Goal: Information Seeking & Learning: Understand process/instructions

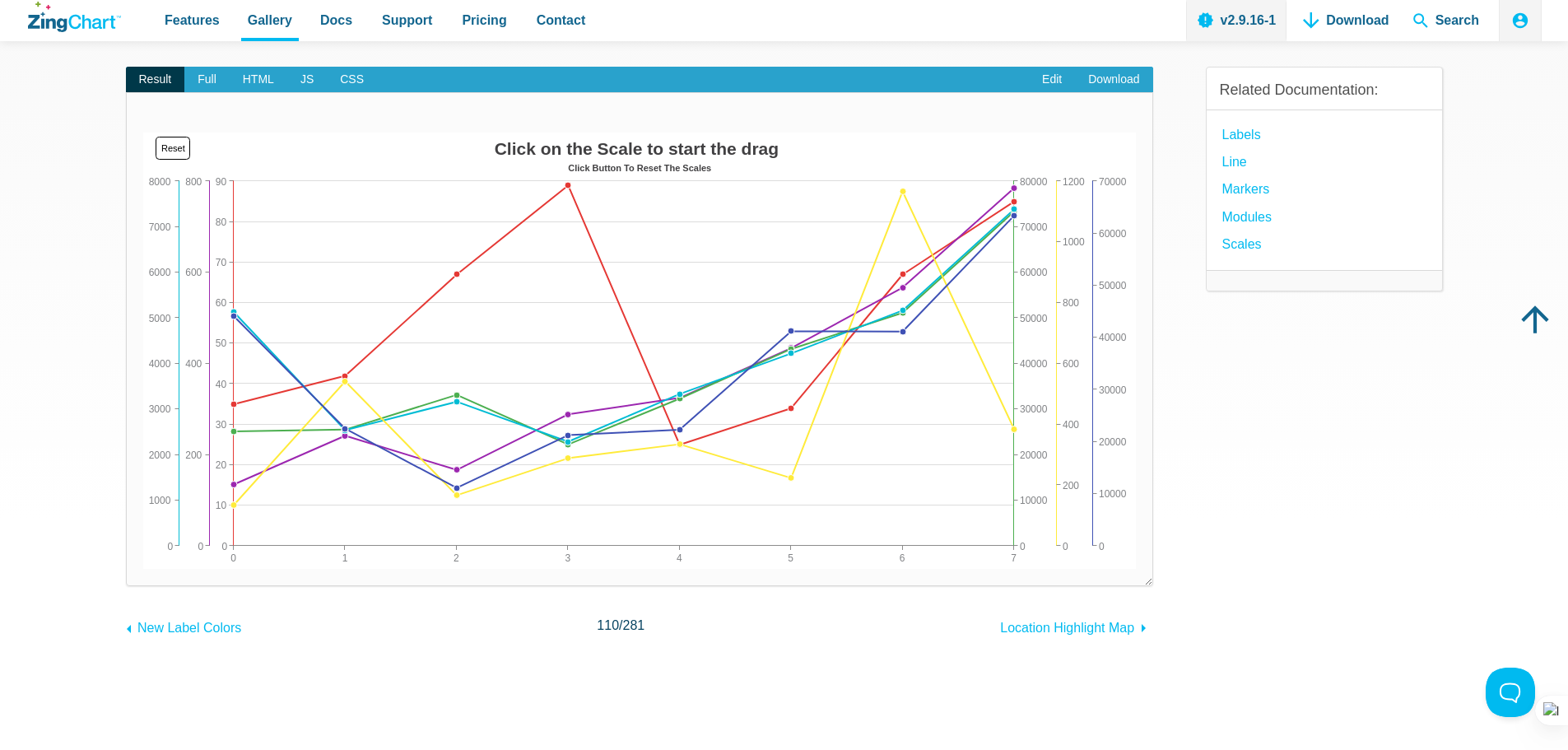
scroll to position [164, 0]
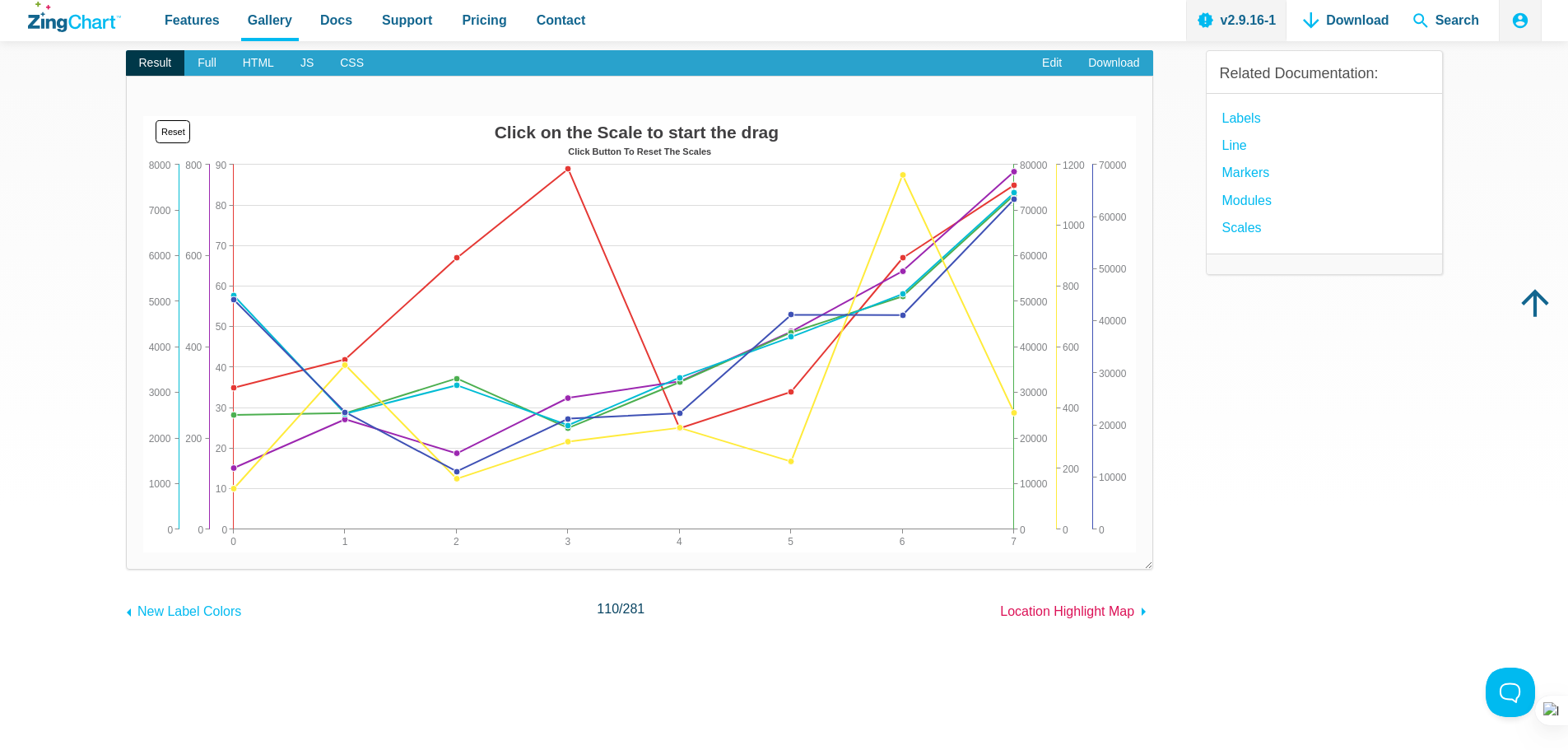
click at [1079, 611] on span "Location Highlight Map" at bounding box center [1067, 611] width 135 height 14
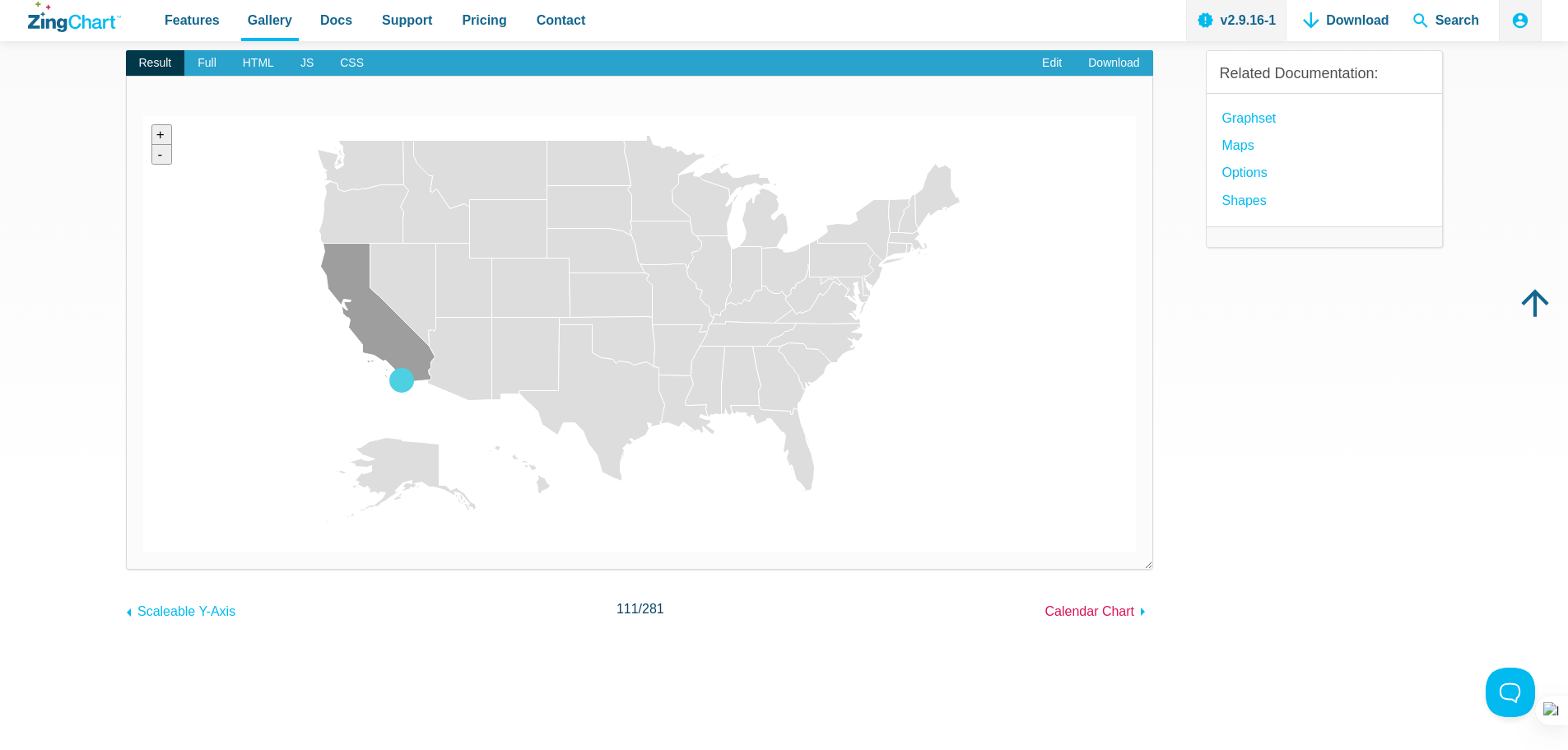
click at [1070, 606] on span "Calendar Chart" at bounding box center [1089, 611] width 89 height 14
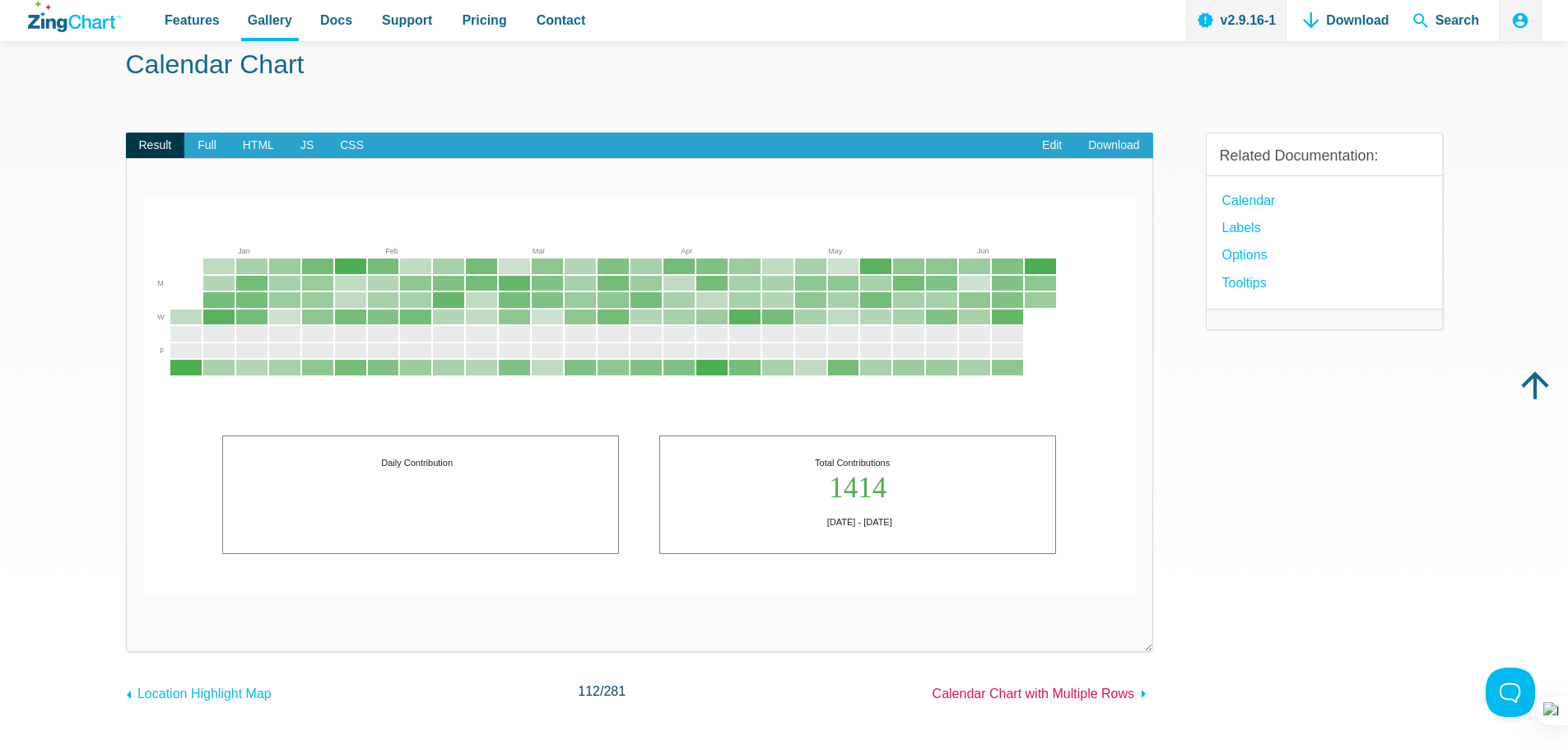
click at [1094, 694] on span "Calendar Chart with Multiple Rows" at bounding box center [1033, 693] width 201 height 14
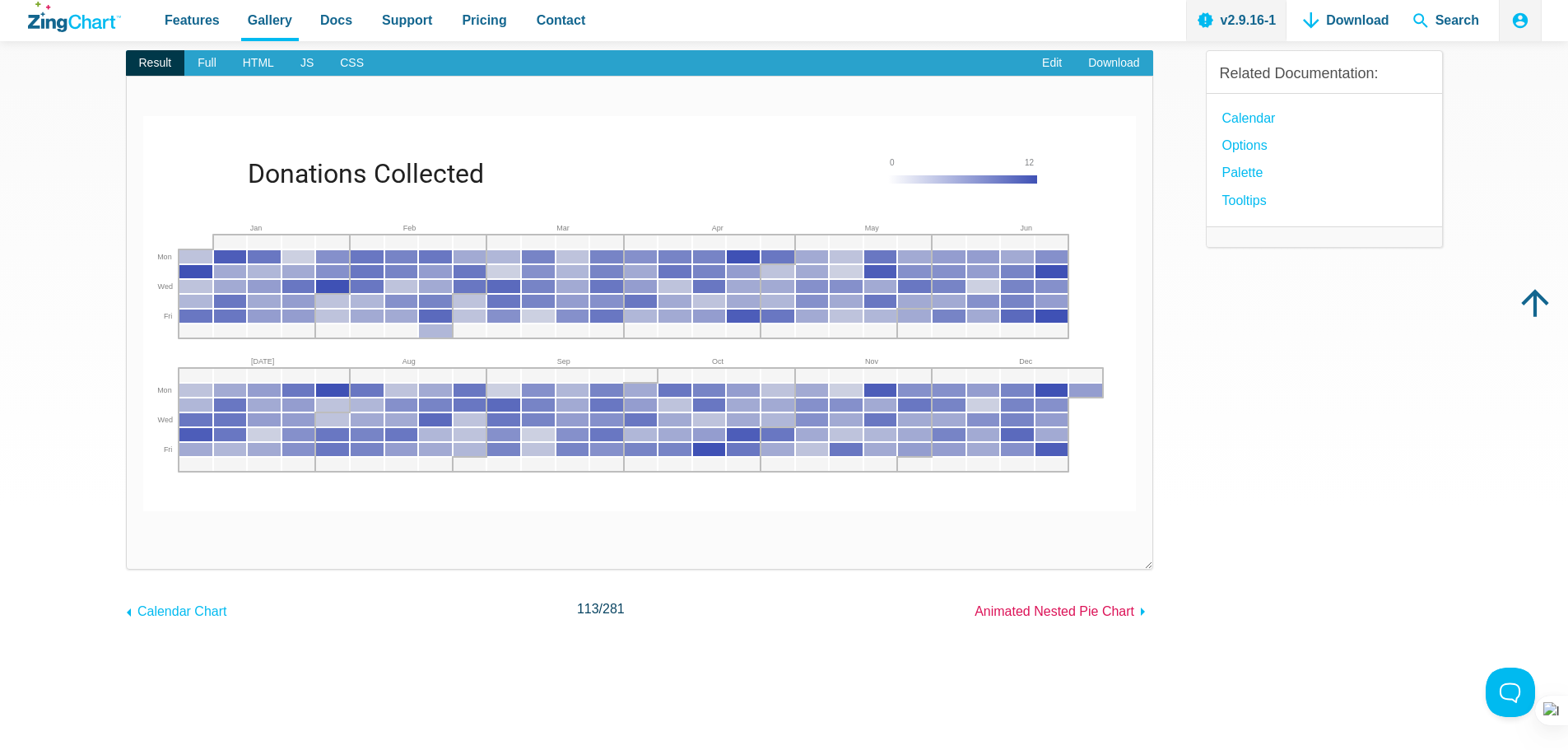
click at [1073, 614] on span "Animated Nested Pie Chart" at bounding box center [1054, 611] width 160 height 14
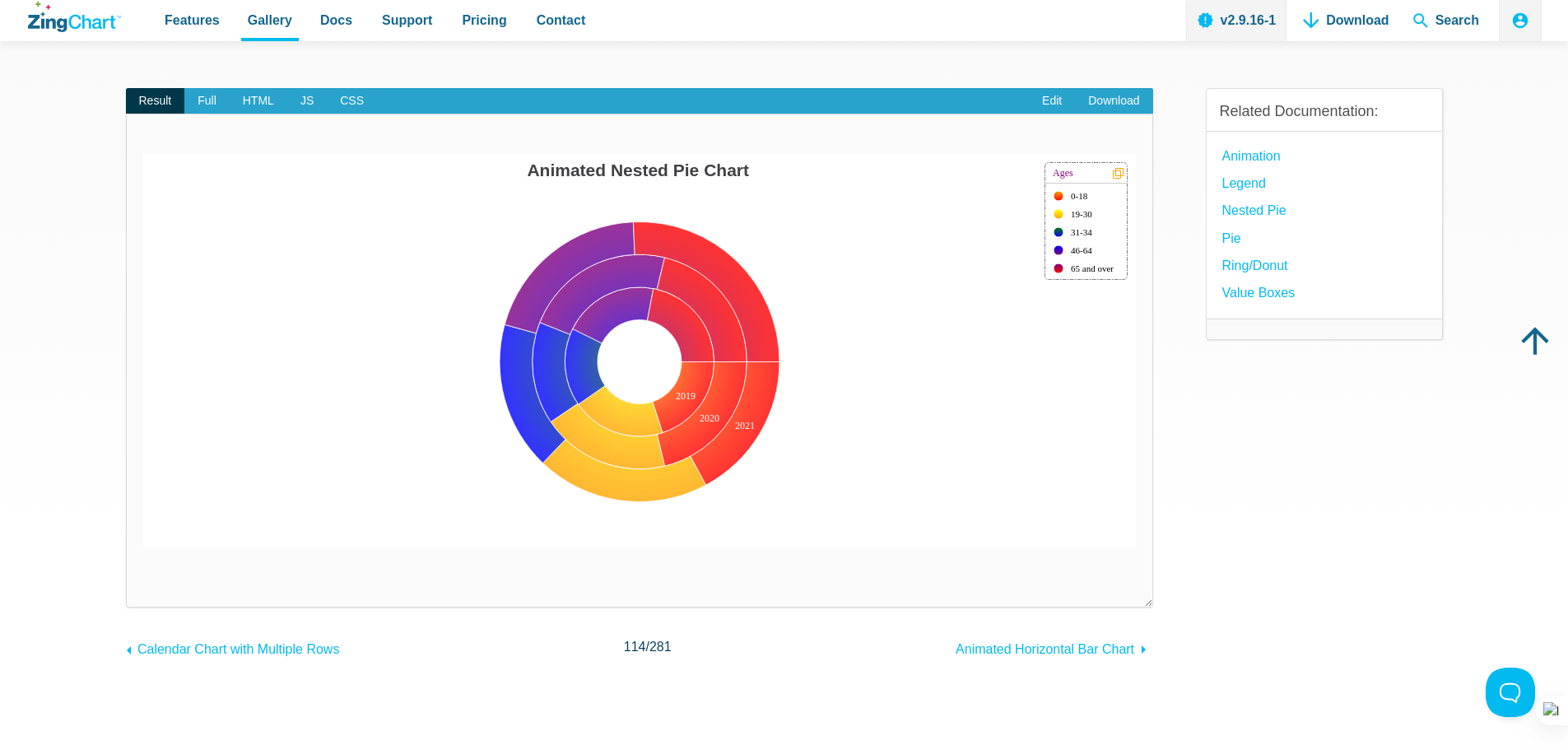
scroll to position [164, 0]
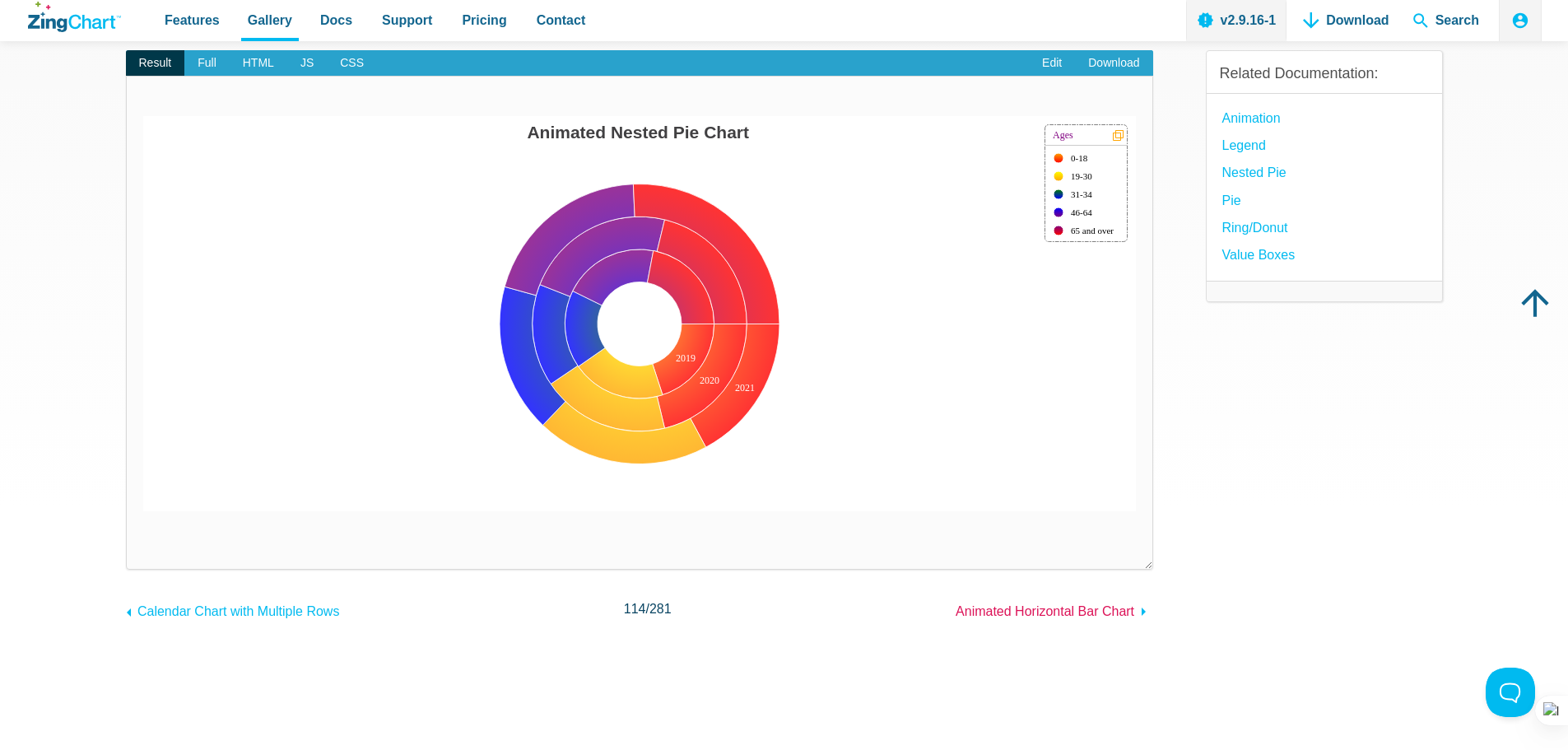
click at [1086, 613] on span "Animated Horizontal Bar Chart" at bounding box center [1045, 611] width 179 height 14
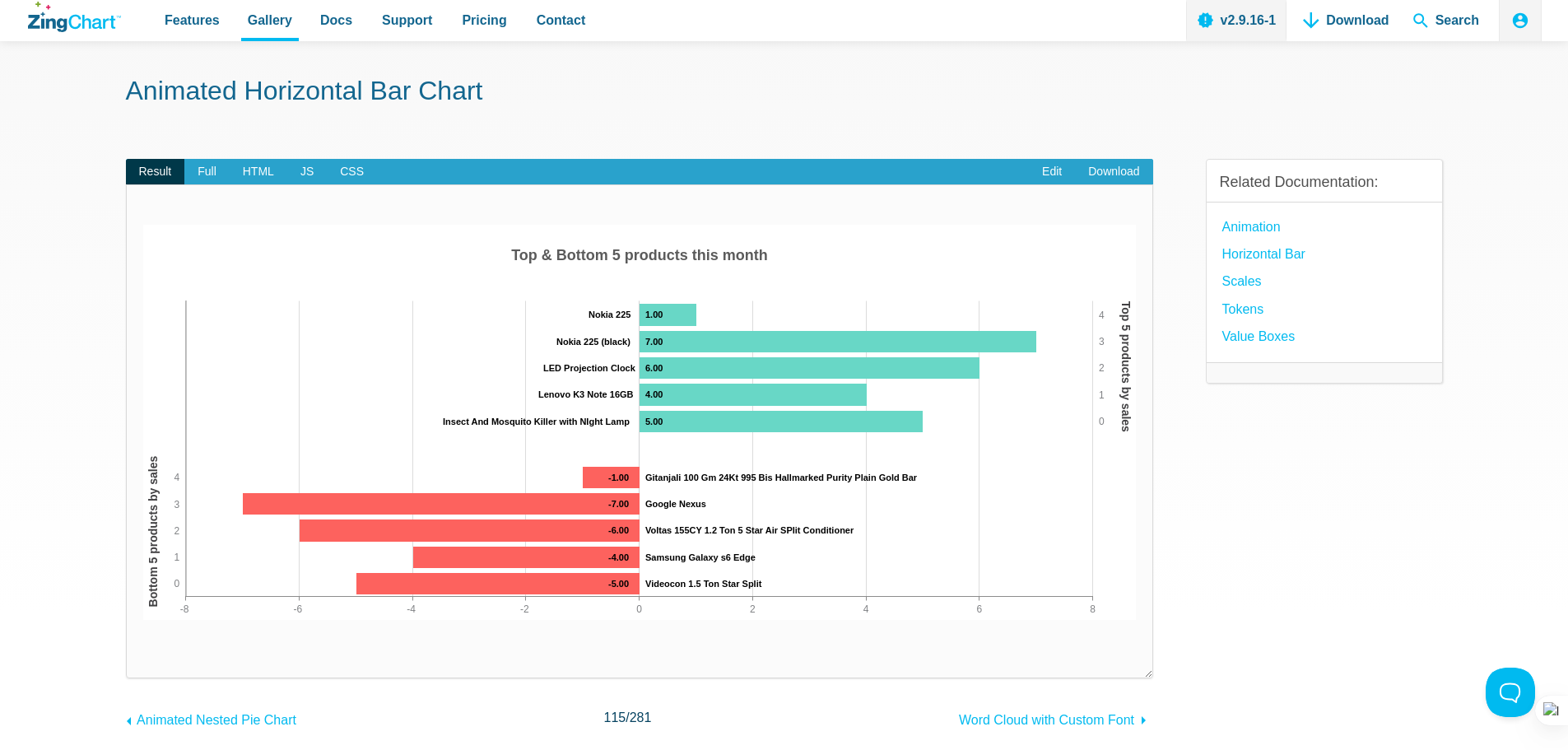
scroll to position [82, 0]
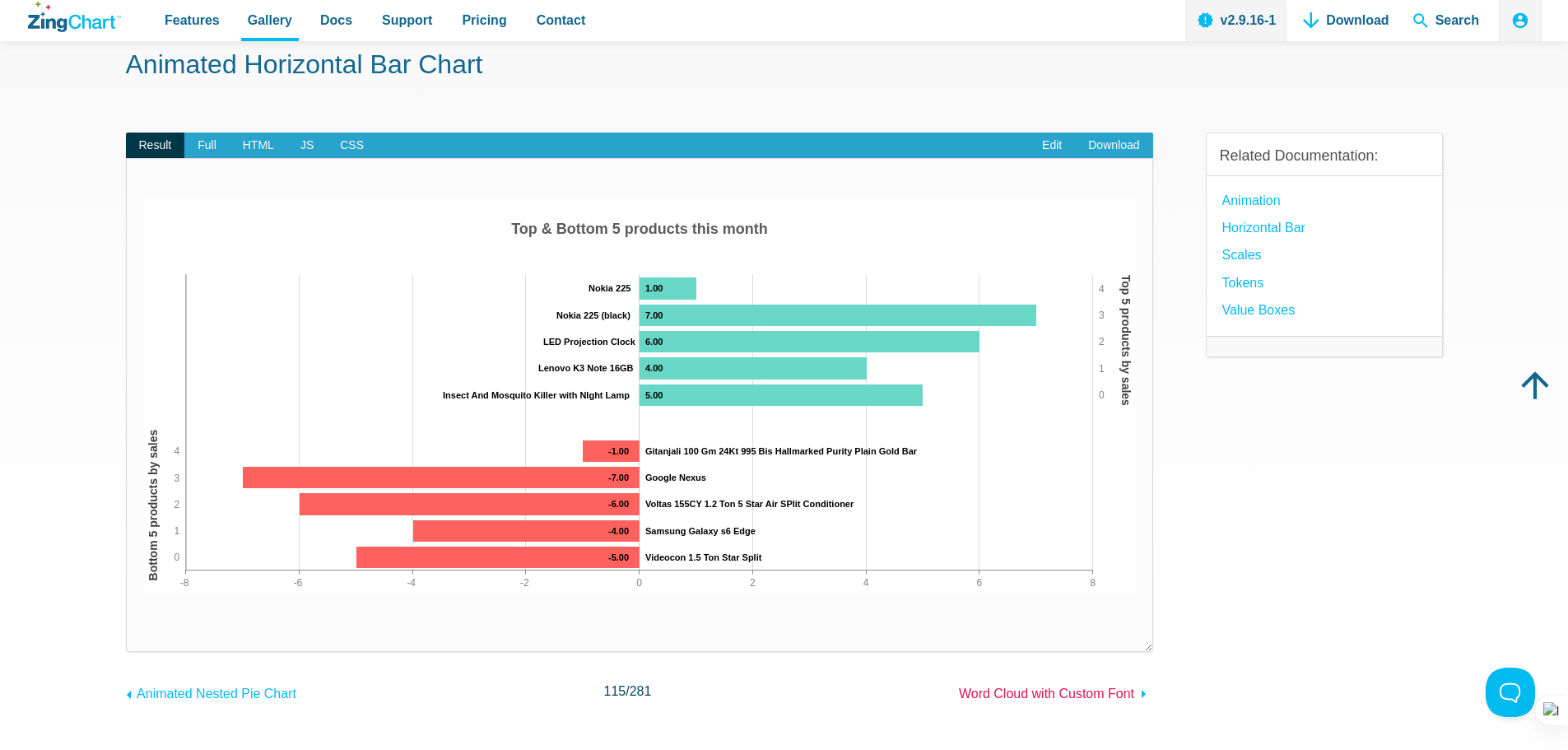
click at [1097, 688] on span "Word Cloud with Custom Font" at bounding box center [1047, 693] width 175 height 14
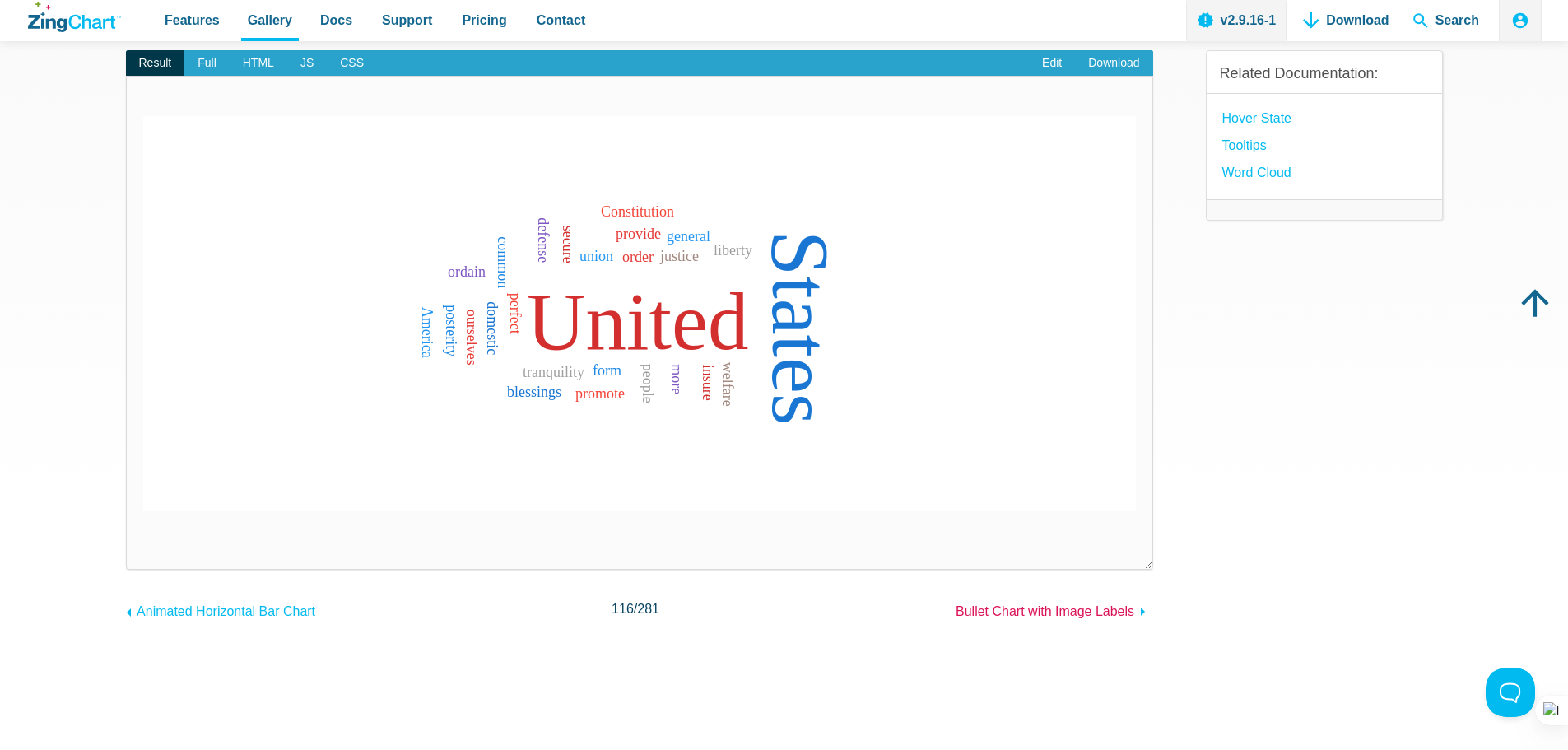
click at [1104, 612] on span "Bullet Chart with Image Labels" at bounding box center [1045, 611] width 179 height 14
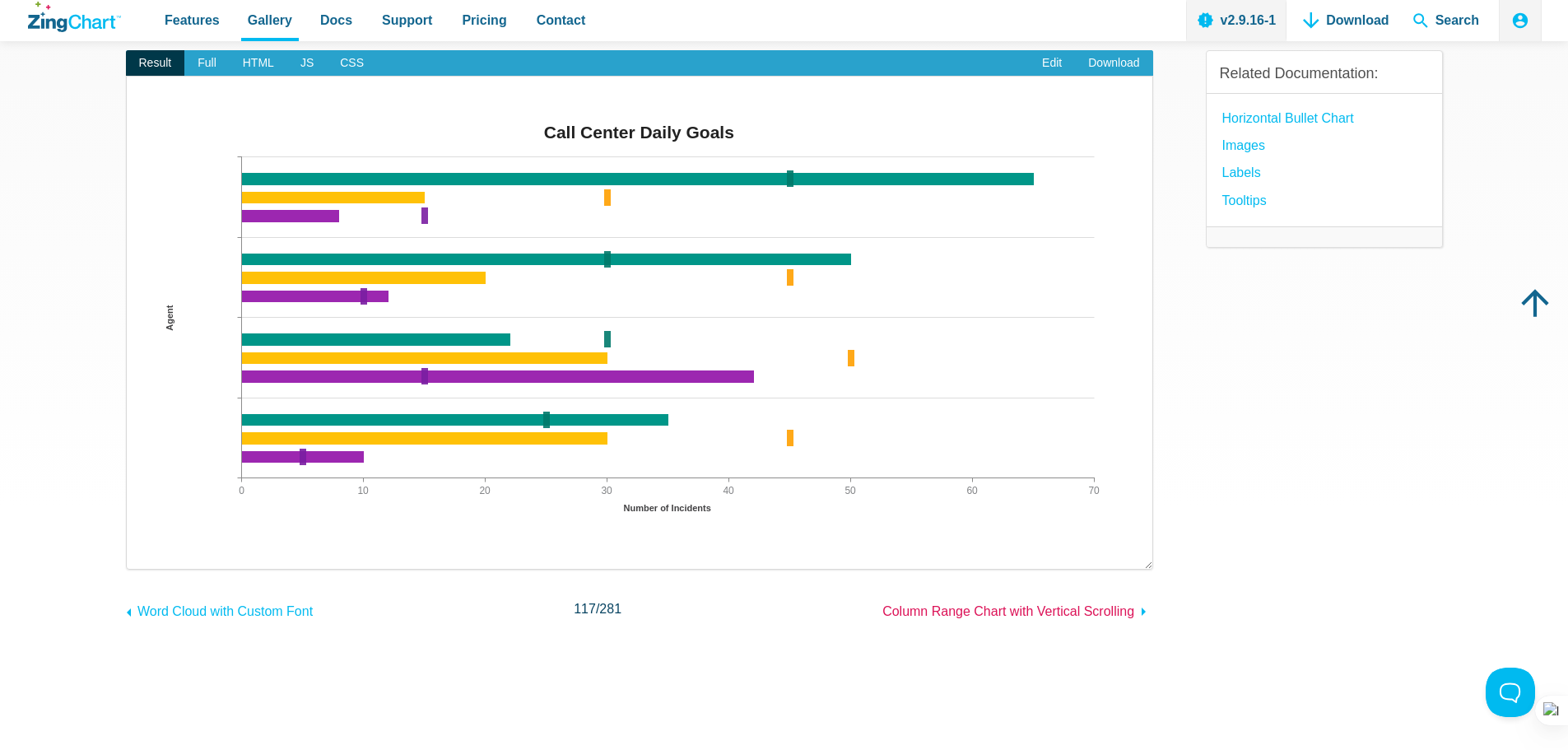
click at [1075, 605] on span "Column Range Chart with Vertical Scrolling" at bounding box center [1008, 611] width 252 height 14
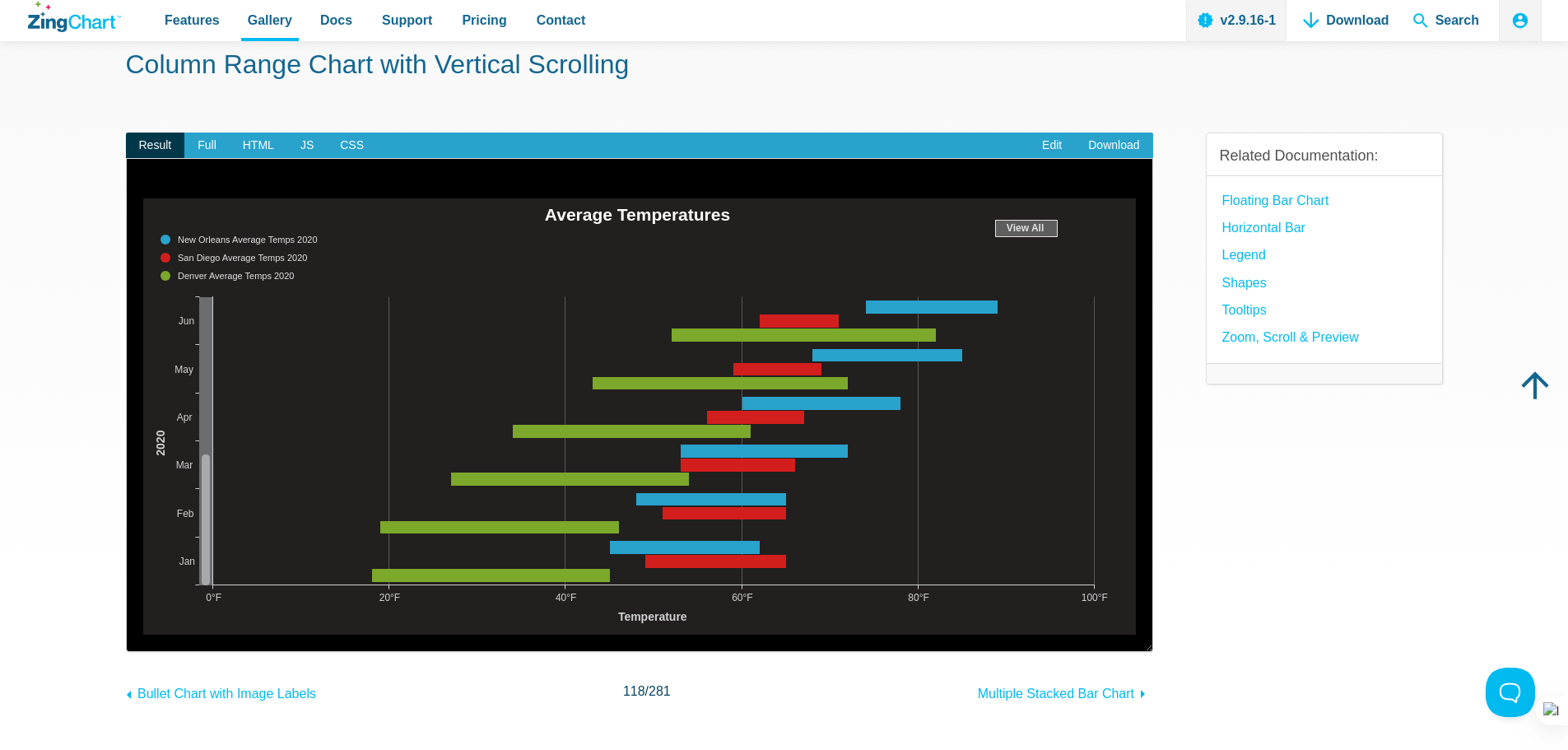
click at [144, 635] on area "Average Temperatures" at bounding box center [144, 635] width 0 height 0
drag, startPoint x: 201, startPoint y: 484, endPoint x: 201, endPoint y: 530, distance: 46.0
click at [201, 530] on div "App Content" at bounding box center [206, 520] width 14 height 131
click at [1111, 693] on span "Multiple Stacked Bar Chart" at bounding box center [1056, 693] width 156 height 14
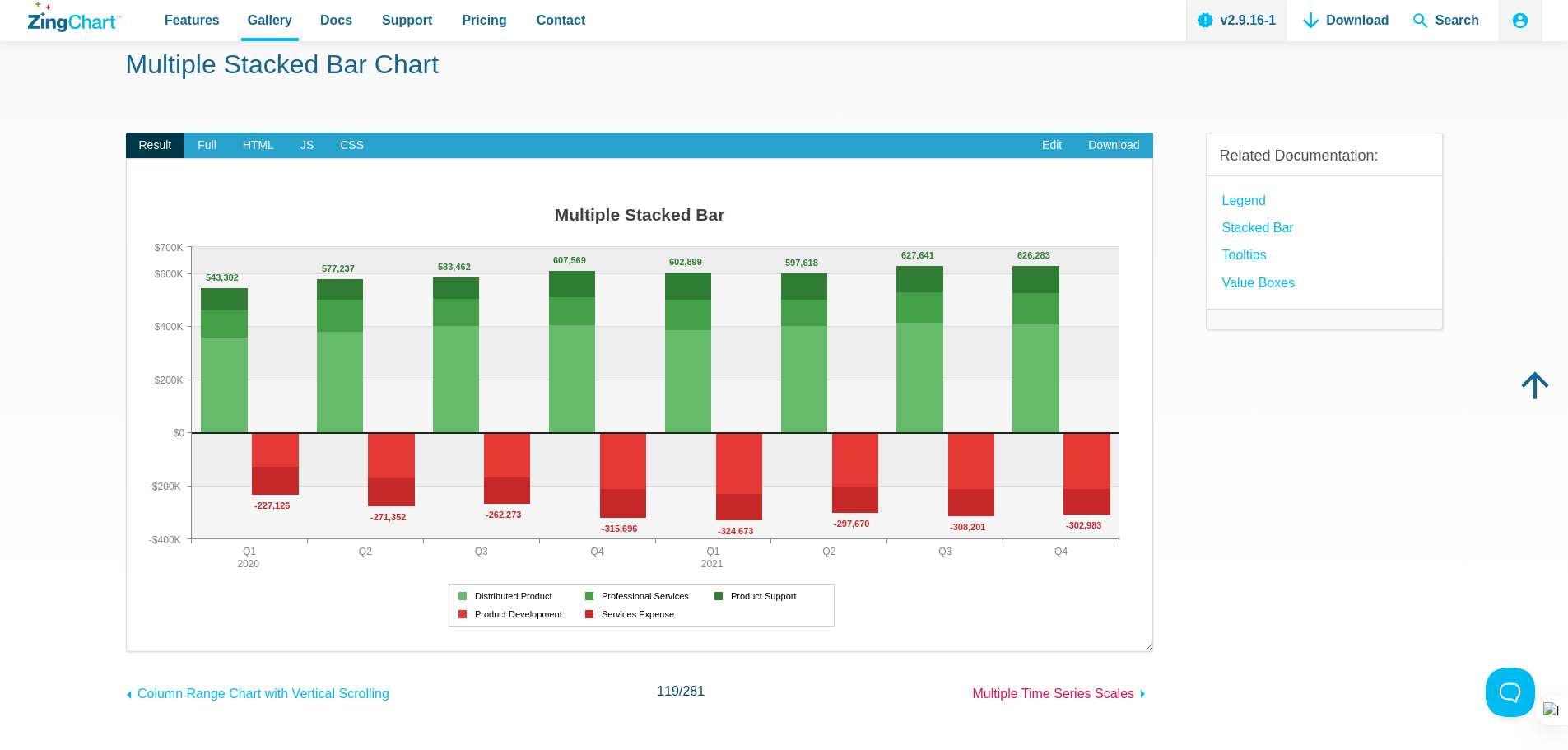
click at [1073, 687] on span "Multiple Time Series Scales" at bounding box center [1054, 693] width 163 height 14
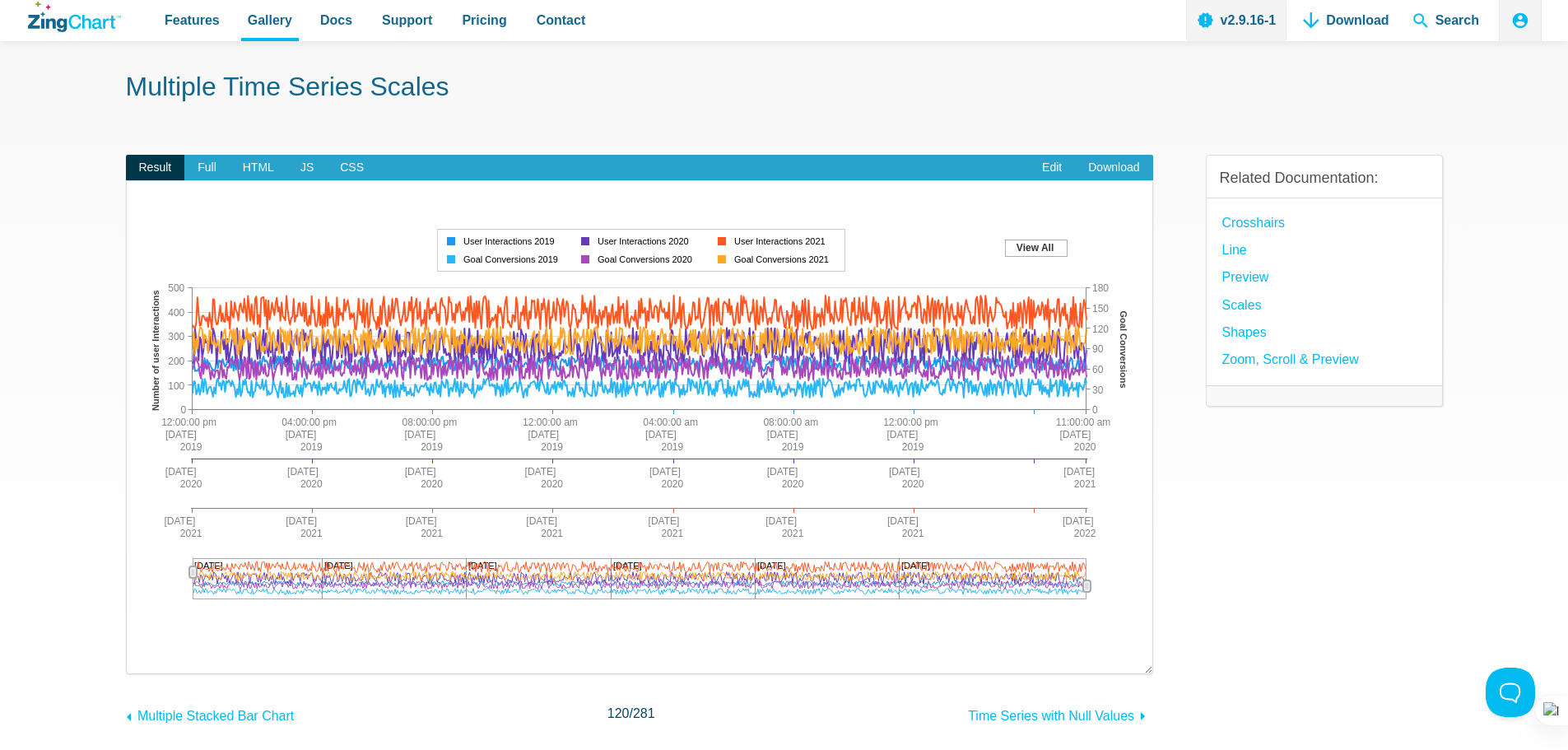
scroll to position [164, 0]
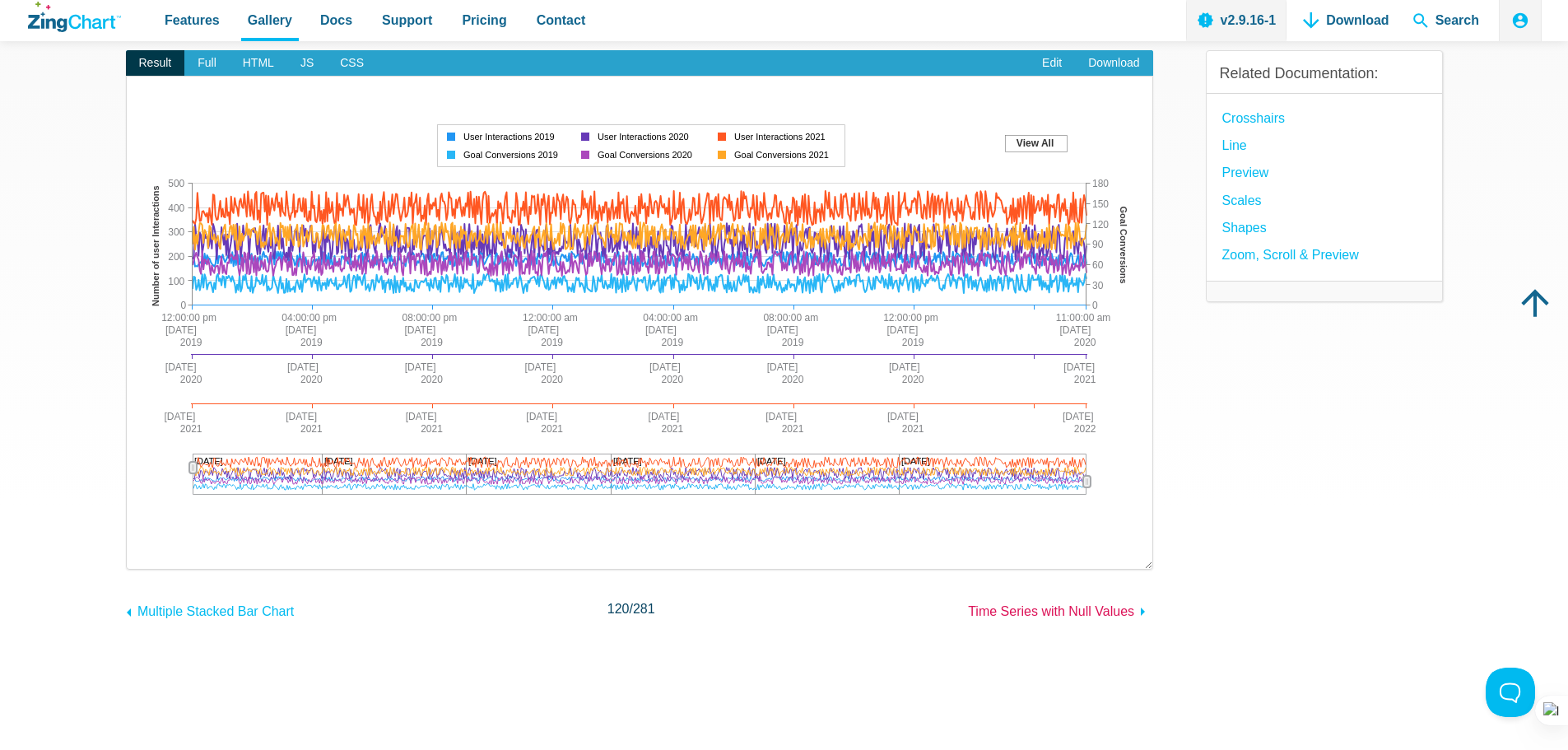
click at [1076, 618] on span "Time Series with Null Values" at bounding box center [1051, 611] width 166 height 14
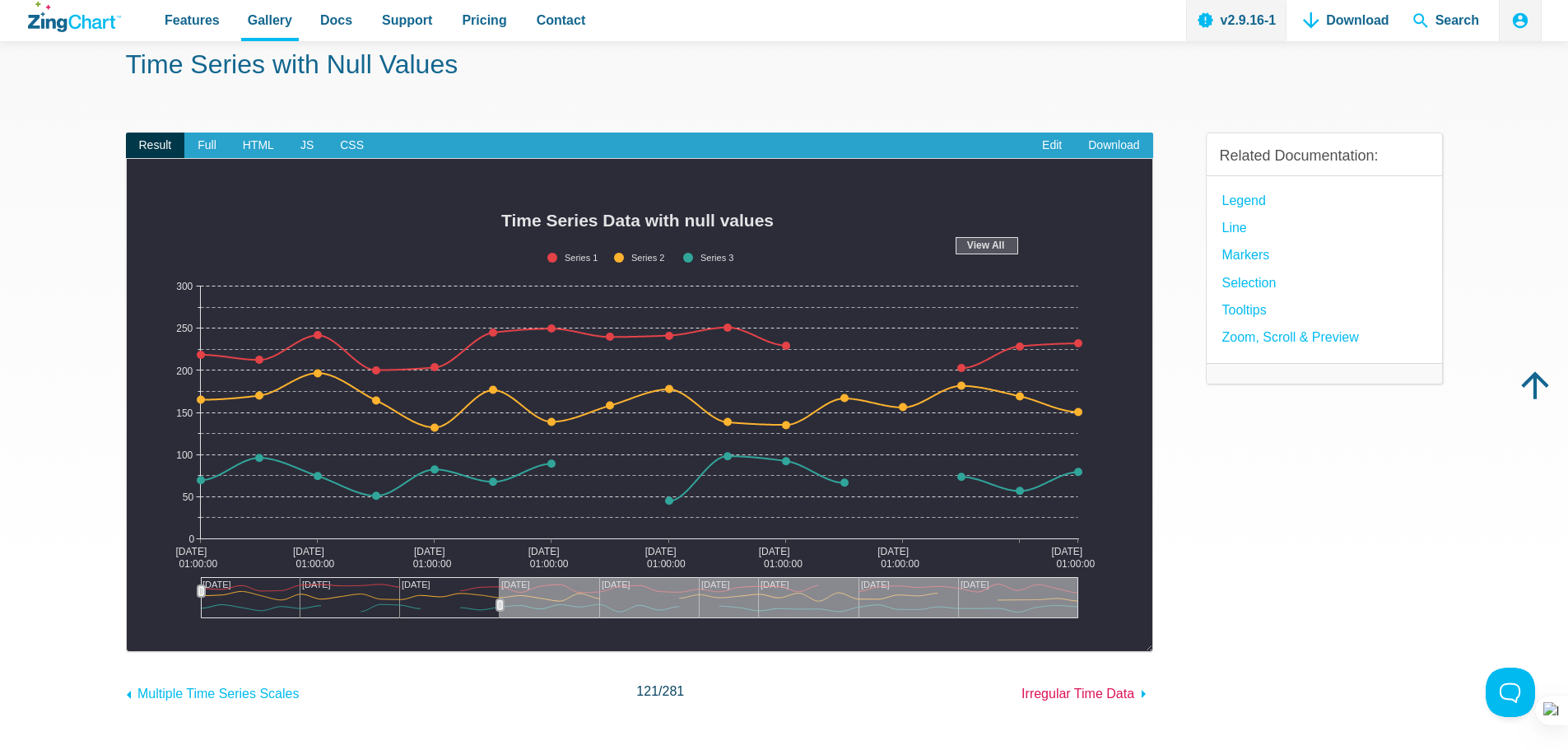
click at [1066, 691] on span "Irregular Time Data" at bounding box center [1078, 693] width 113 height 14
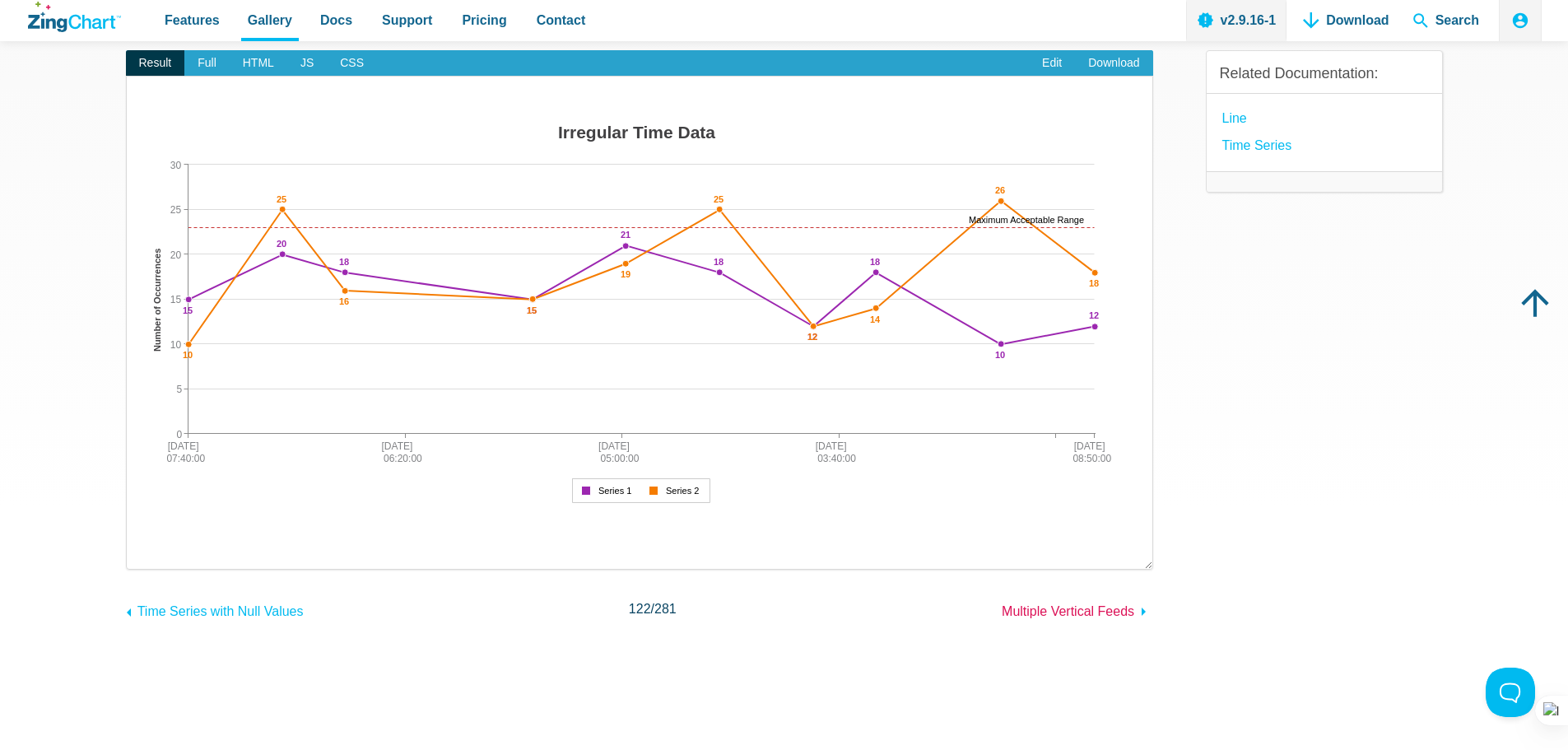
click at [1090, 611] on span "Multiple Vertical Feeds" at bounding box center [1068, 611] width 133 height 14
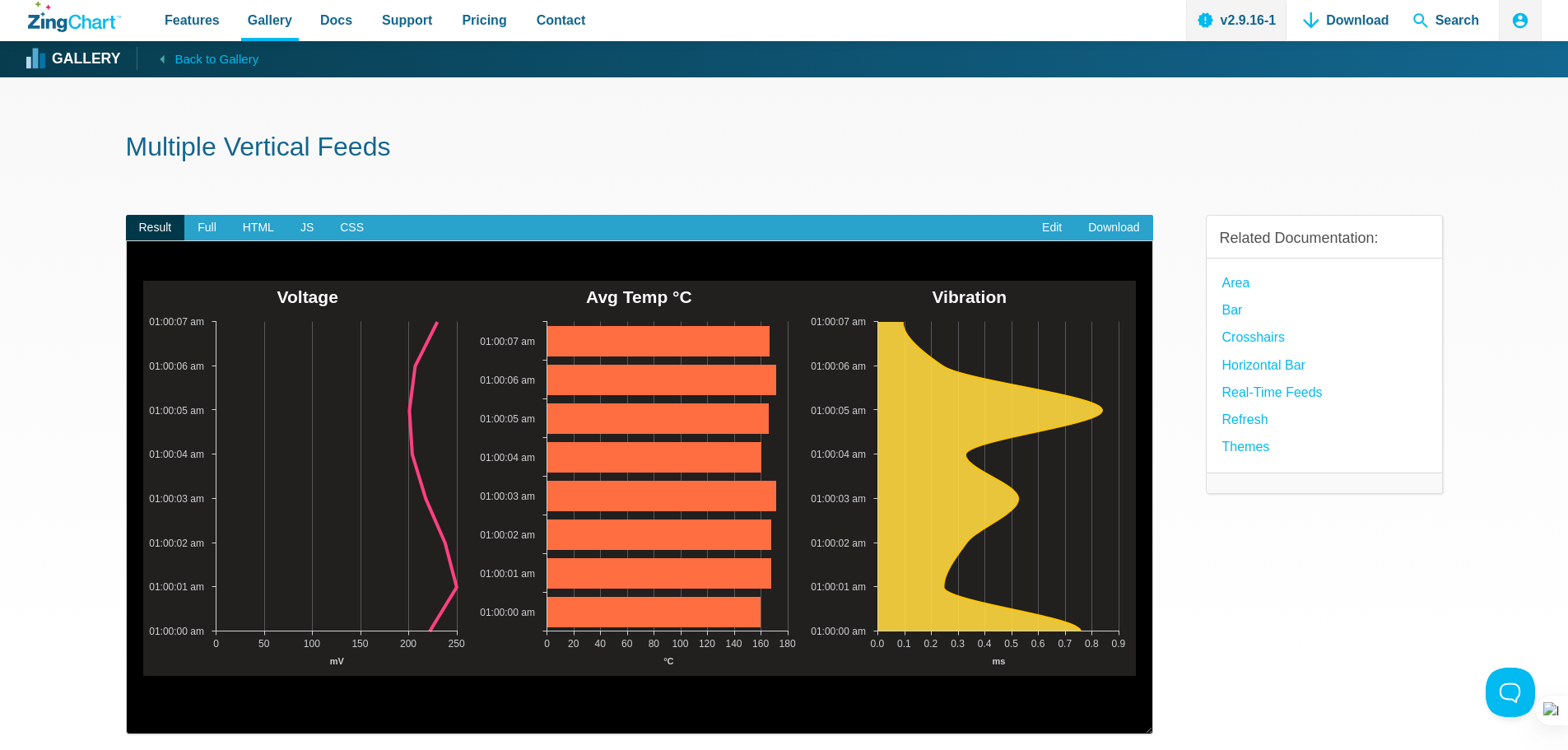
scroll to position [82, 0]
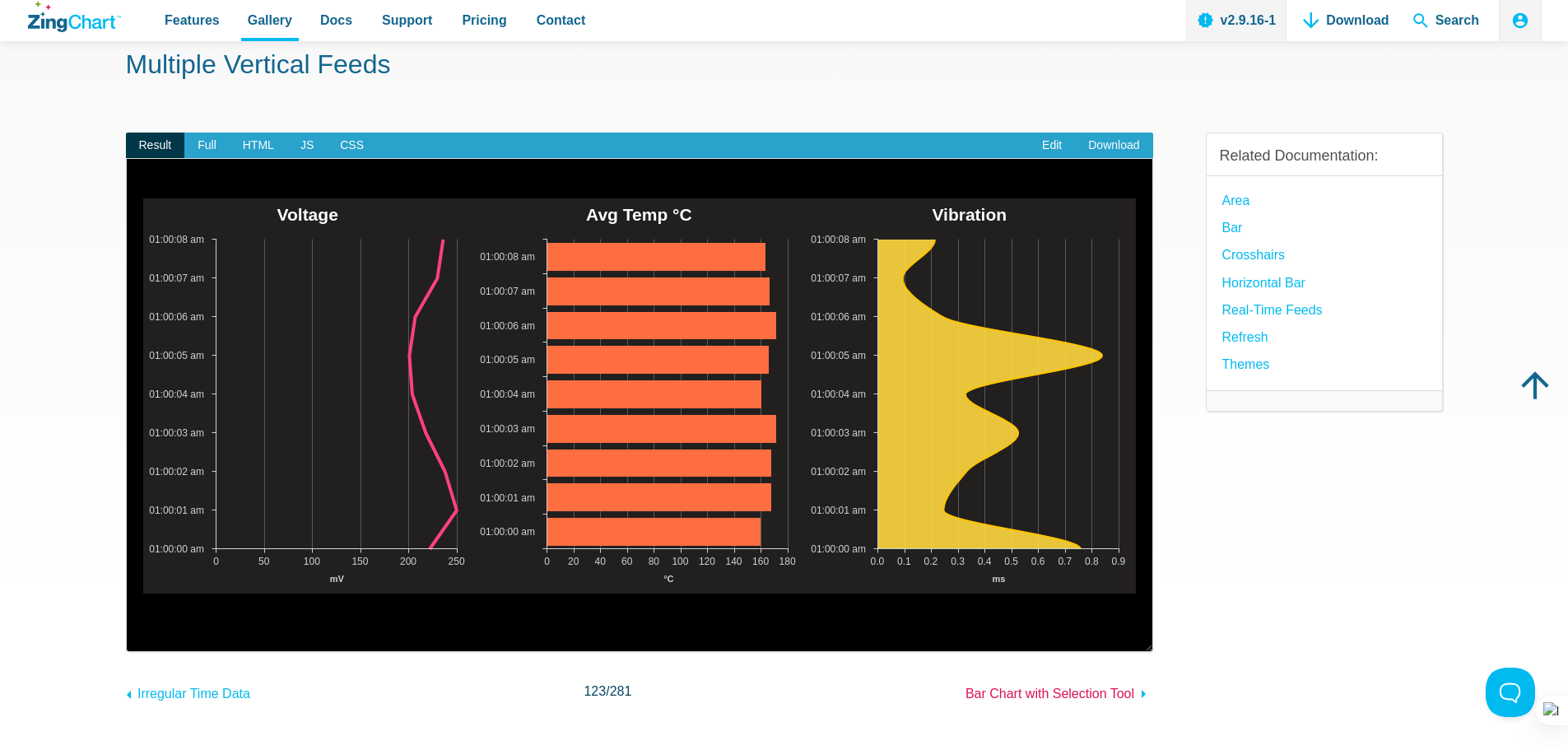
click at [1081, 696] on span "Bar Chart with Selection Tool" at bounding box center [1050, 693] width 169 height 14
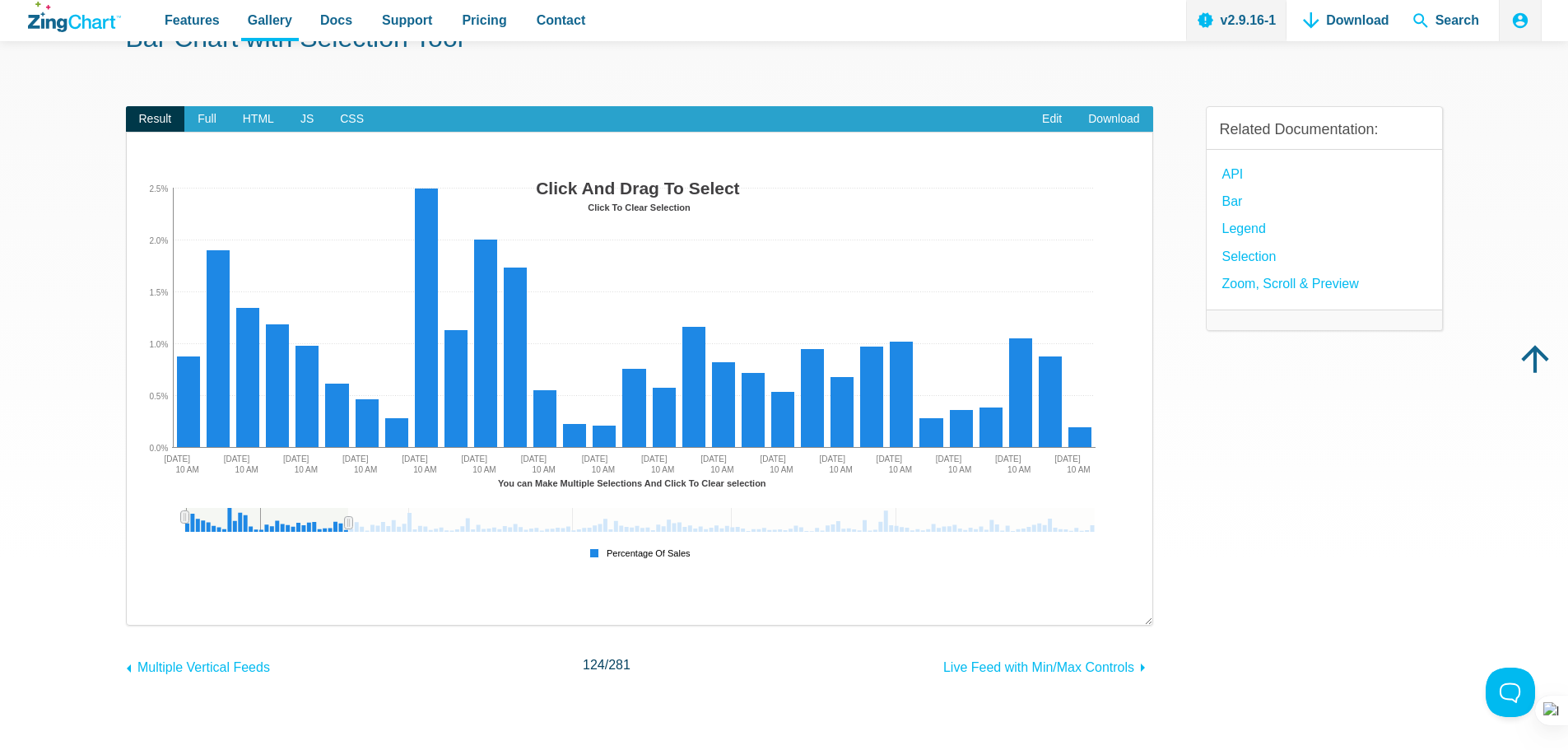
scroll to position [82, 0]
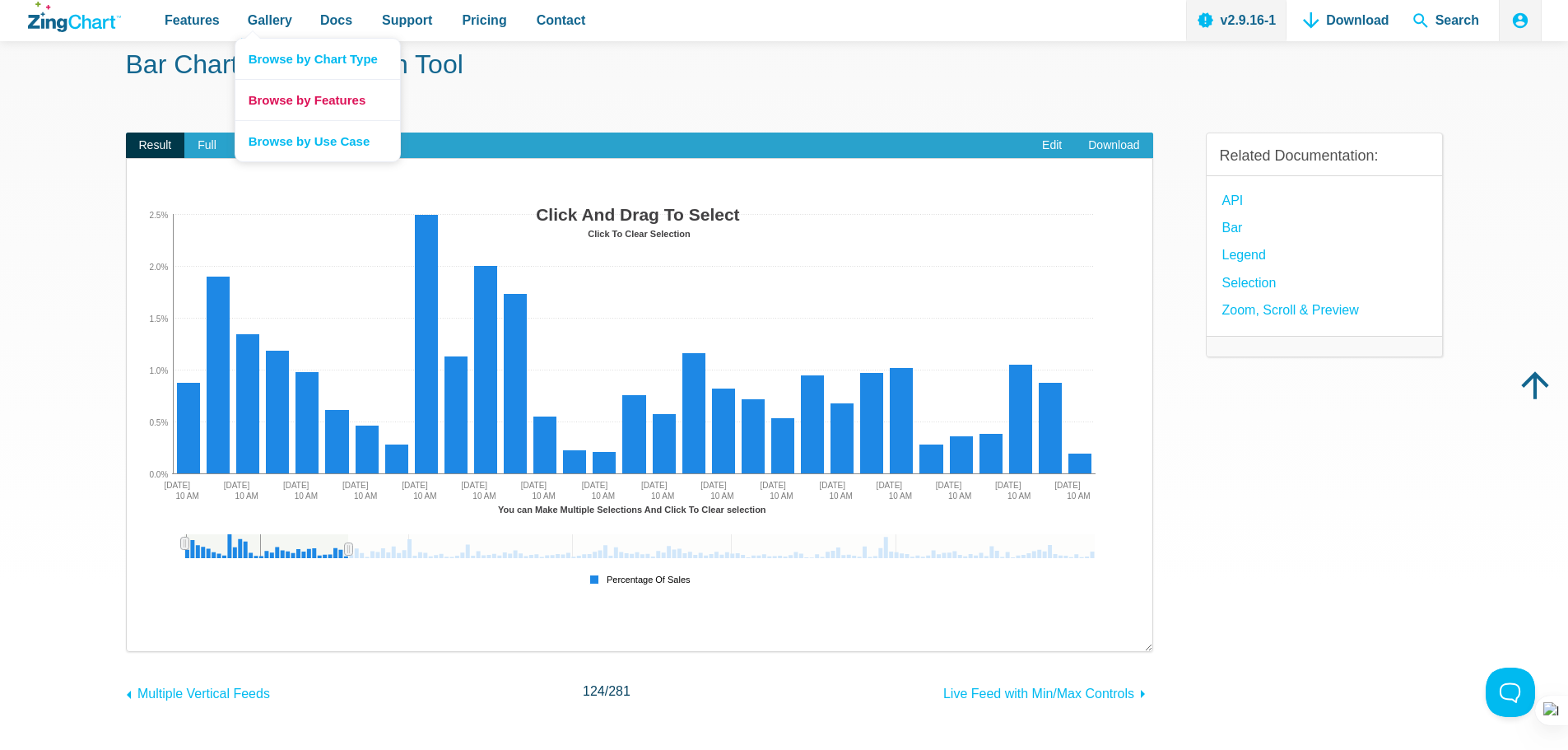
click at [283, 98] on link "Browse by Features" at bounding box center [318, 99] width 164 height 42
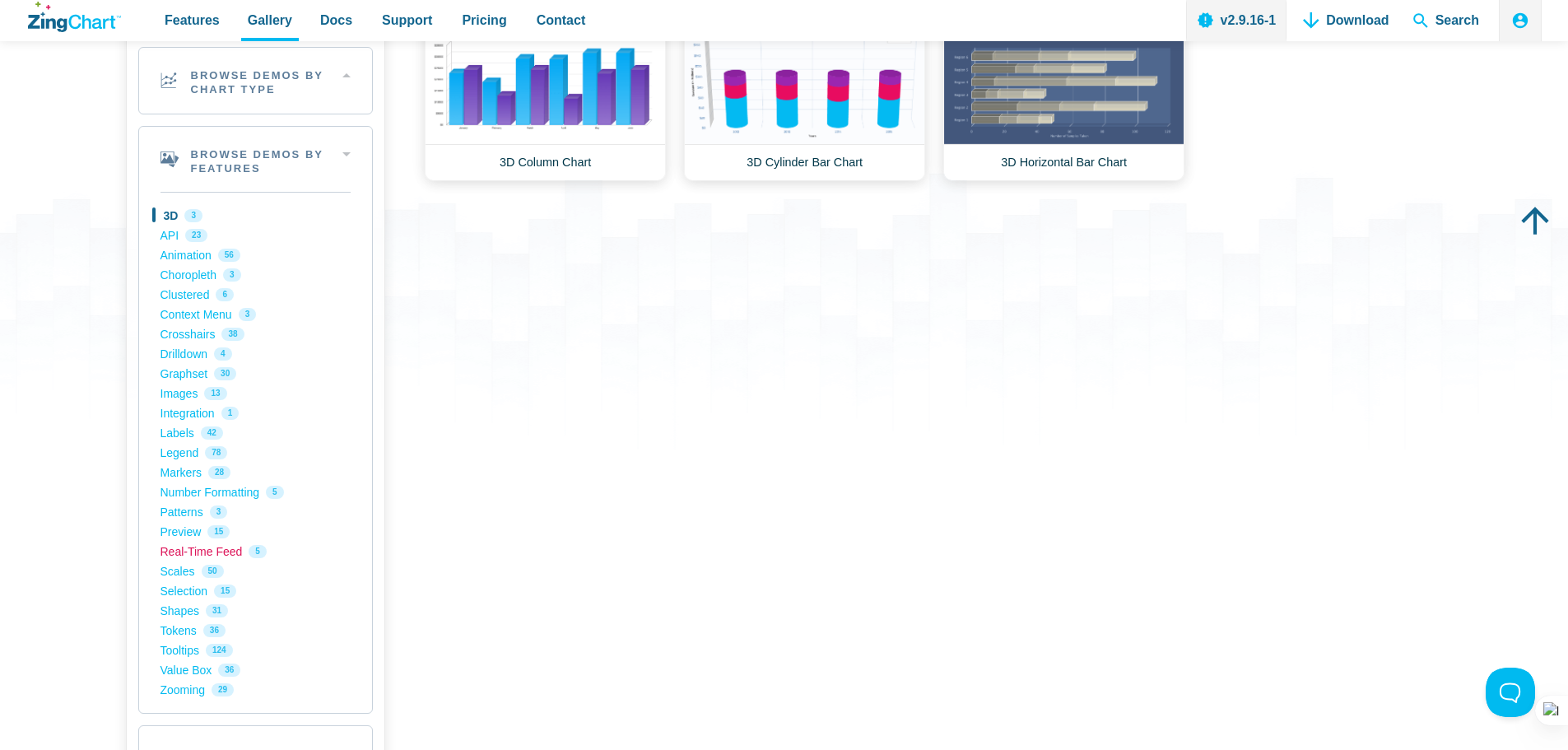
click at [210, 555] on link "Real-Time Feed 5" at bounding box center [256, 552] width 191 height 20
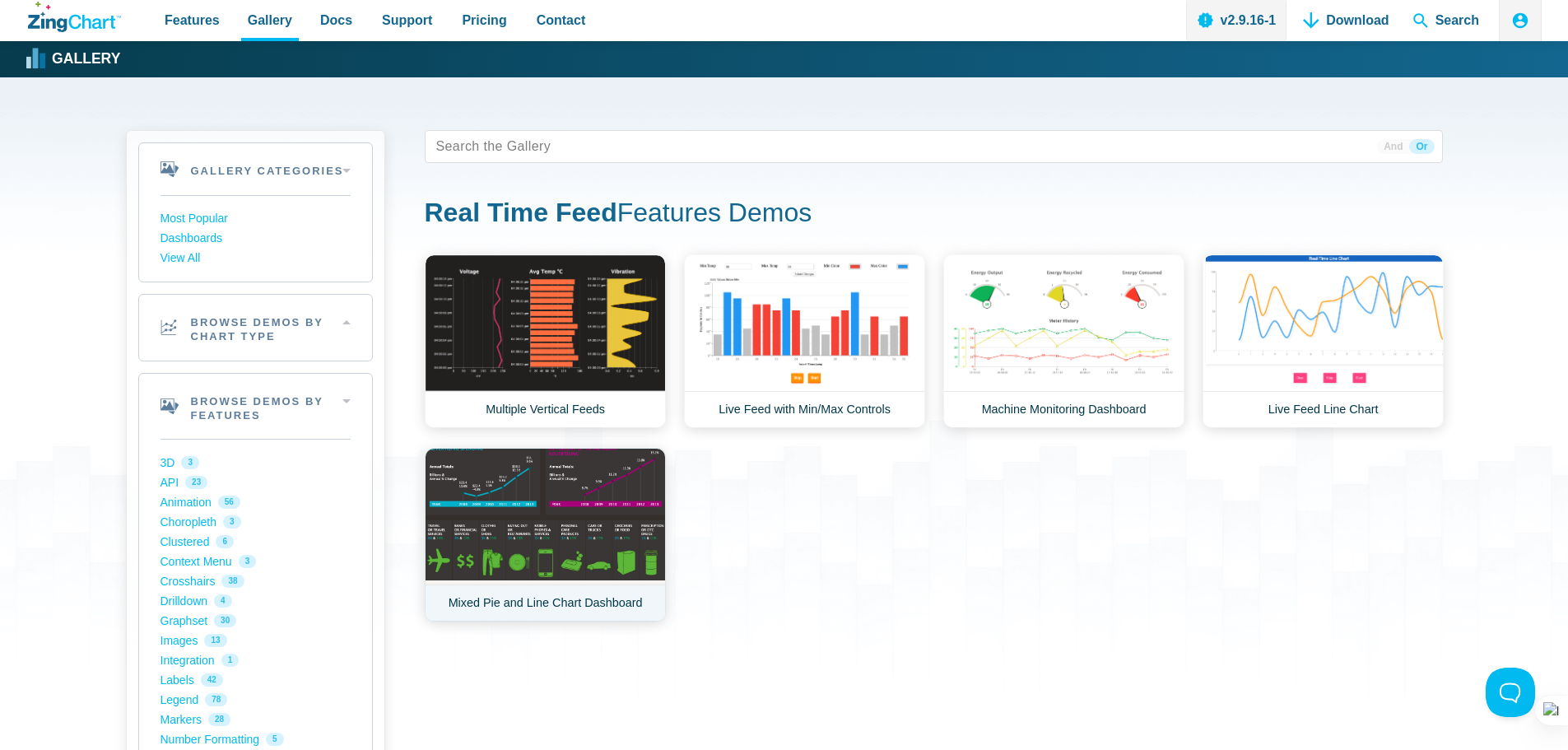
click at [586, 530] on link "Mixed Pie and Line Chart Dashboard" at bounding box center [545, 535] width 241 height 173
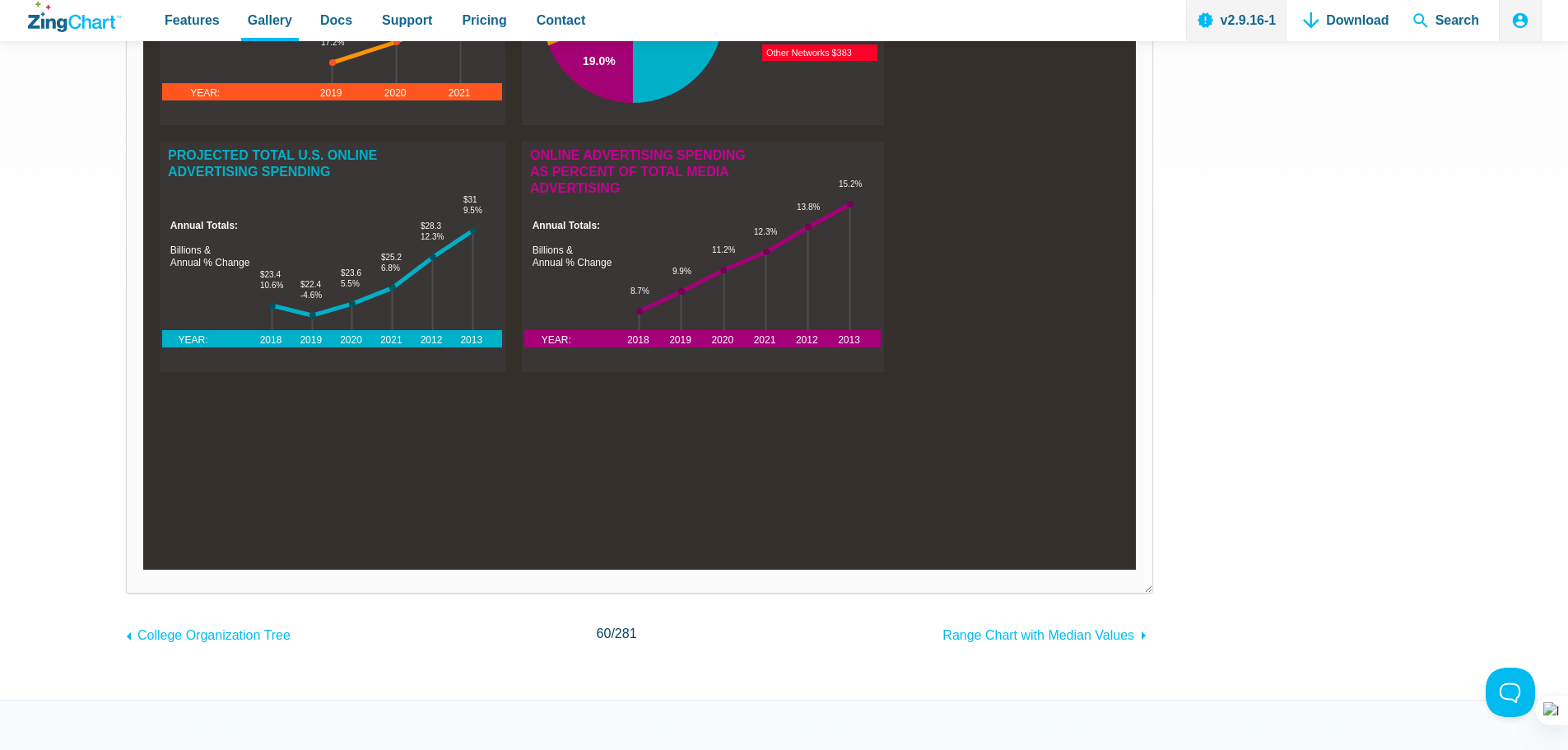
scroll to position [823, 0]
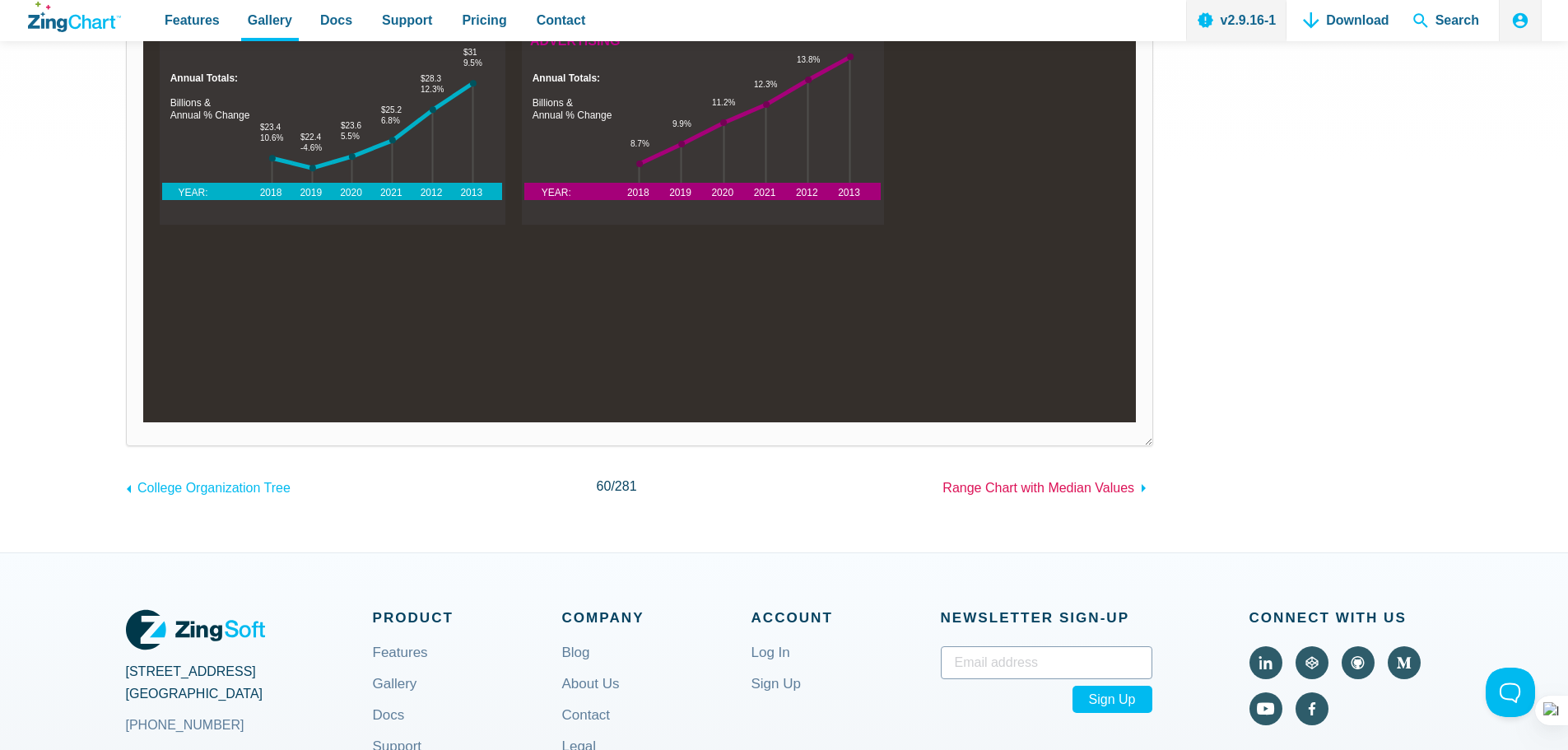
click at [1025, 488] on span "Range Chart with Median Values" at bounding box center [1039, 487] width 191 height 14
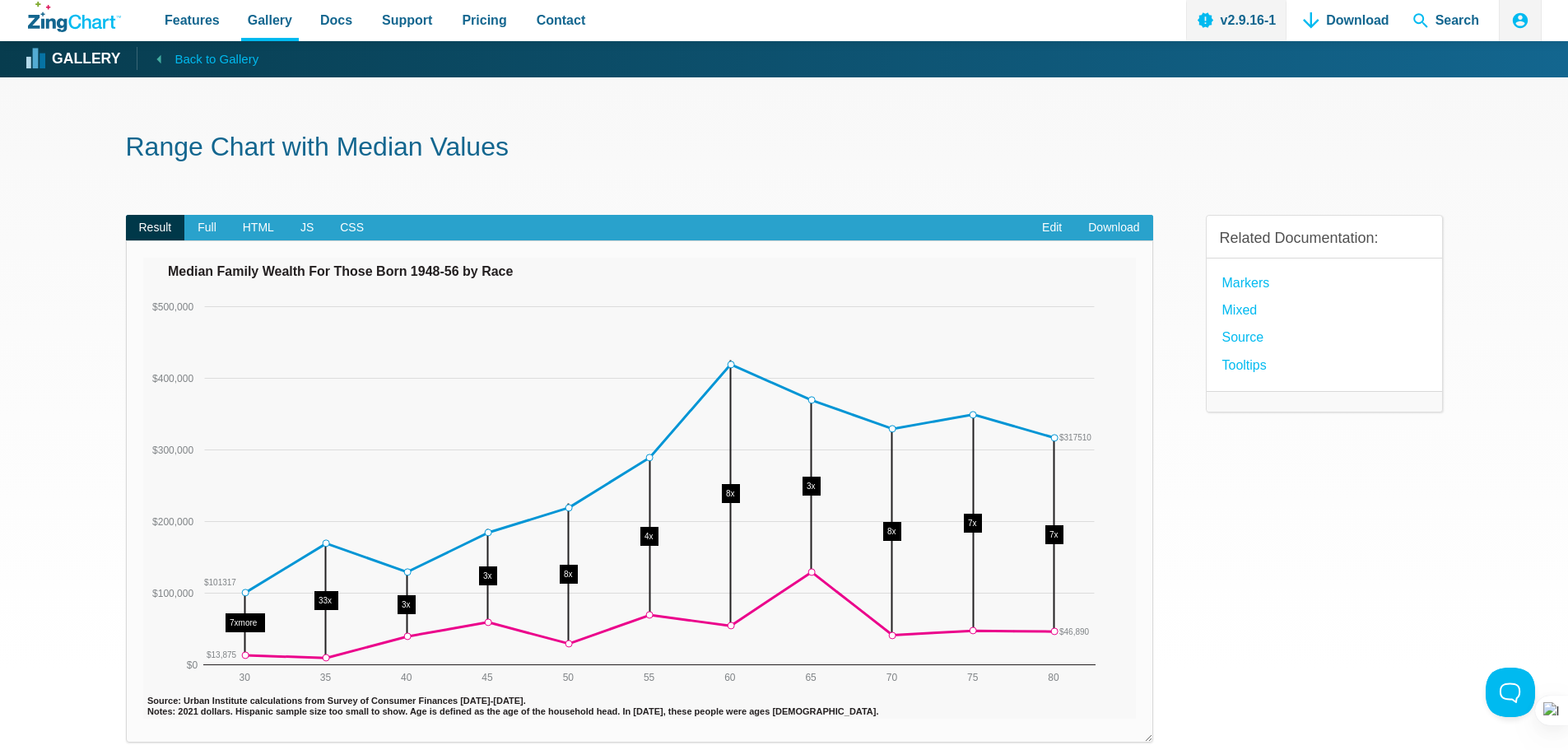
click at [176, 60] on span "Back to Gallery" at bounding box center [216, 60] width 84 height 22
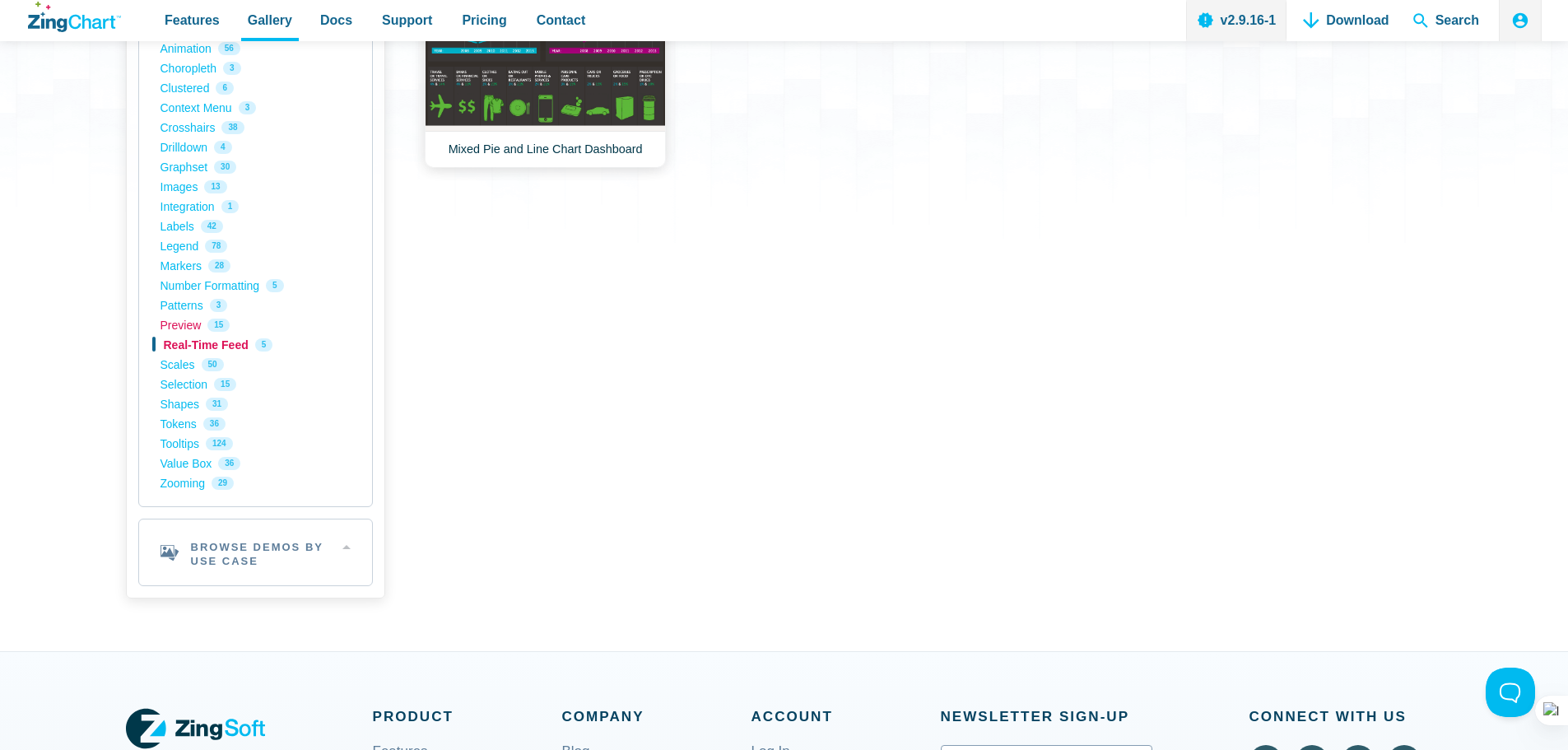
scroll to position [342, 0]
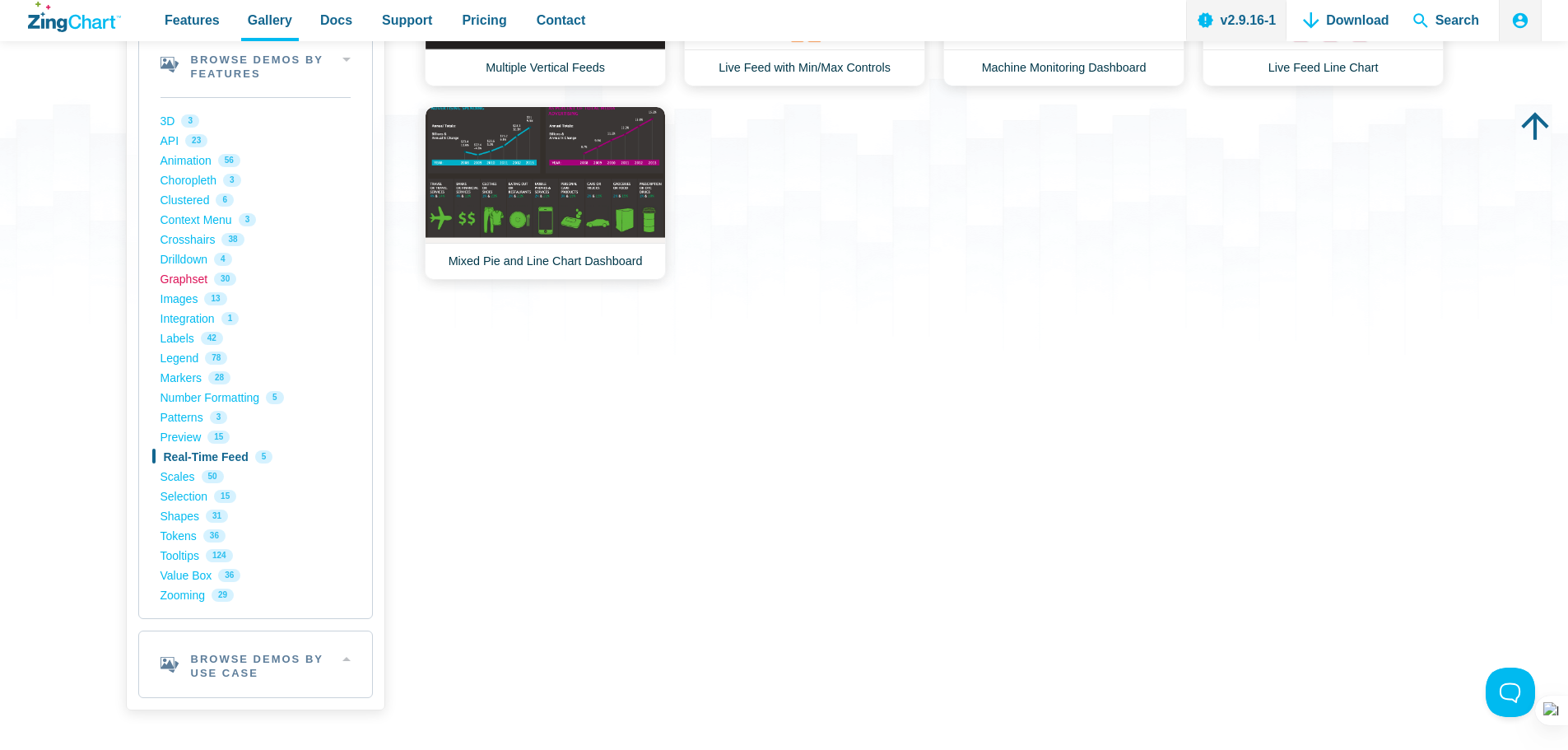
click at [192, 278] on link "Graphset 30" at bounding box center [256, 279] width 191 height 20
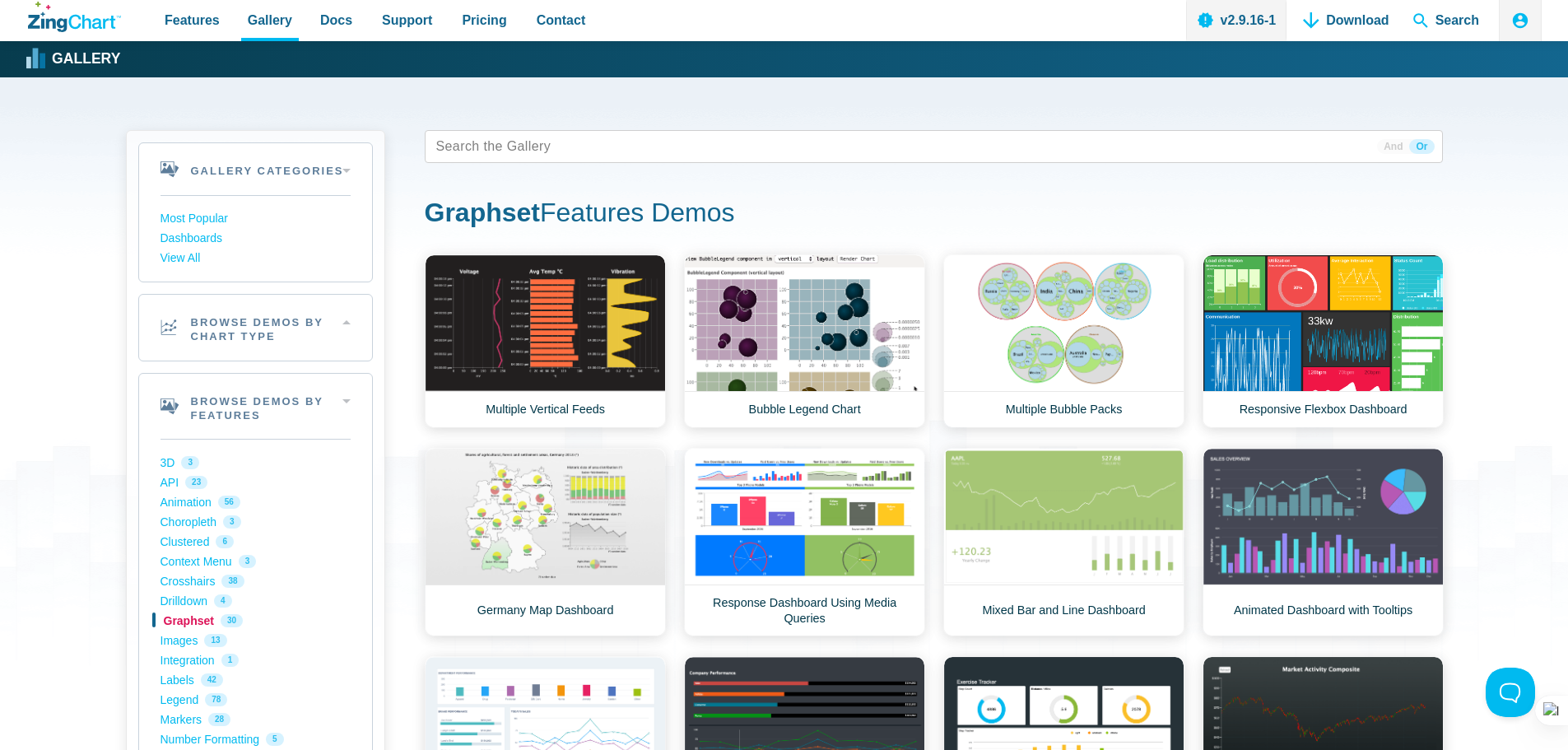
scroll to position [82, 0]
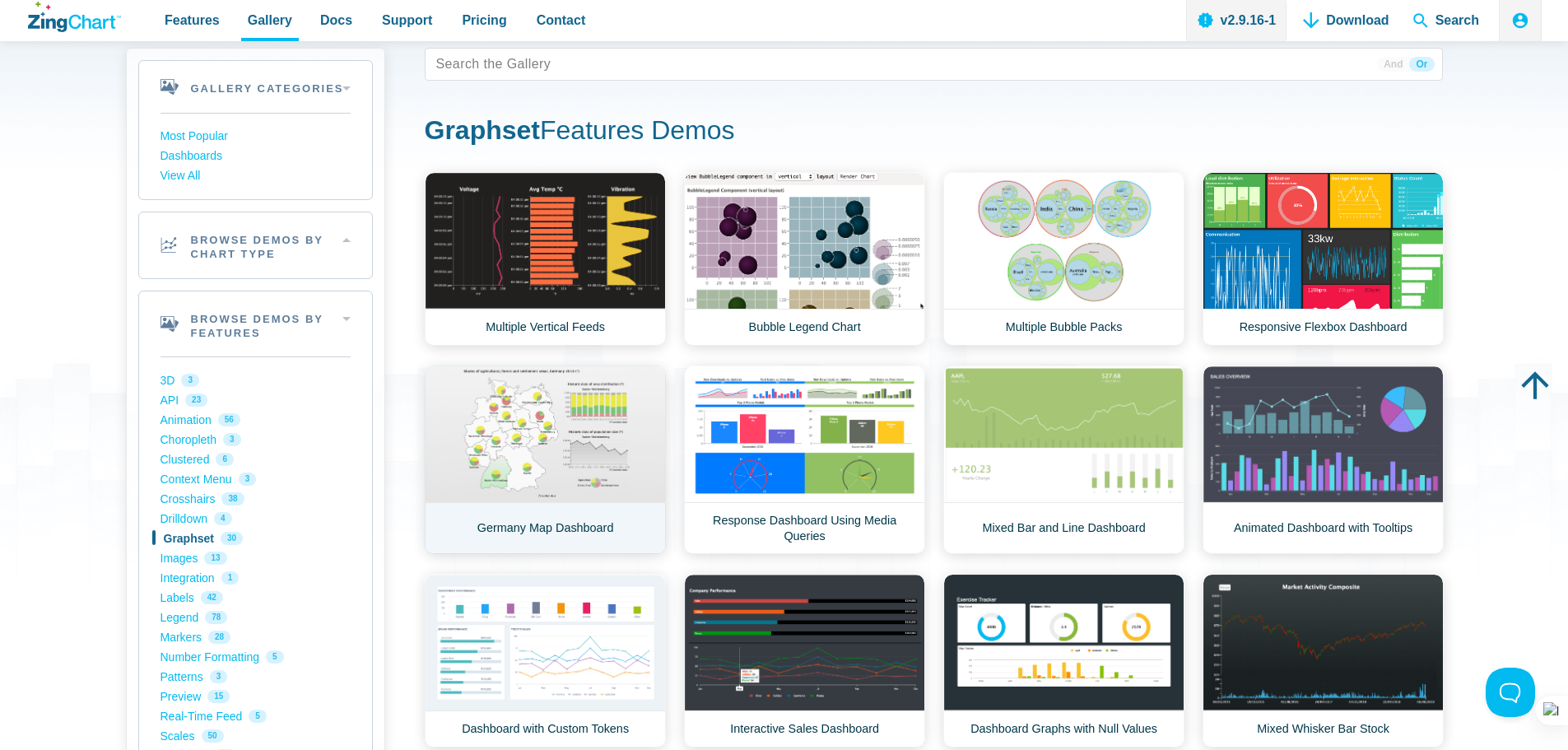
click at [568, 433] on link "Germany Map Dashboard" at bounding box center [545, 460] width 241 height 189
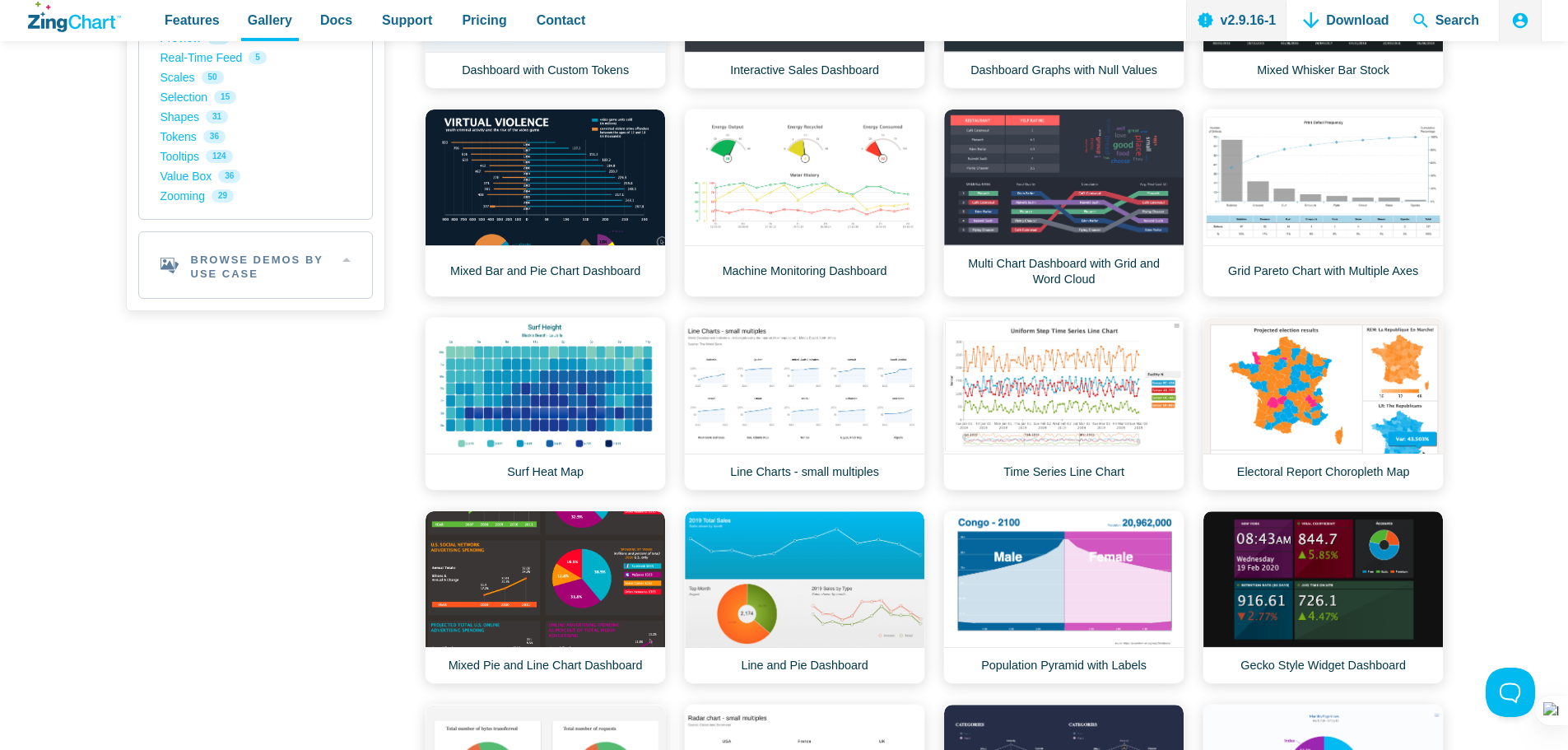
scroll to position [577, 0]
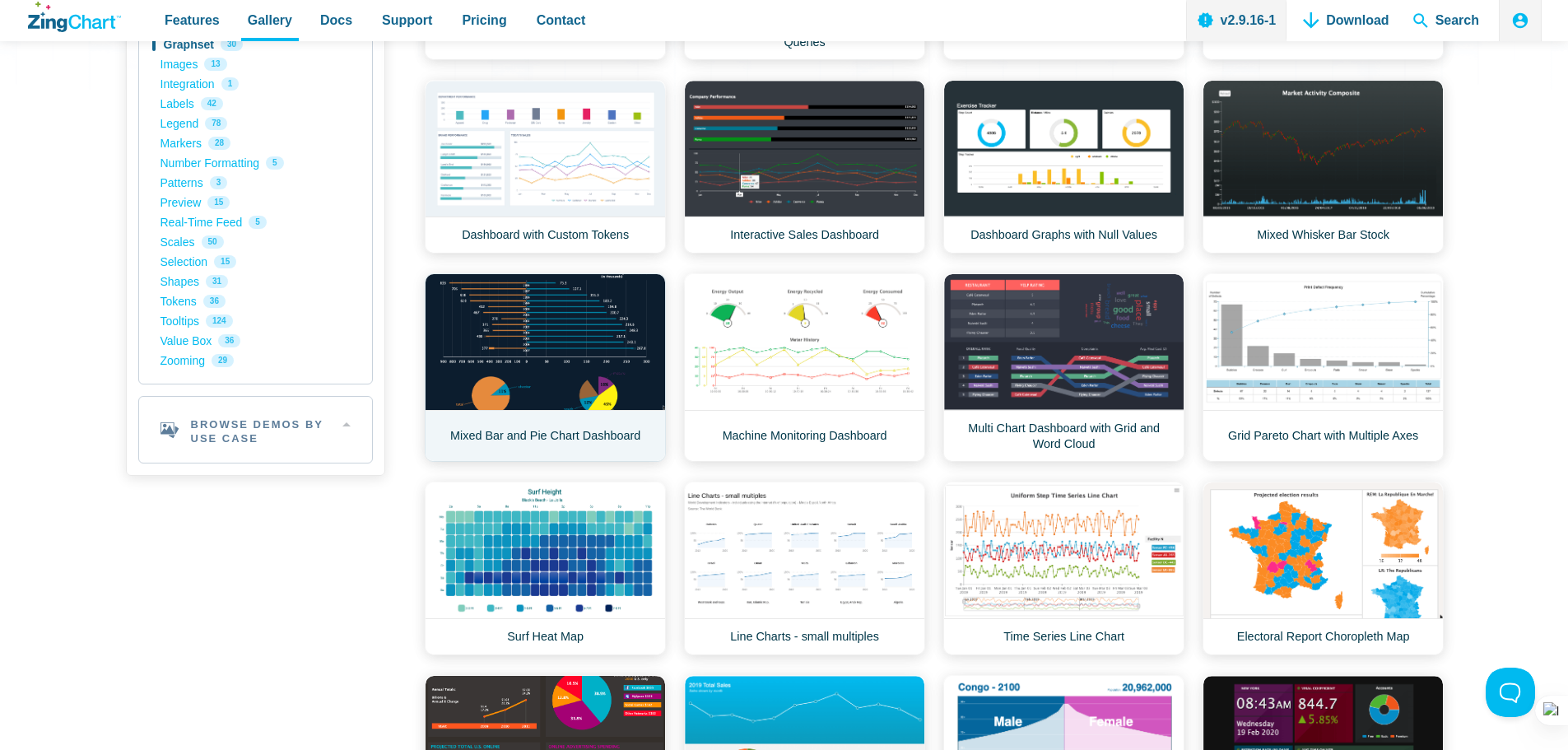
drag, startPoint x: 531, startPoint y: 439, endPoint x: 554, endPoint y: 433, distance: 23.8
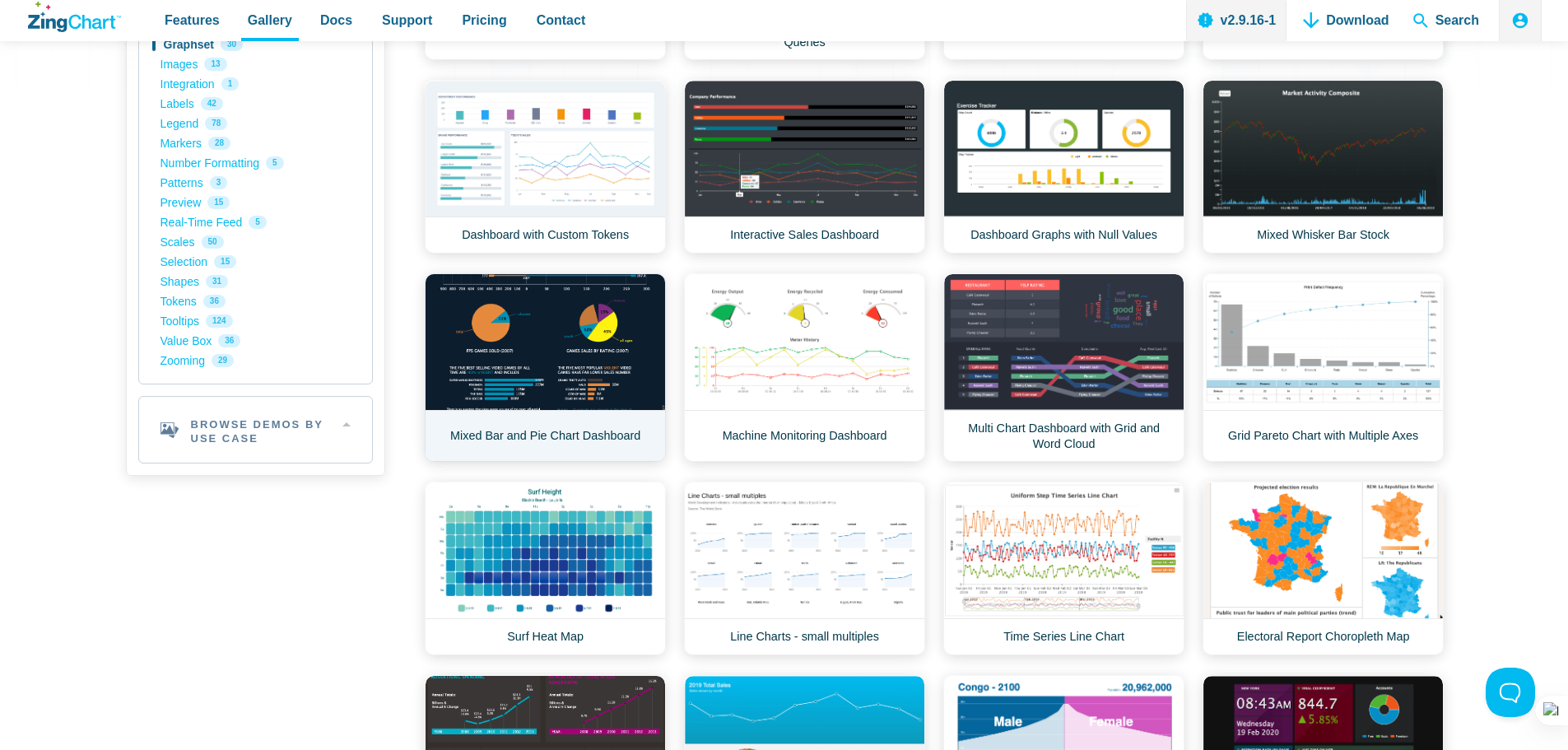
click at [531, 439] on link "Mixed Bar and Pie Chart Dashboard" at bounding box center [545, 368] width 241 height 189
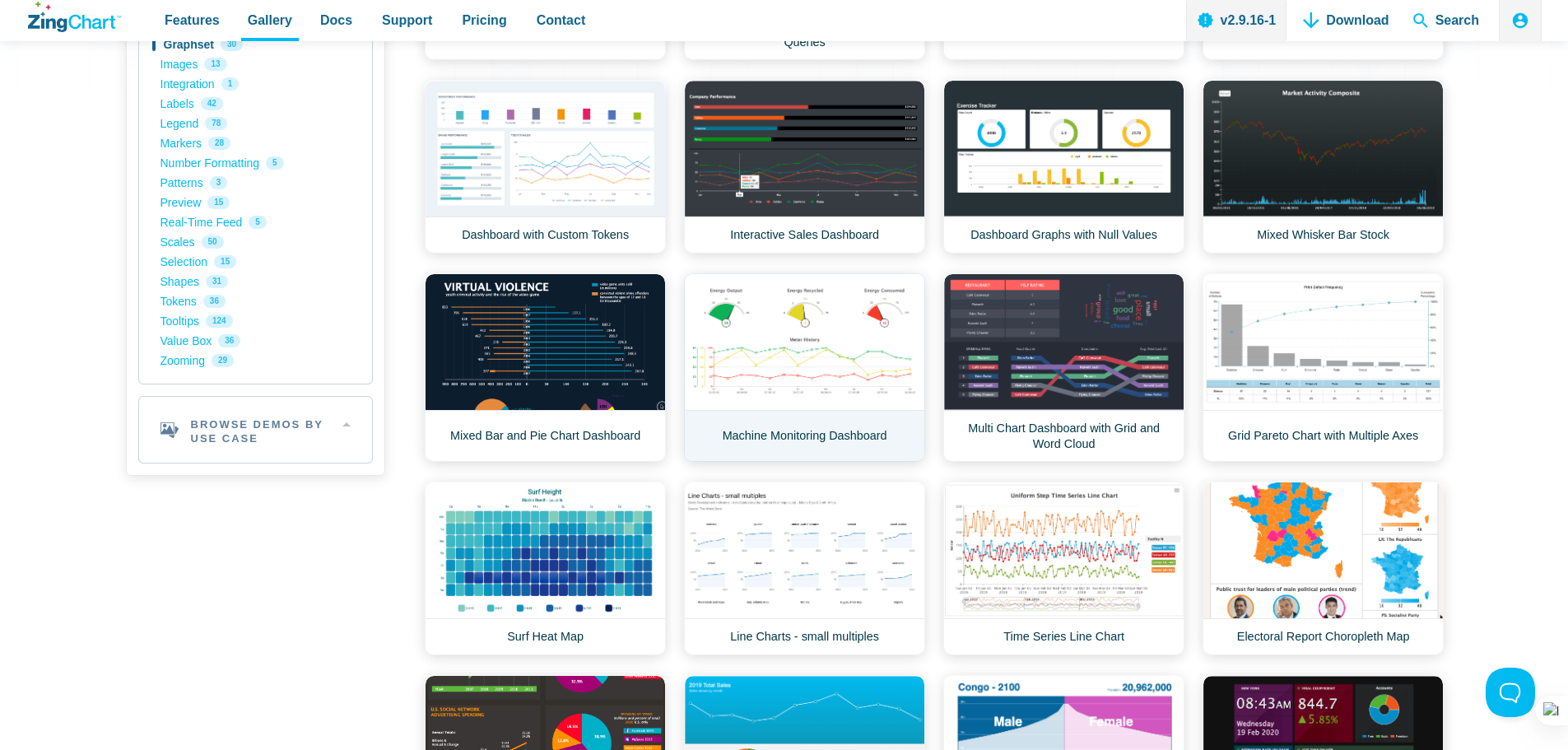
click at [816, 361] on link "Machine Monitoring Dashboard" at bounding box center [804, 368] width 241 height 189
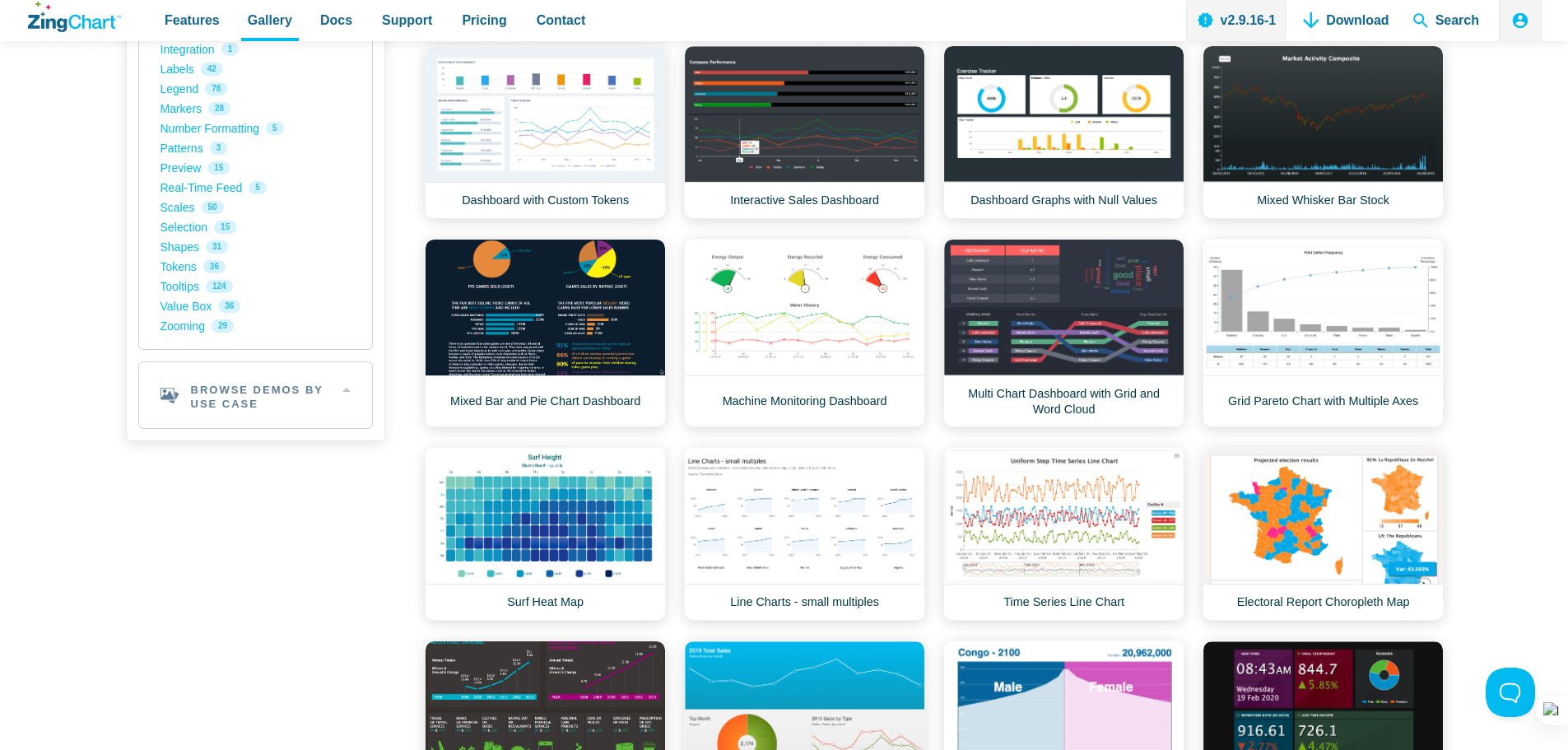
scroll to position [412, 0]
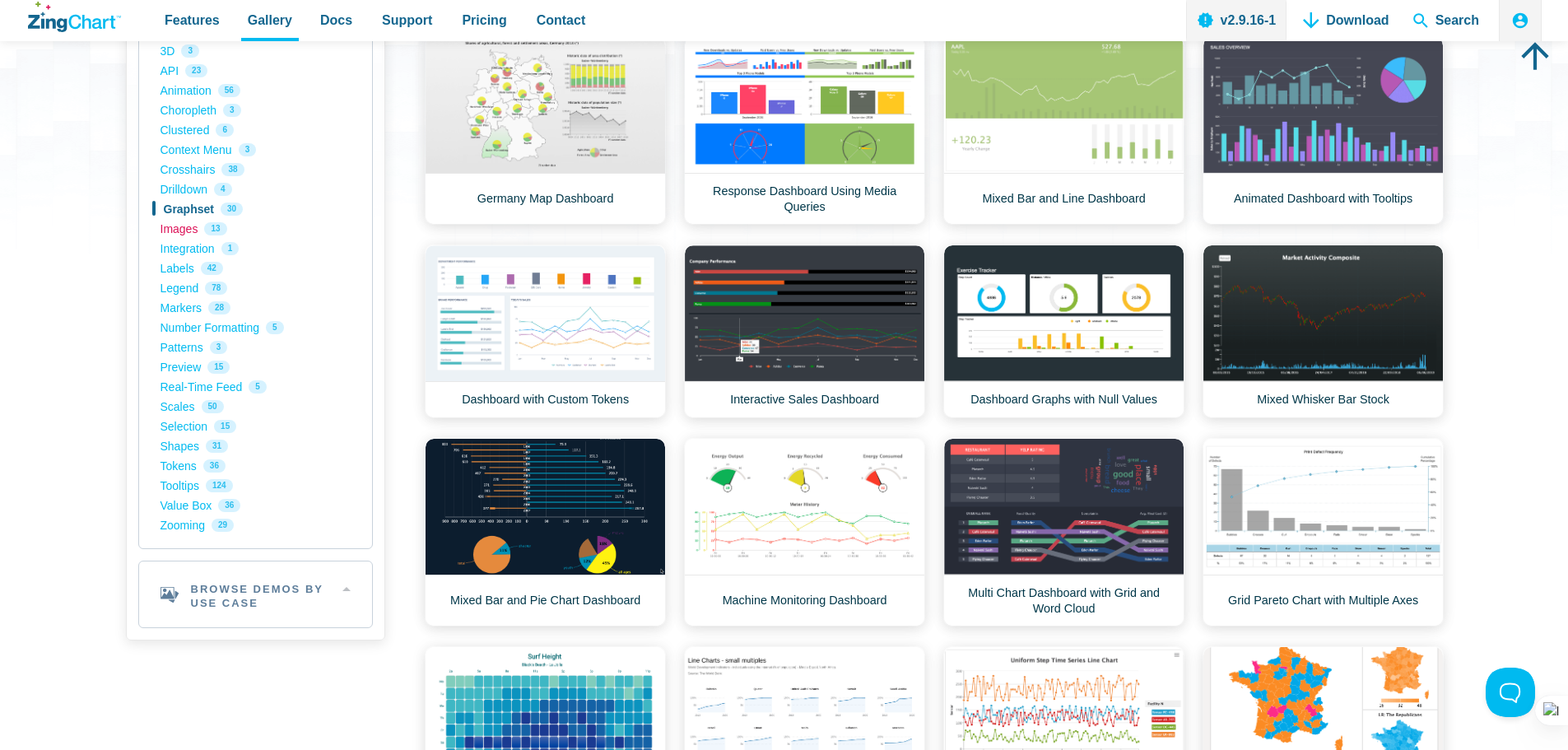
click at [181, 226] on link "Images 13" at bounding box center [256, 229] width 191 height 20
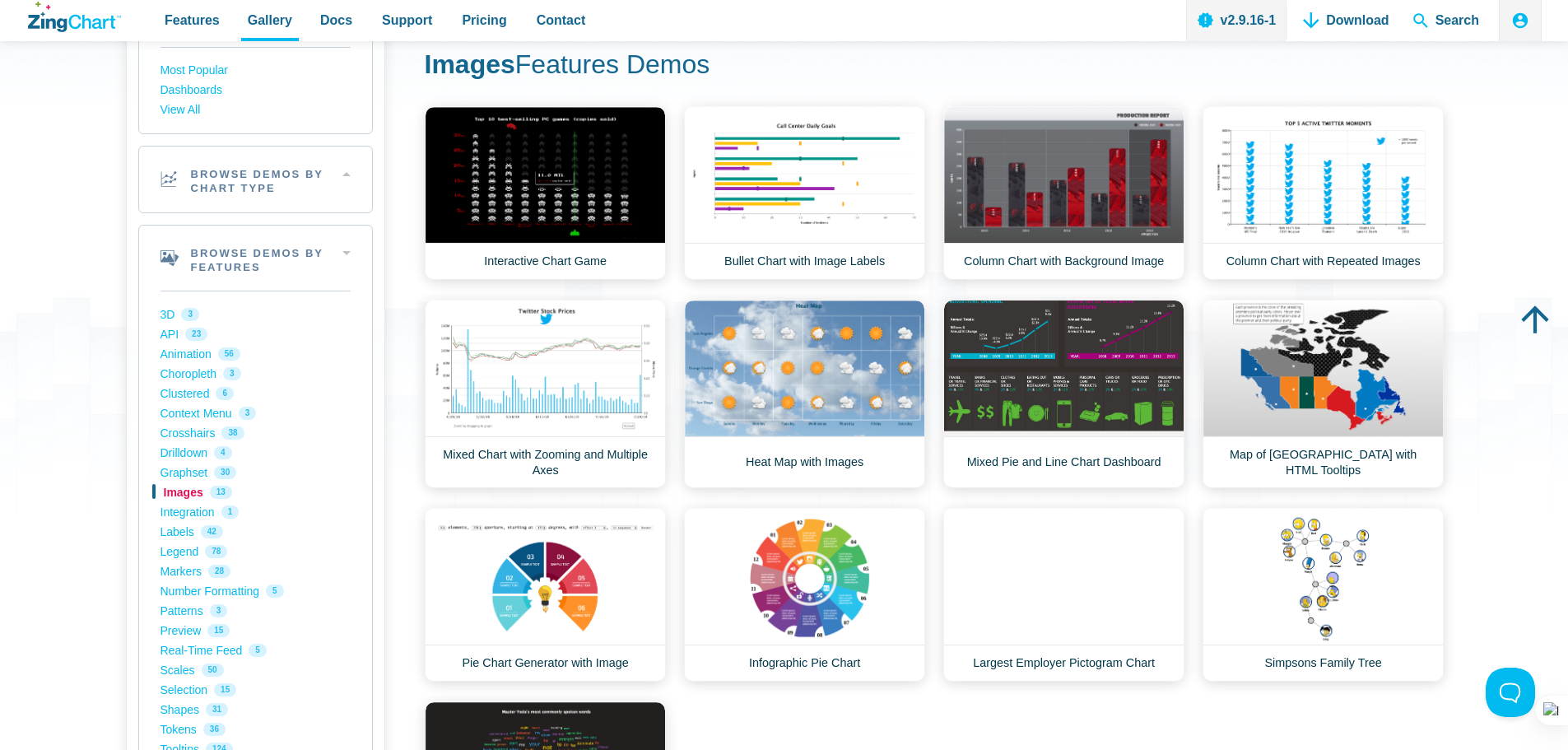
scroll to position [164, 0]
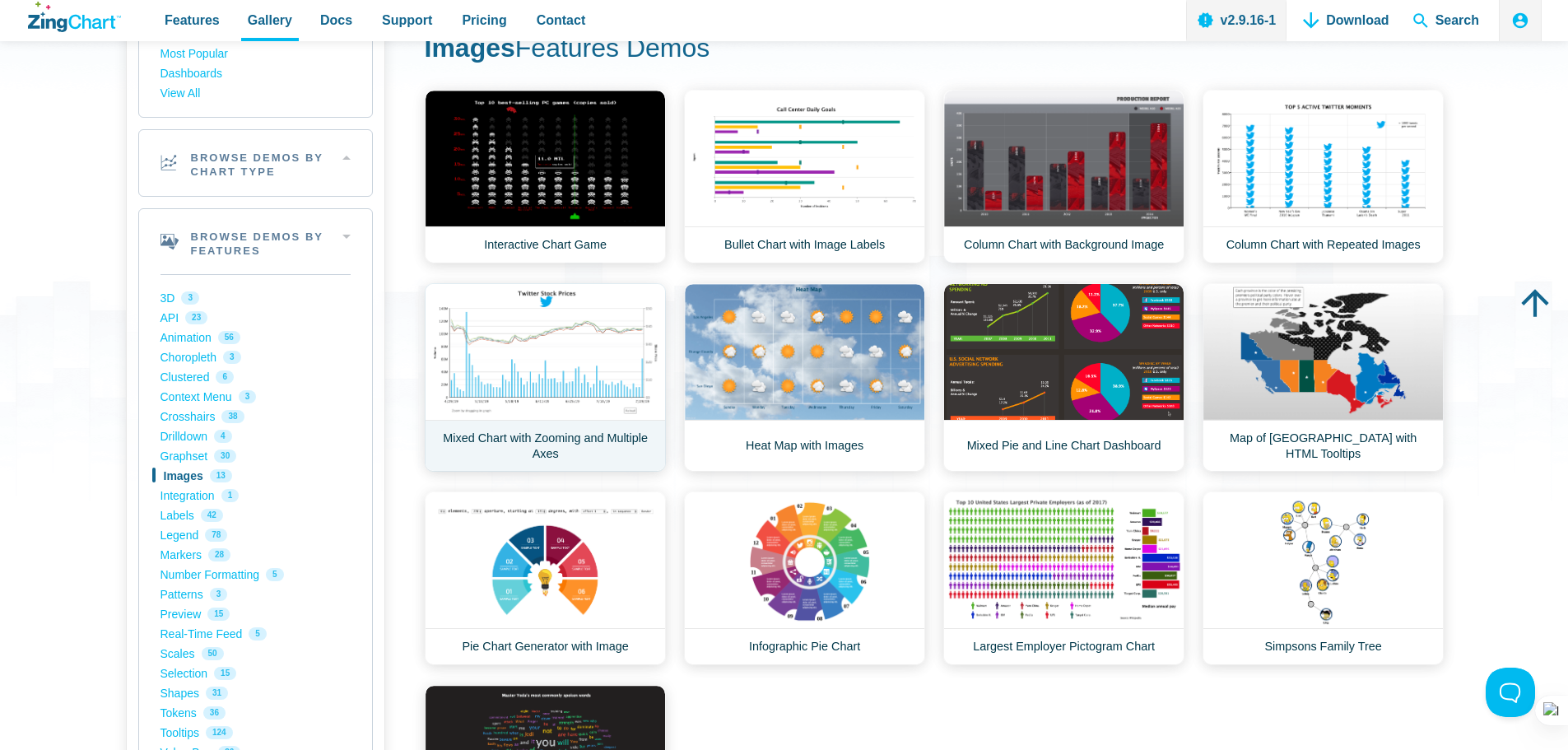
click at [546, 449] on link "Mixed Chart with Zooming and Multiple Axes" at bounding box center [545, 378] width 241 height 189
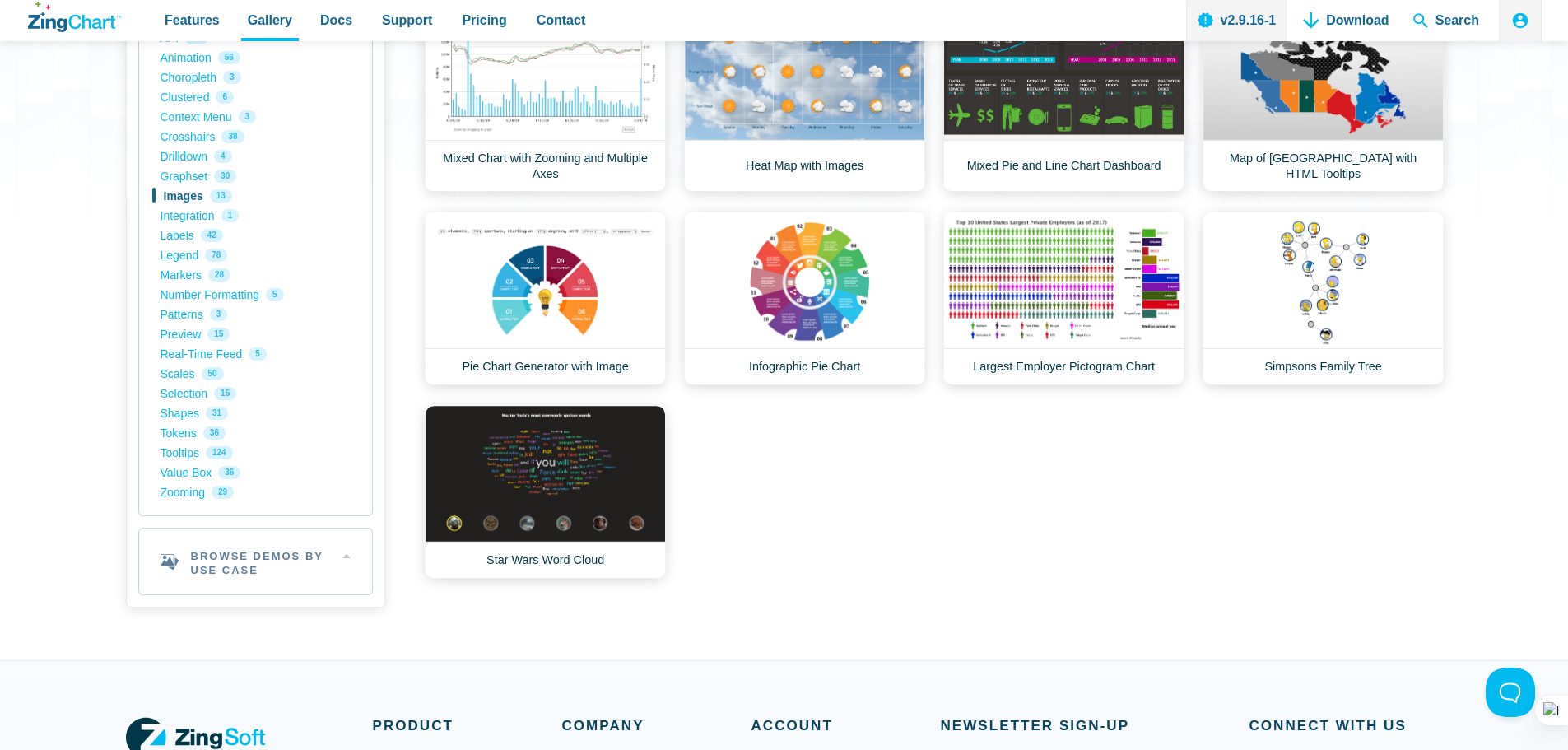
scroll to position [494, 0]
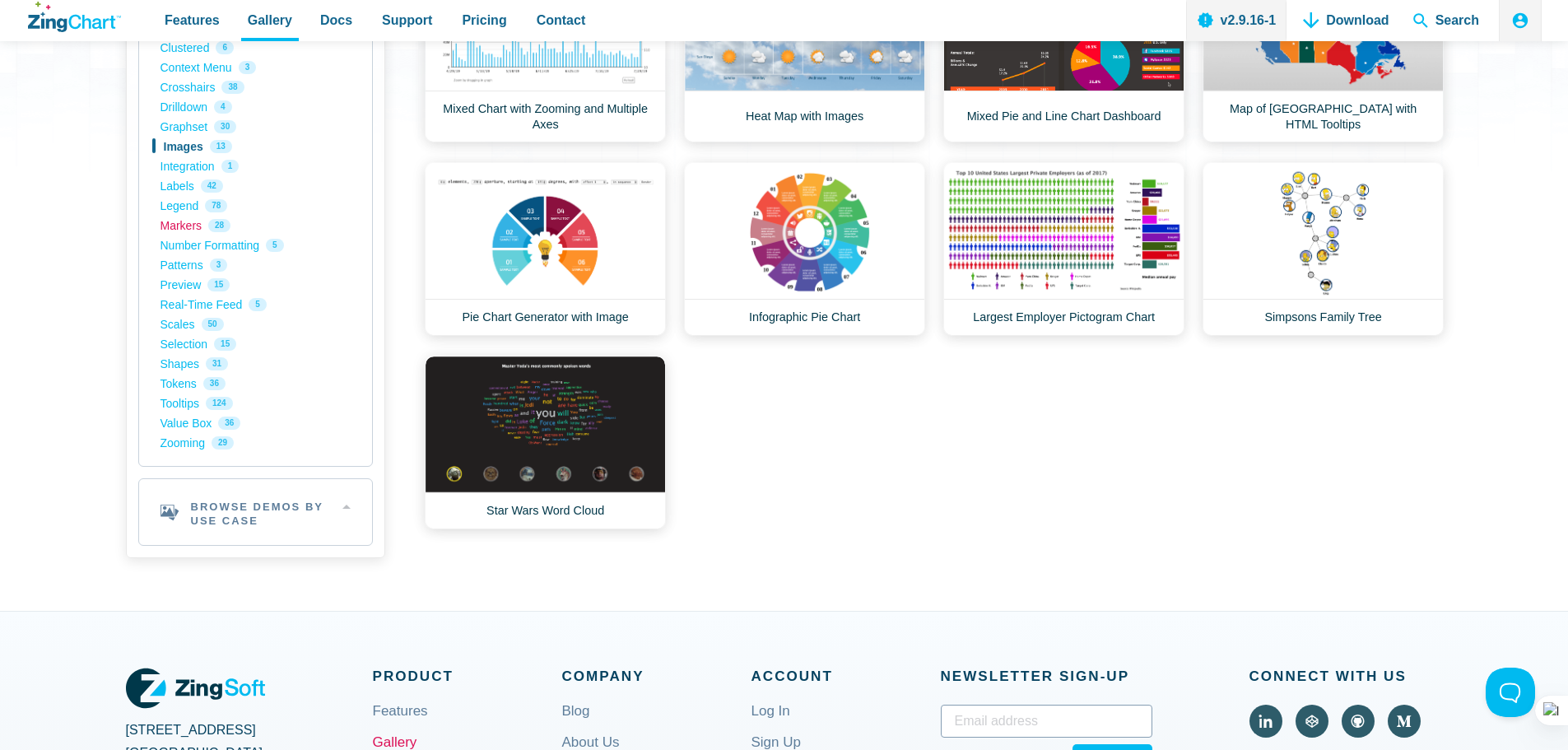
click at [182, 230] on link "Markers 28" at bounding box center [256, 226] width 191 height 20
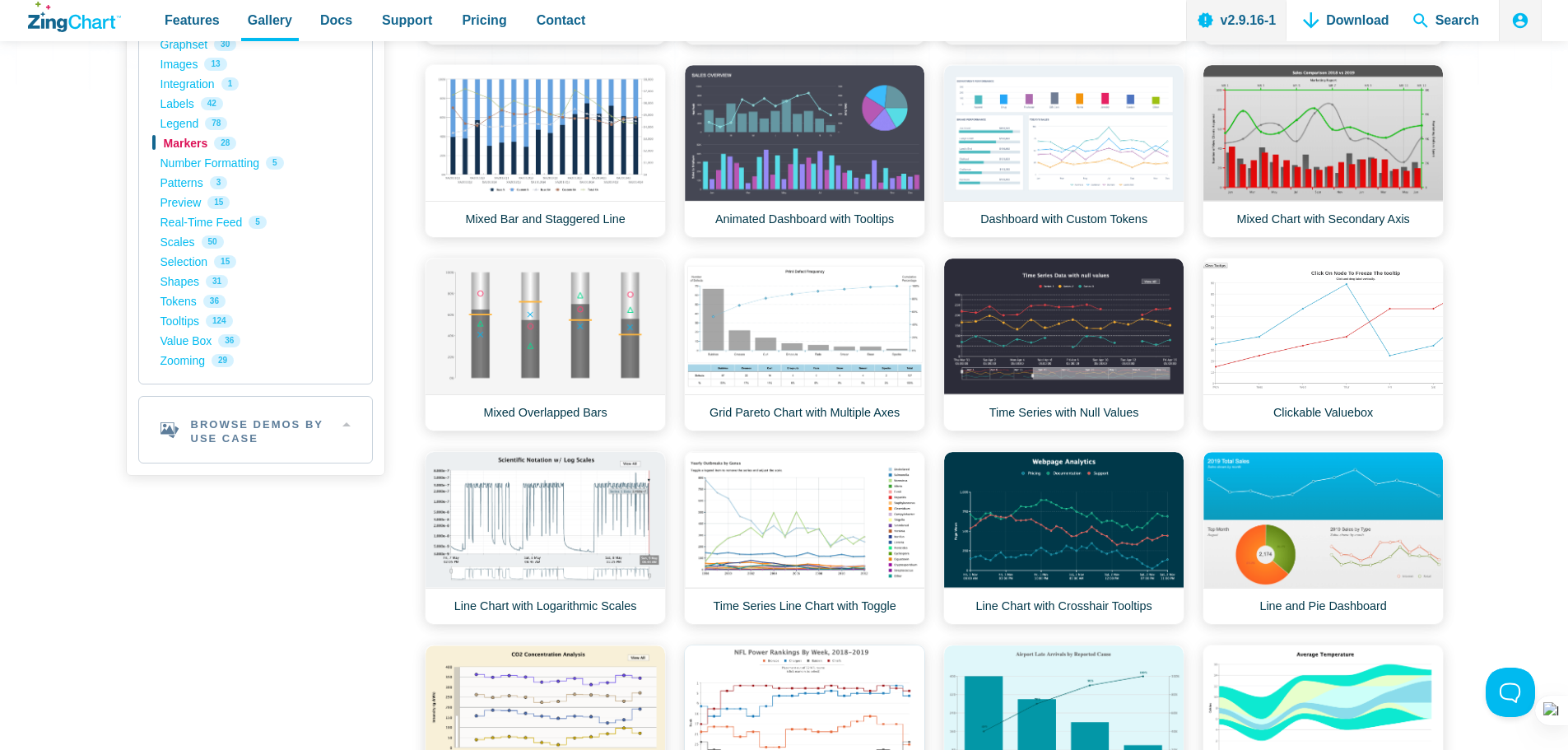
scroll to position [412, 0]
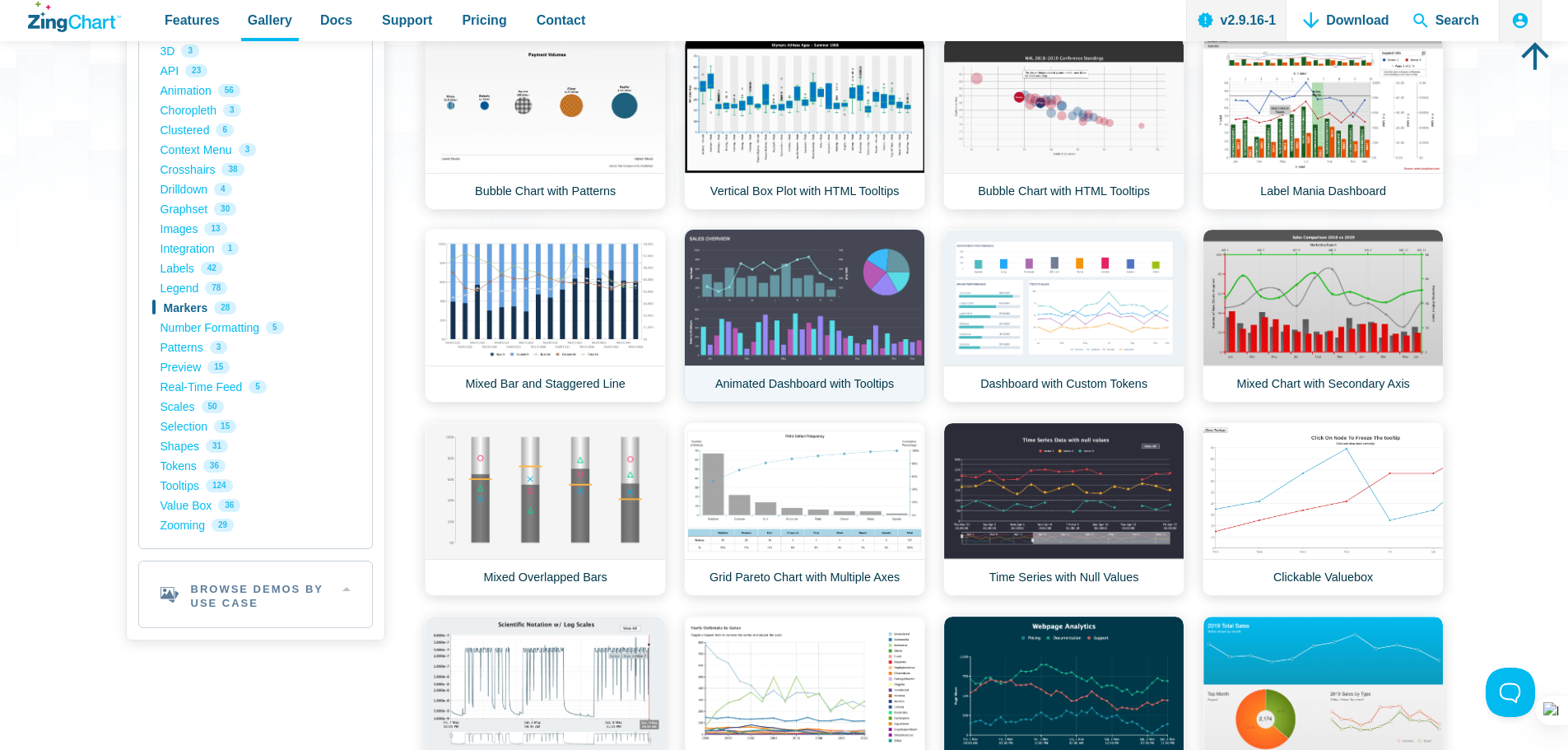
click at [816, 287] on link "Animated Dashboard with Tooltips" at bounding box center [804, 315] width 241 height 173
click at [195, 146] on link "Context Menu 3" at bounding box center [256, 150] width 191 height 20
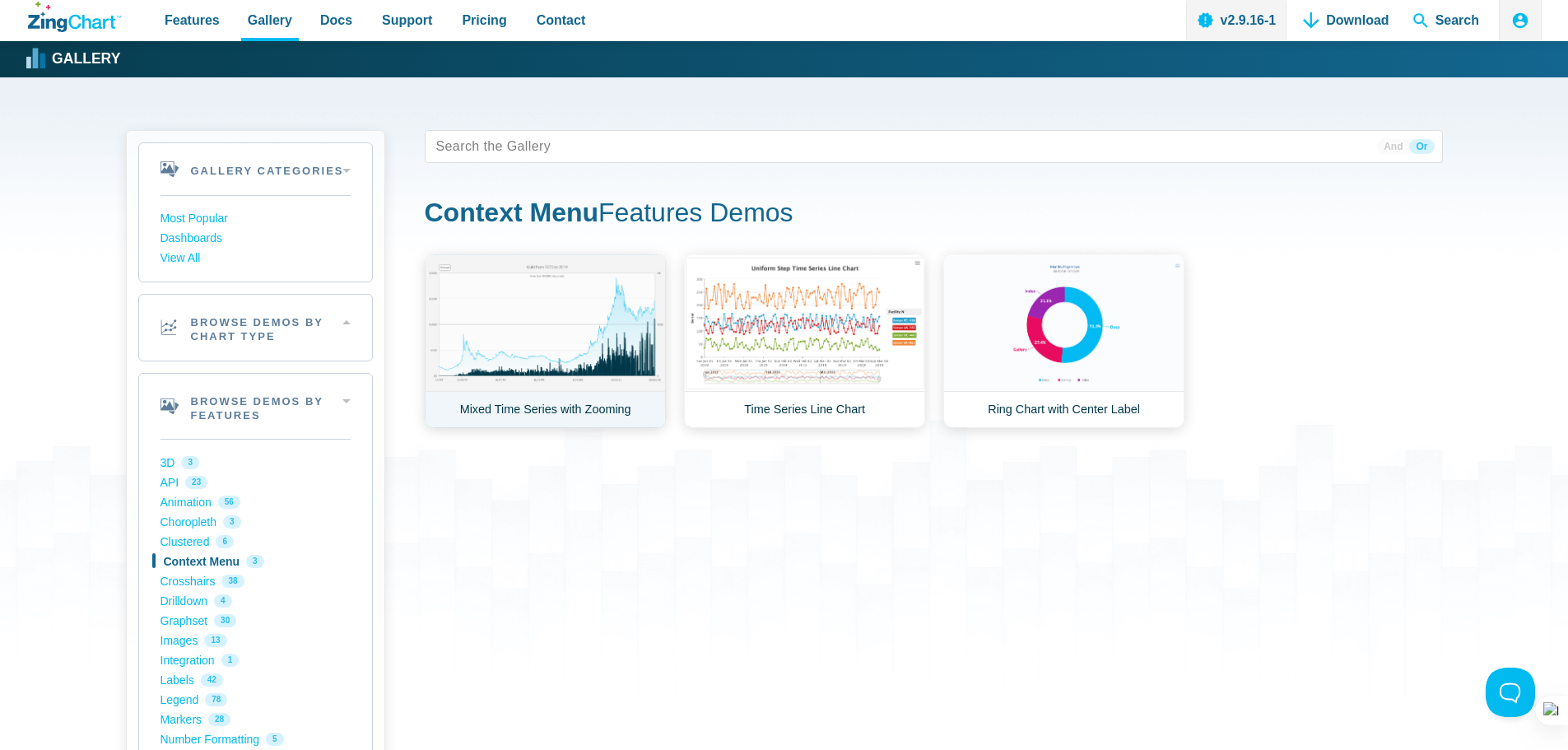
click at [547, 326] on link "Mixed Time Series with Zooming" at bounding box center [545, 342] width 241 height 173
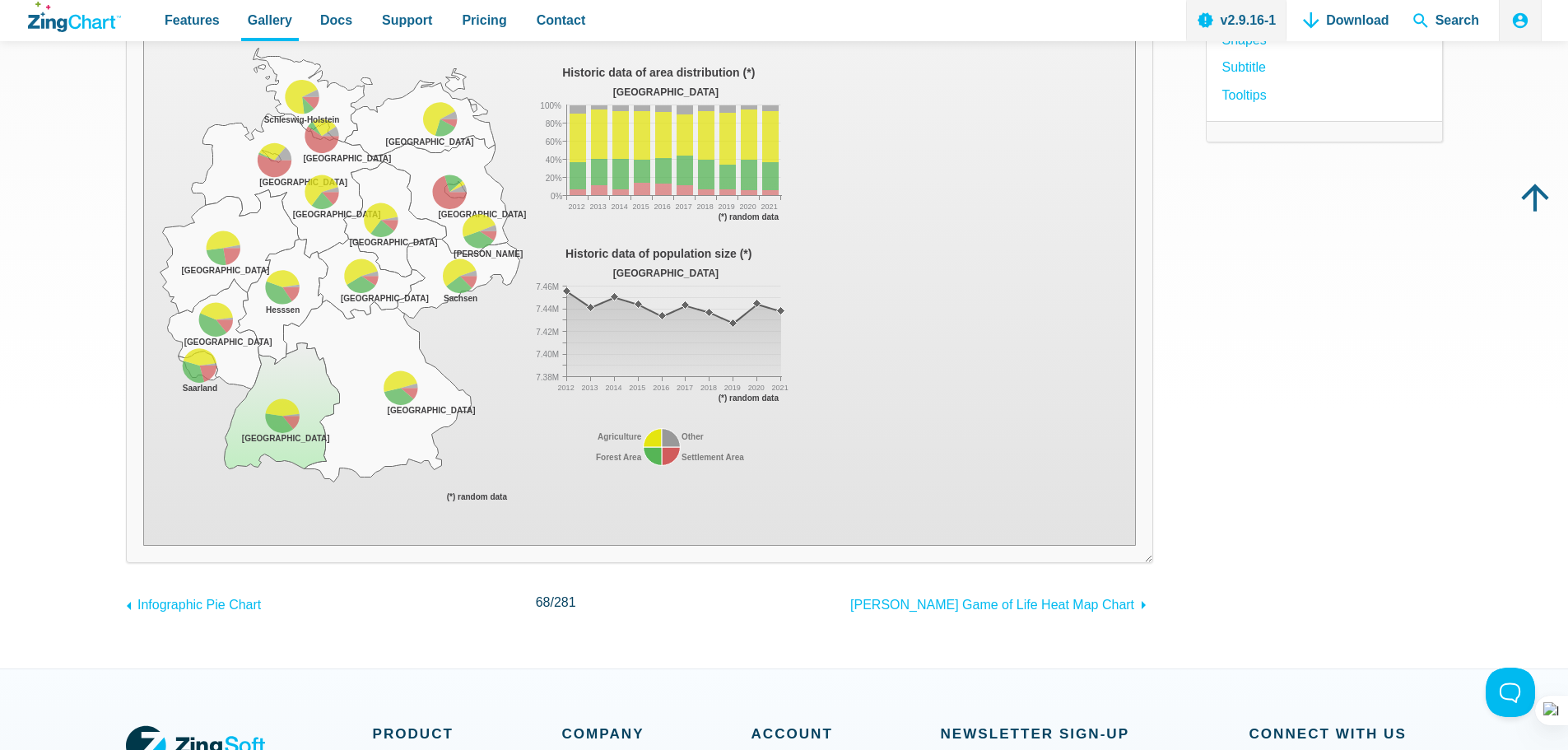
scroll to position [247, 0]
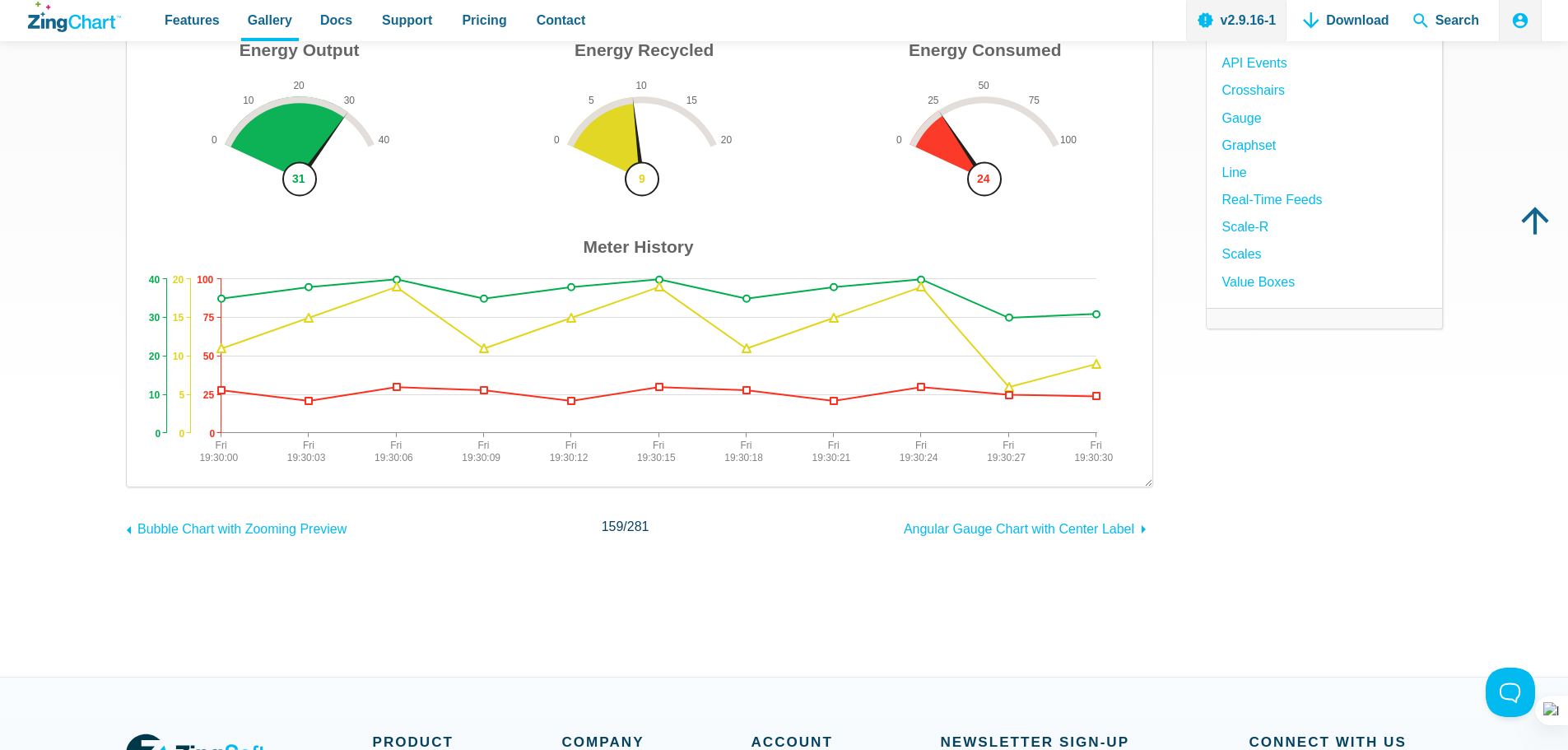
scroll to position [164, 0]
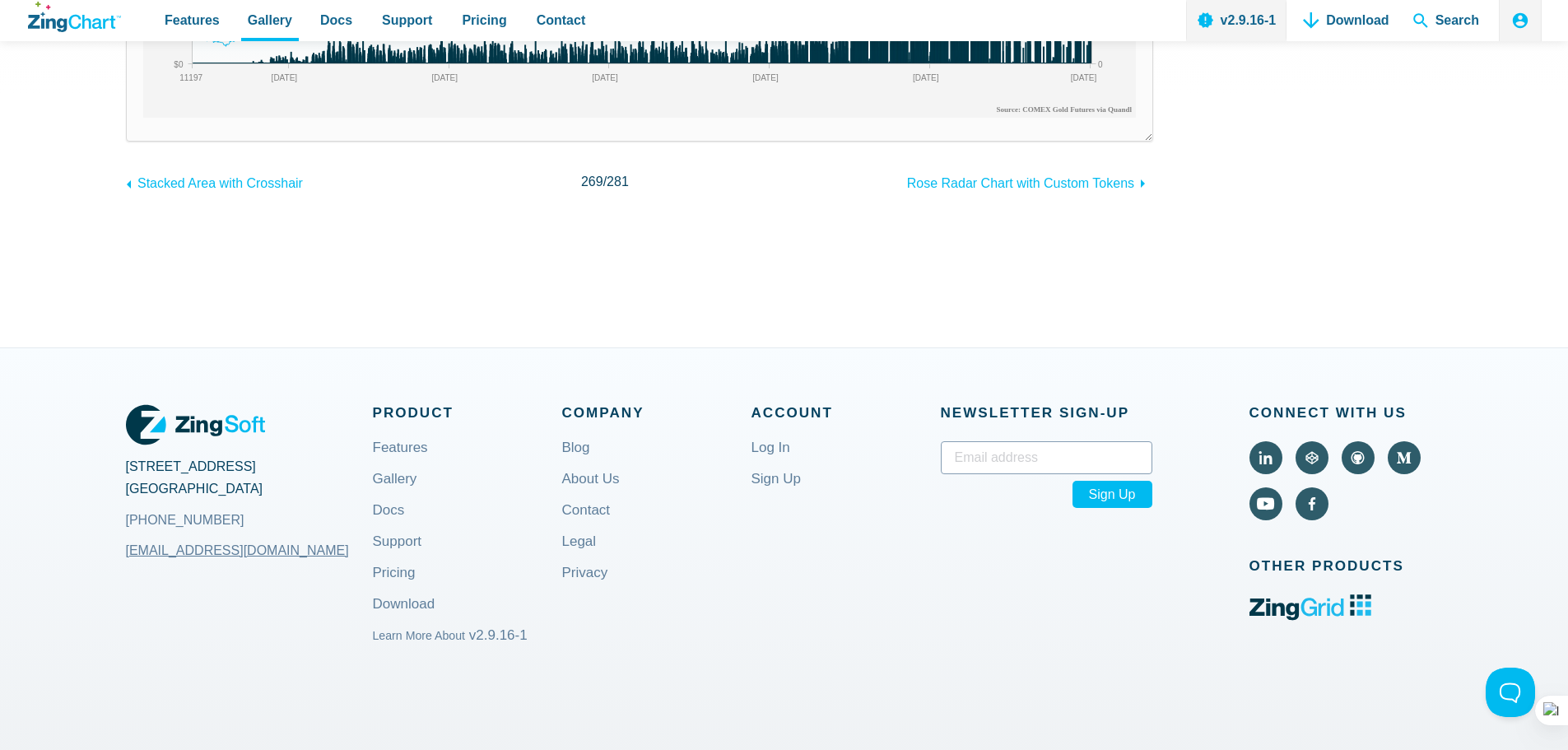
scroll to position [164, 0]
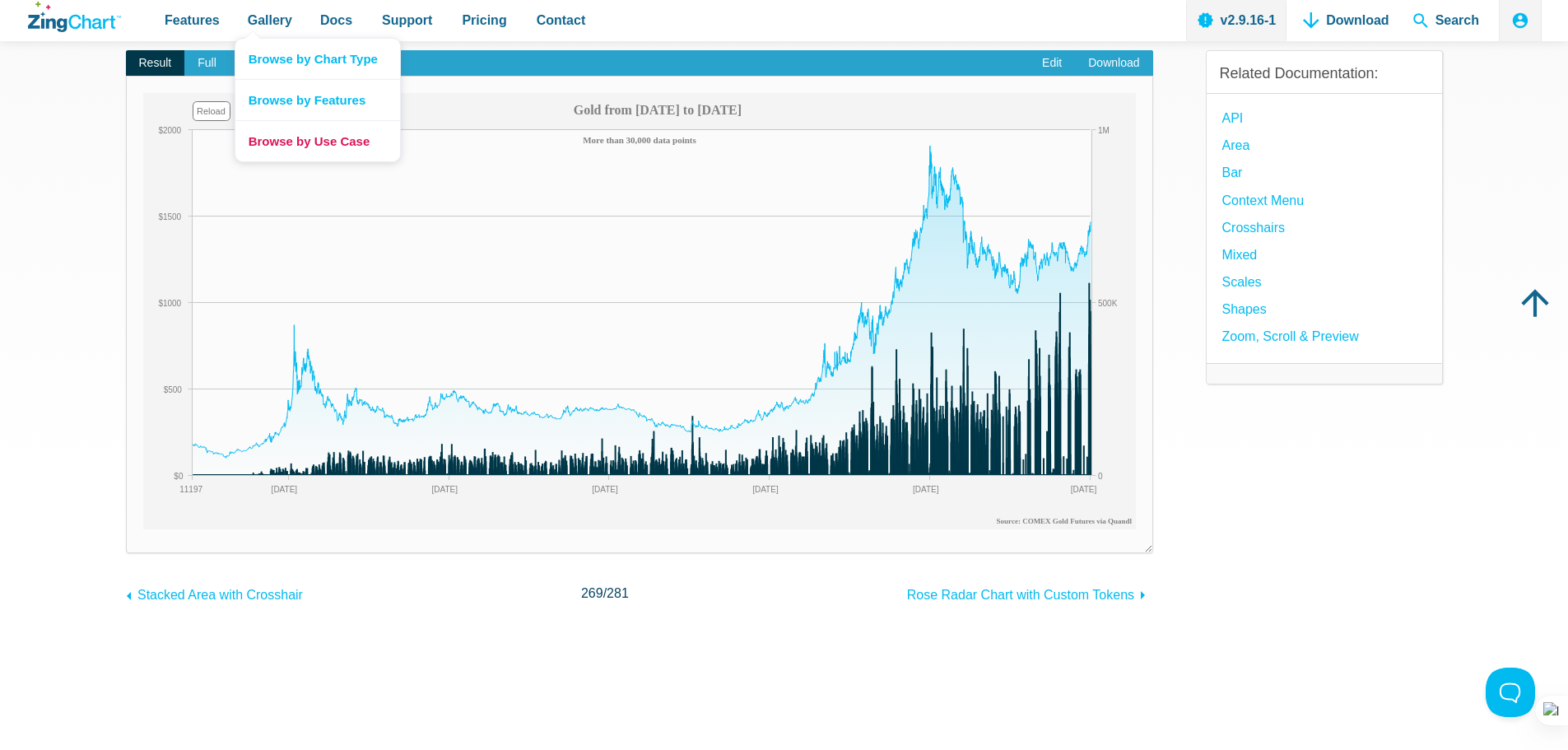
click at [315, 143] on link "Browse by Use Case" at bounding box center [318, 141] width 164 height 42
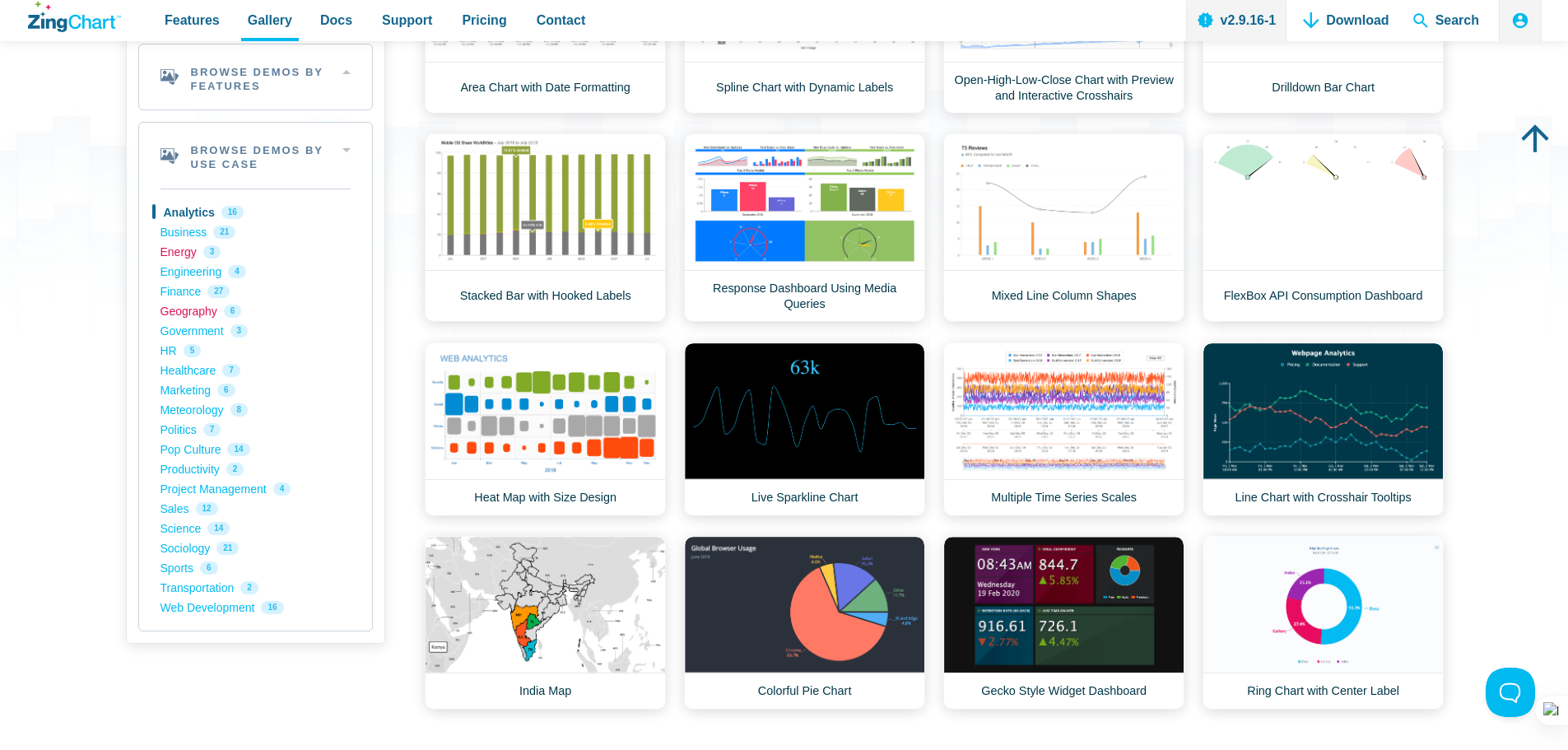
drag, startPoint x: 191, startPoint y: 311, endPoint x: 206, endPoint y: 312, distance: 15.0
click at [191, 310] on link "Geography 6" at bounding box center [256, 312] width 191 height 20
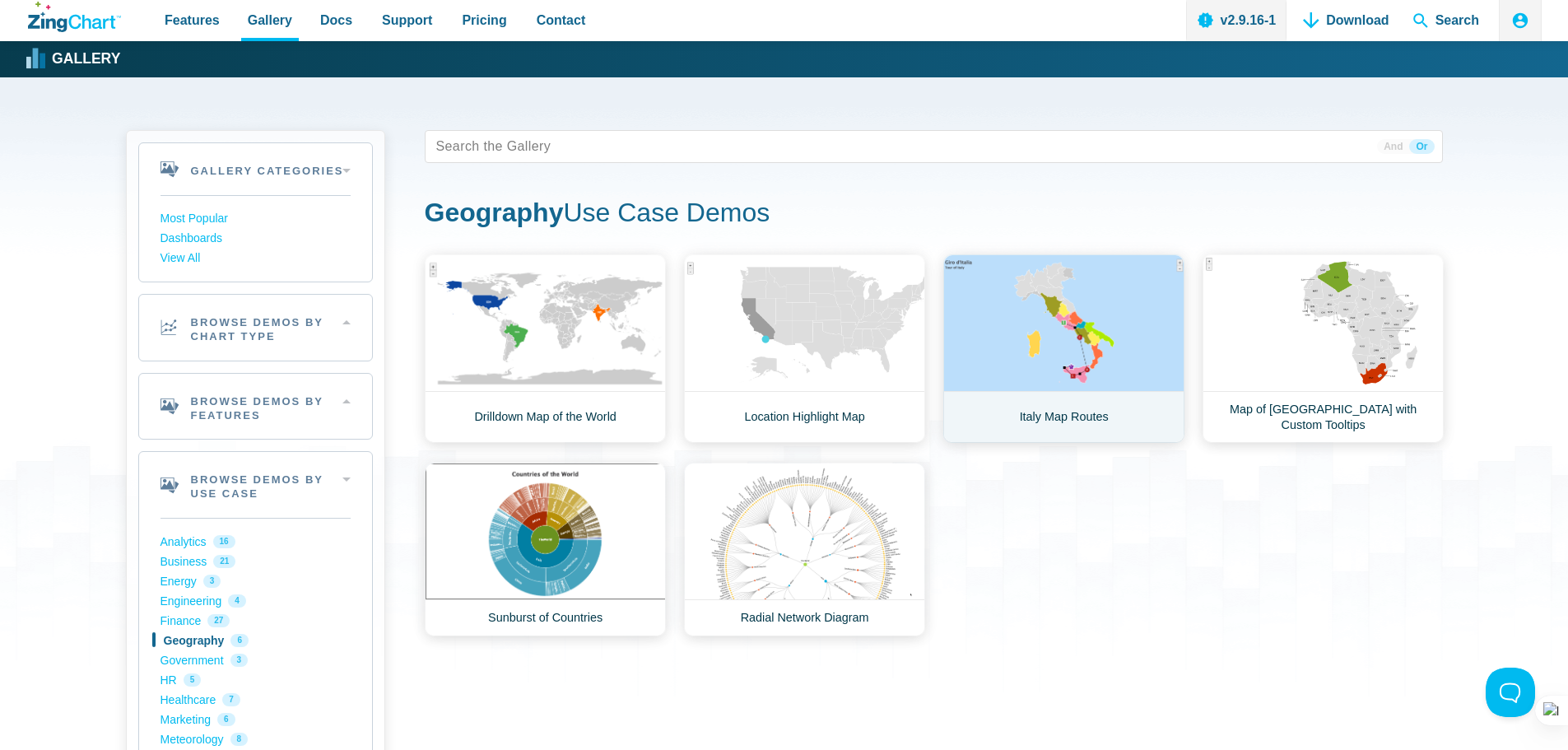
click at [1086, 412] on link "Italy Map Routes" at bounding box center [1063, 349] width 241 height 189
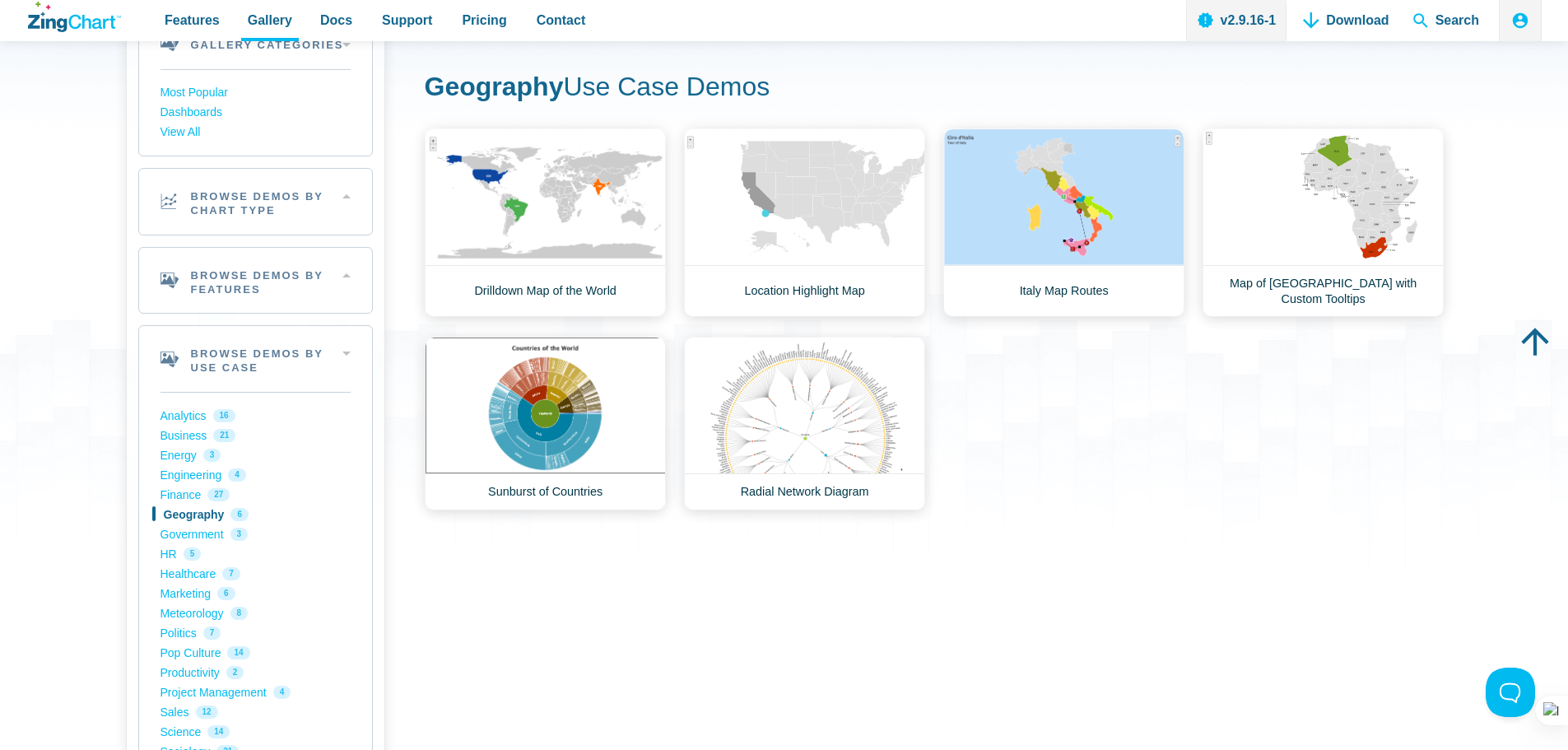
scroll to position [330, 0]
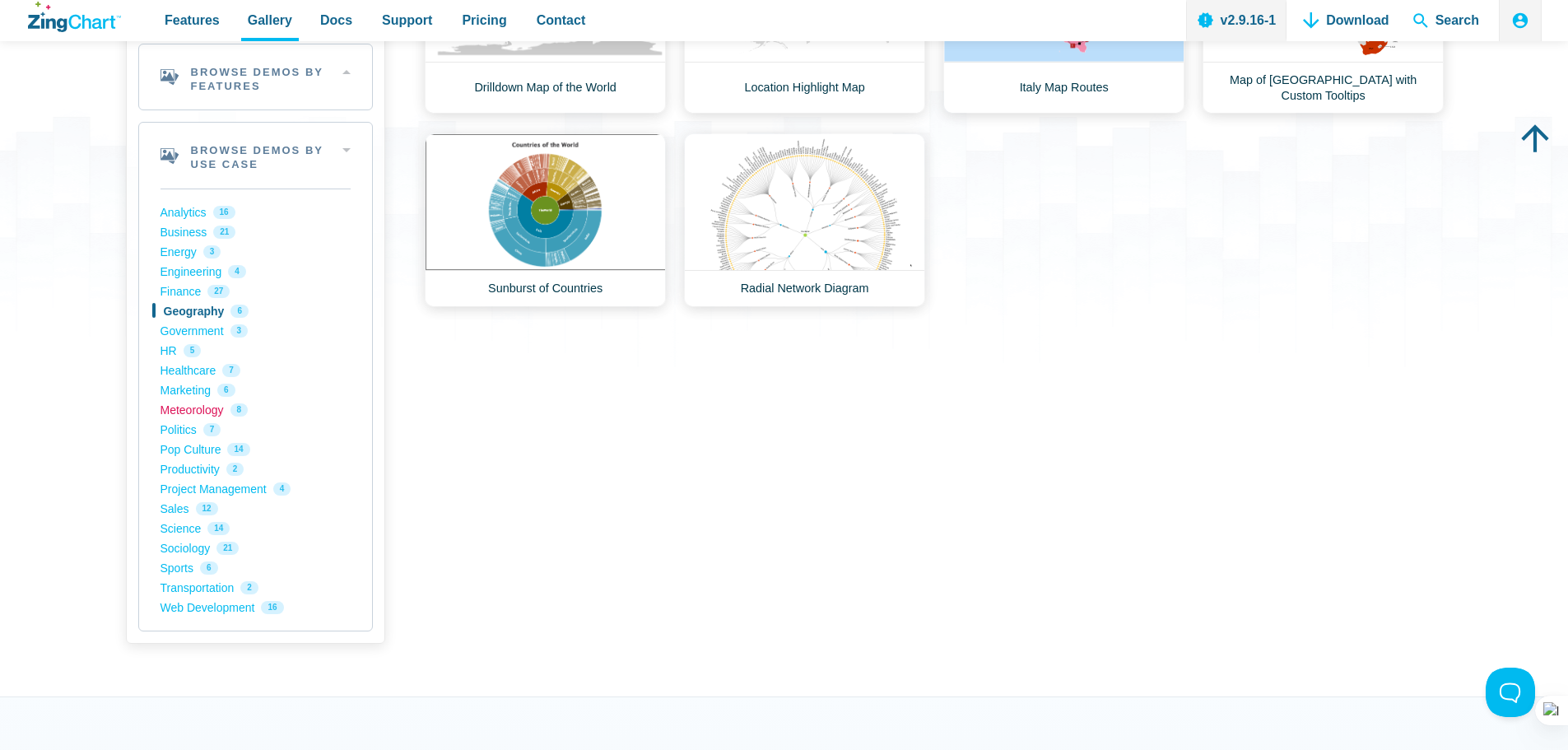
click at [210, 415] on link "Meteorology 8" at bounding box center [256, 410] width 191 height 20
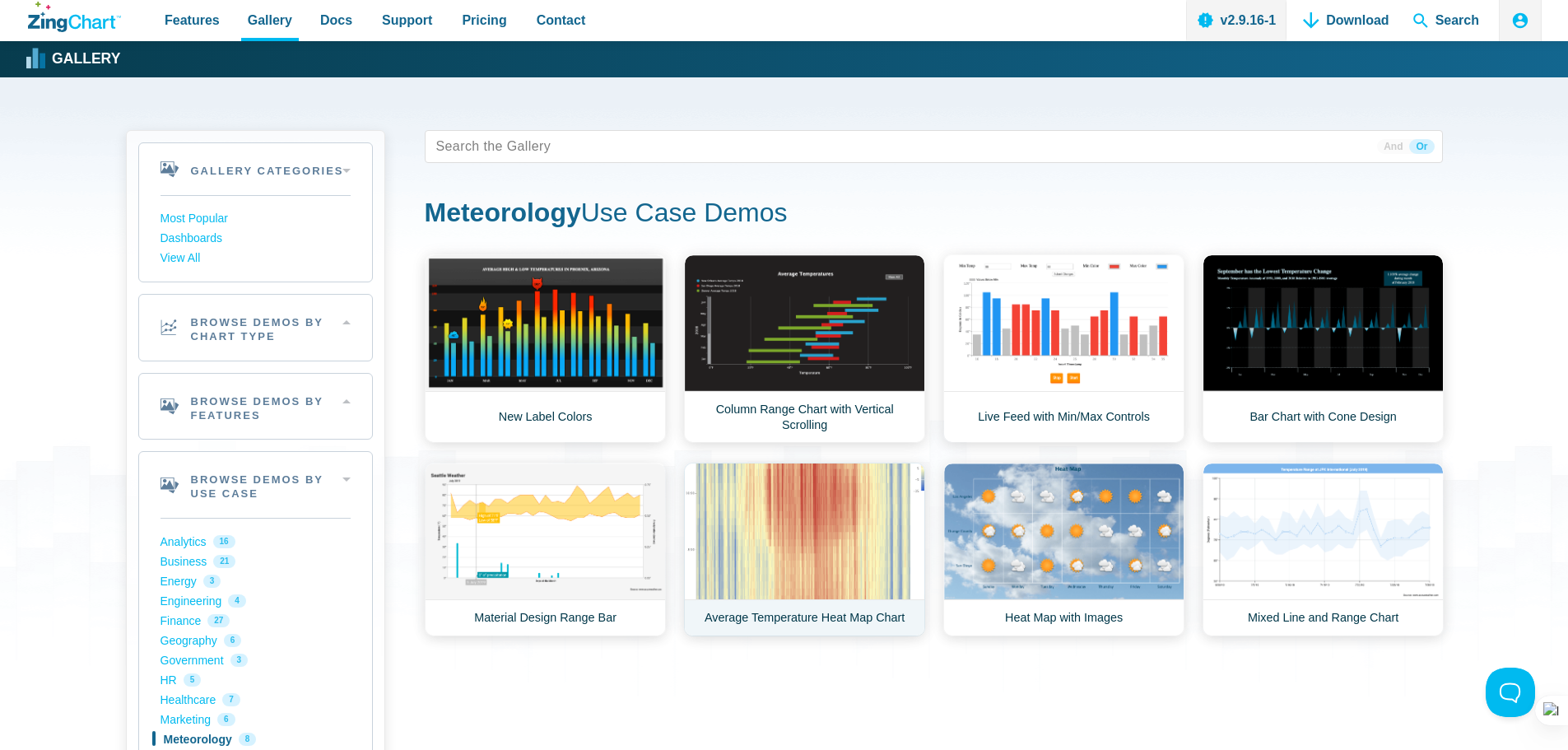
click at [832, 614] on link "Average Temperature Heat Map Chart" at bounding box center [804, 549] width 241 height 173
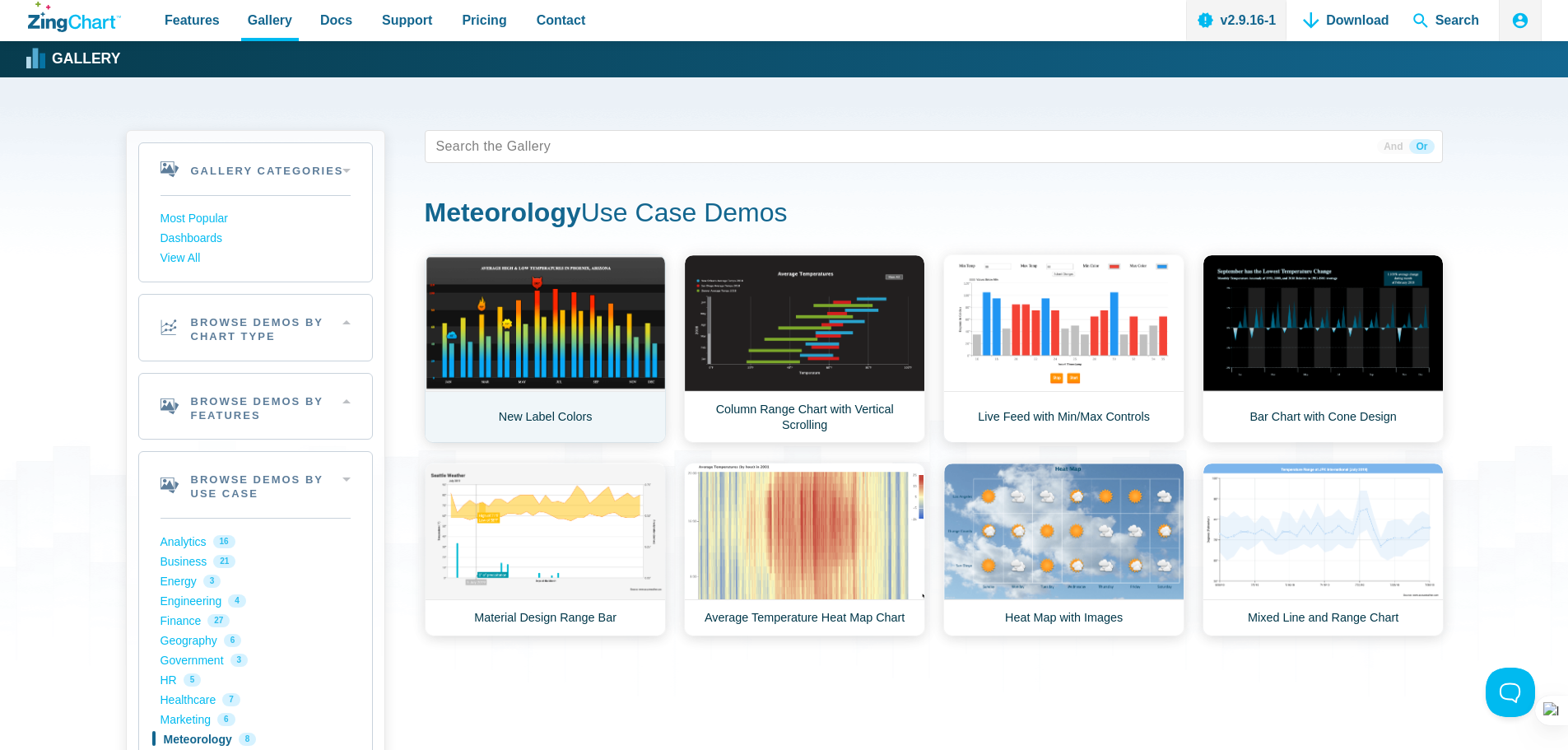
click at [559, 422] on link "New Label Colors" at bounding box center [545, 349] width 241 height 189
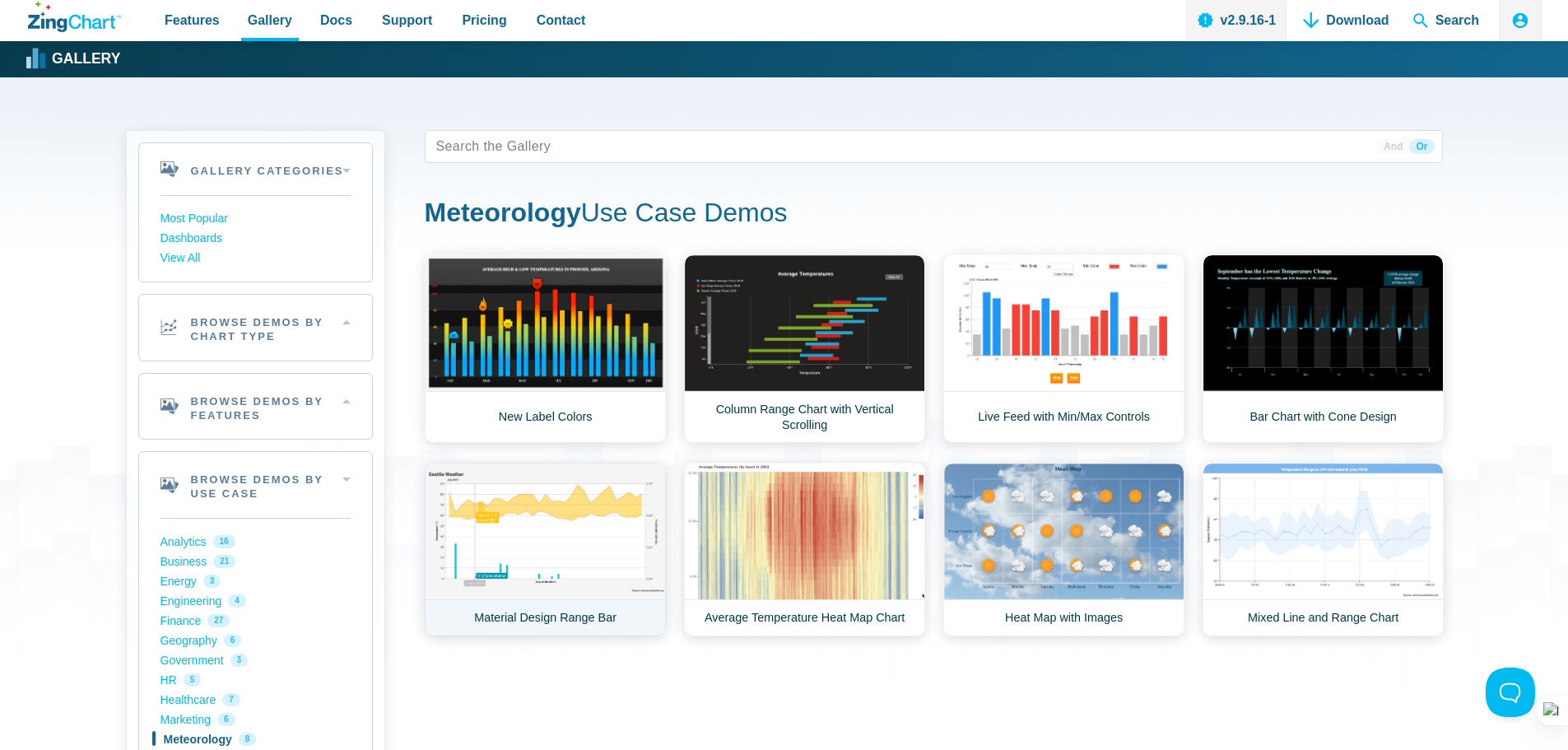
click at [537, 626] on link "Material Design Range Bar" at bounding box center [545, 549] width 241 height 173
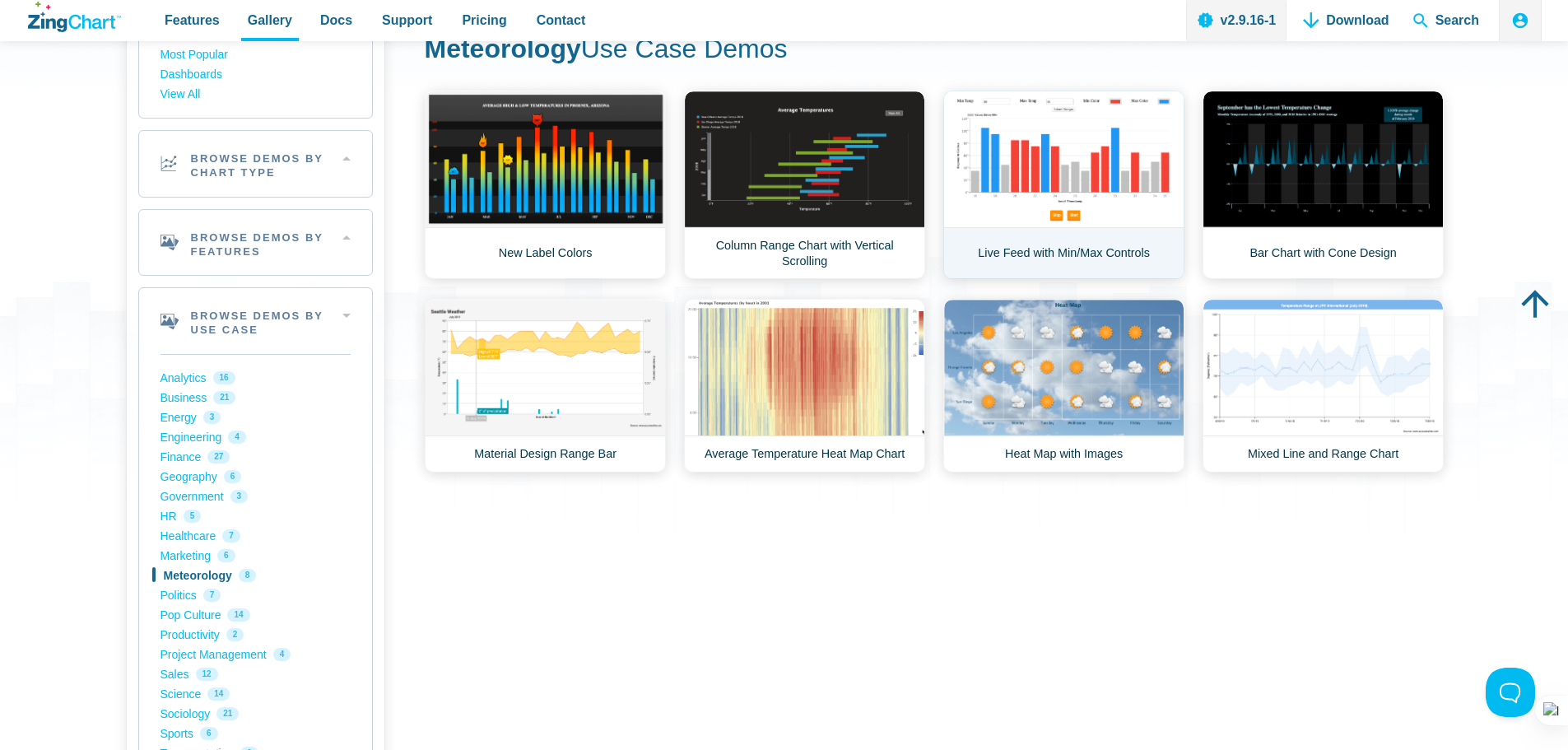
scroll to position [164, 0]
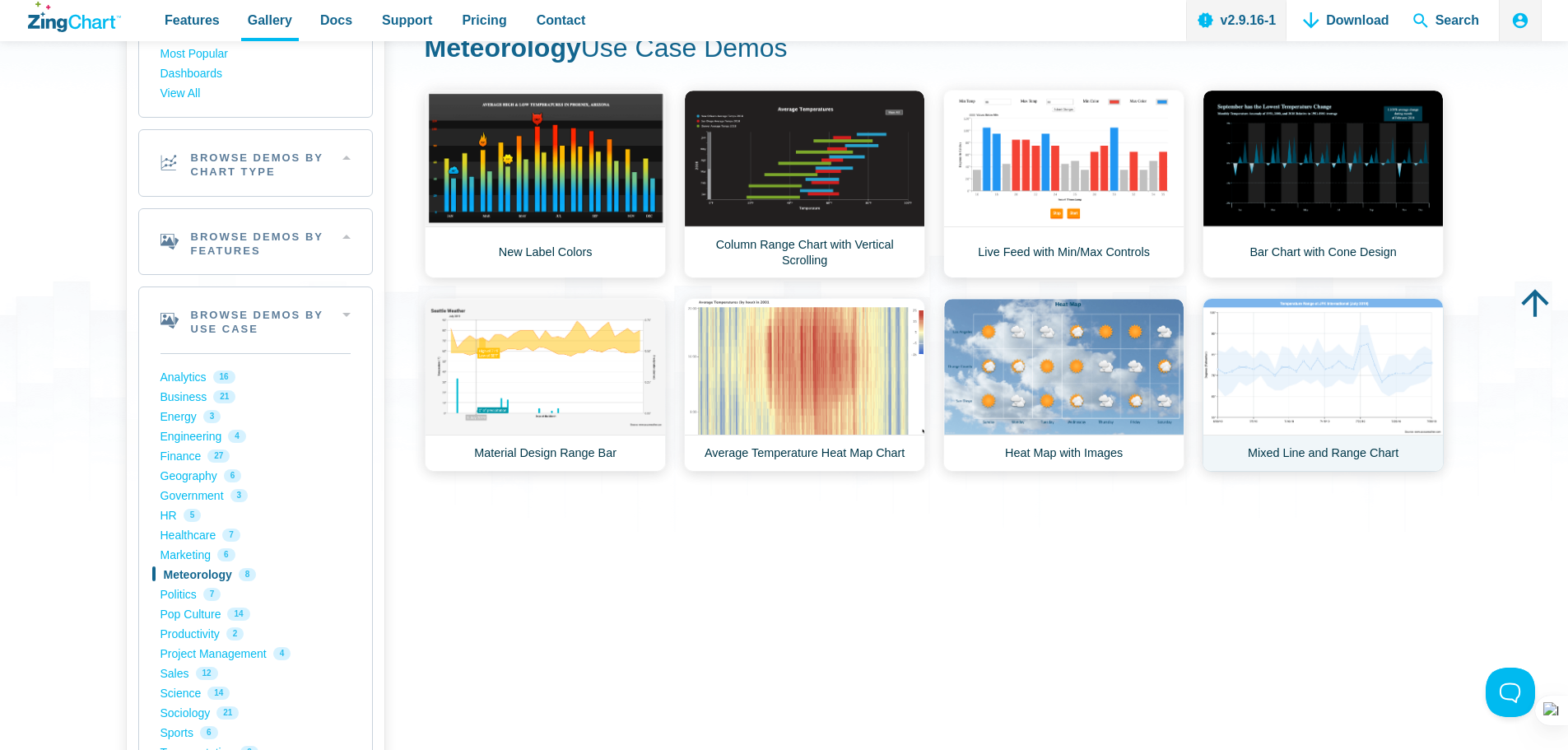
click at [1328, 390] on link "Mixed Line and Range Chart" at bounding box center [1323, 385] width 241 height 173
click at [548, 351] on link "Material Design Range Bar" at bounding box center [545, 385] width 241 height 173
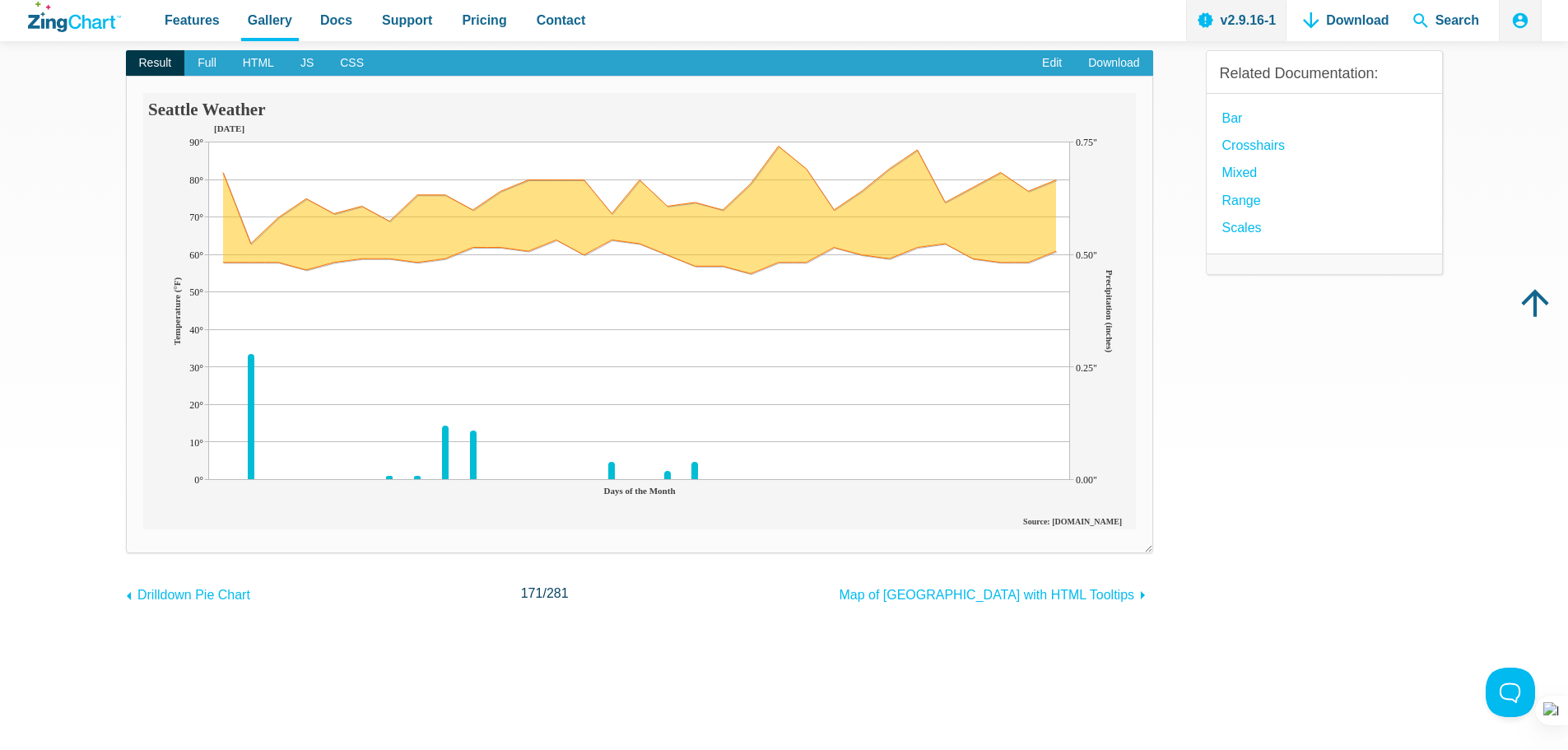
scroll to position [247, 0]
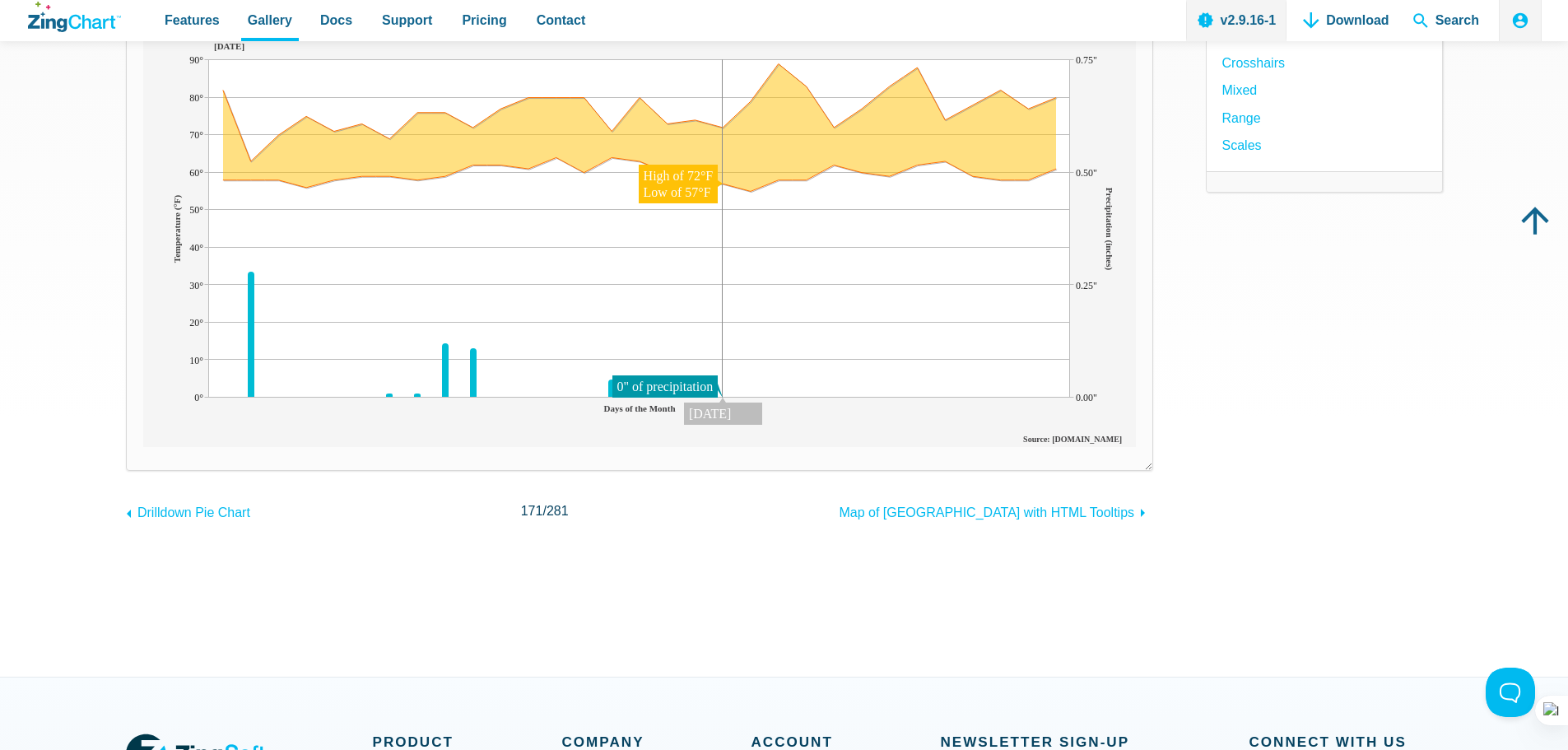
click at [726, 312] on img "App Content" at bounding box center [639, 229] width 993 height 436
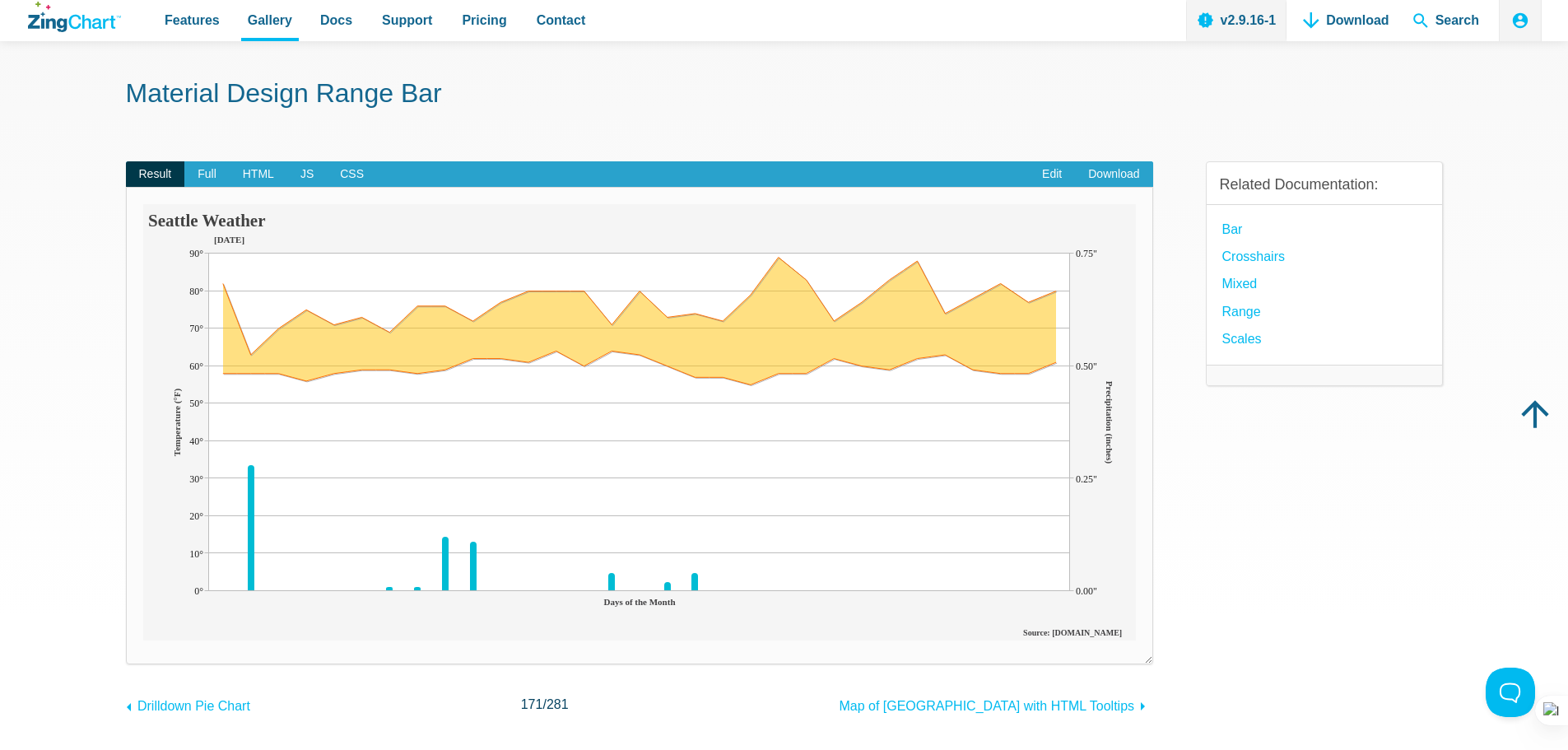
scroll to position [82, 0]
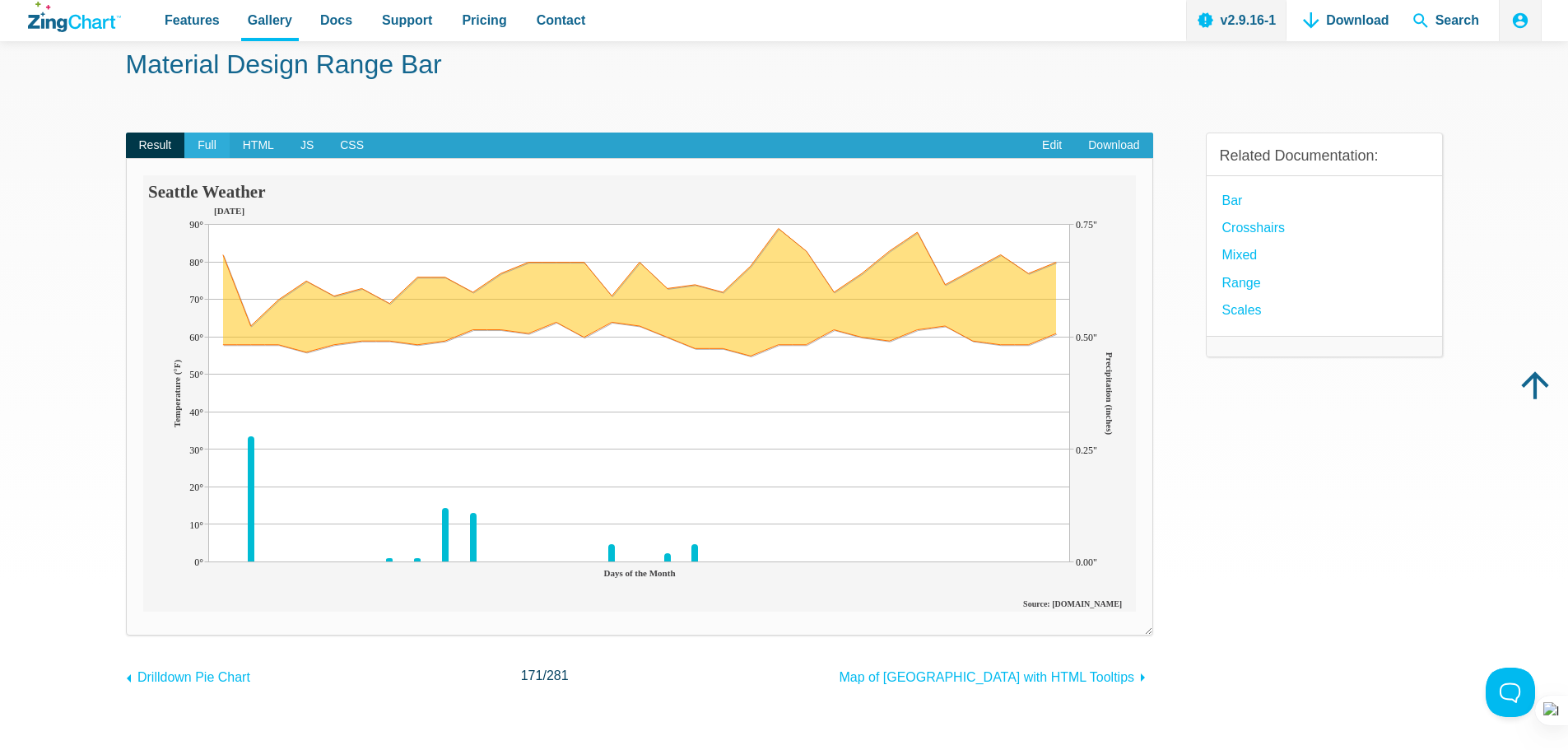
click at [200, 151] on span "Full" at bounding box center [207, 145] width 45 height 26
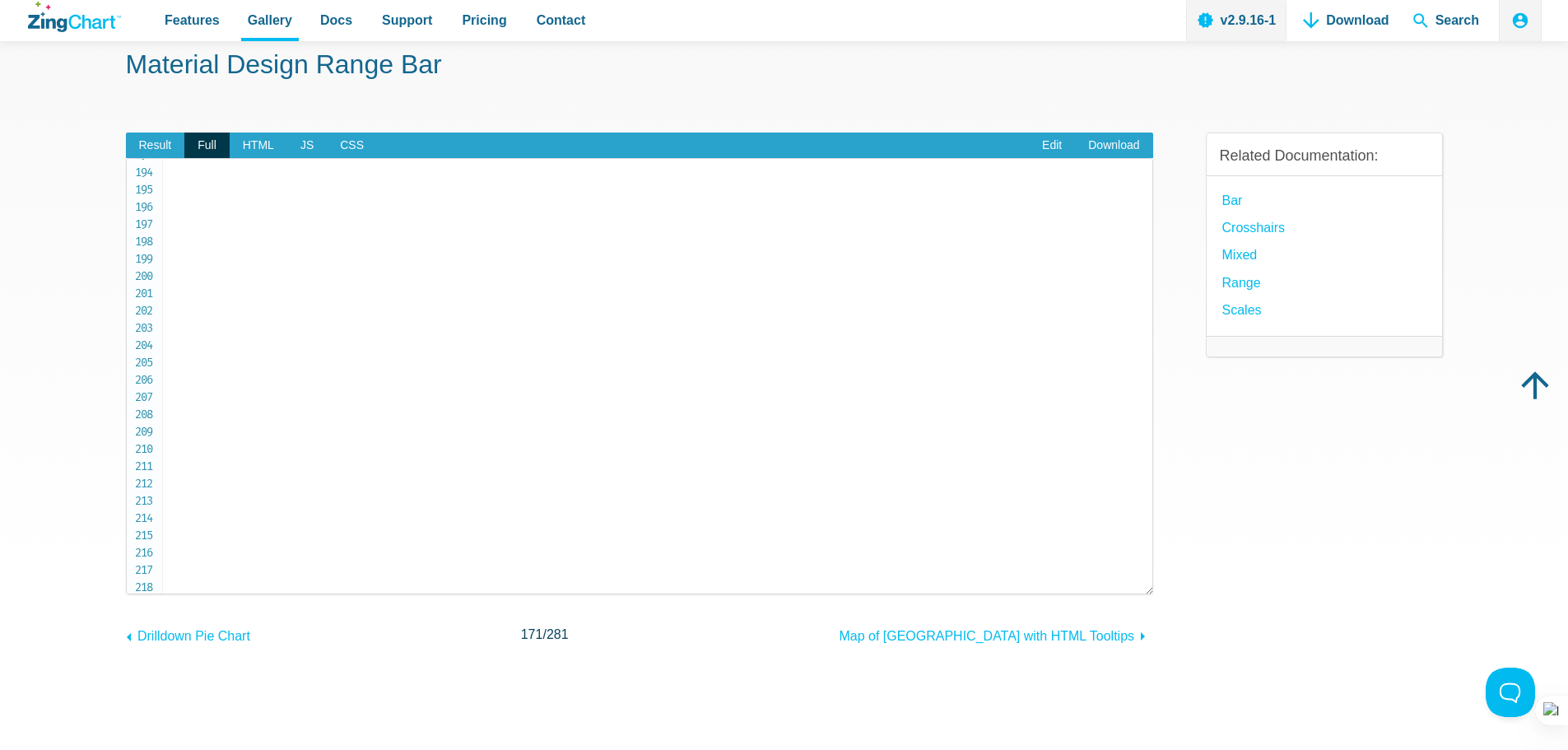
scroll to position [3502, 0]
click at [261, 142] on span "HTML" at bounding box center [258, 145] width 58 height 26
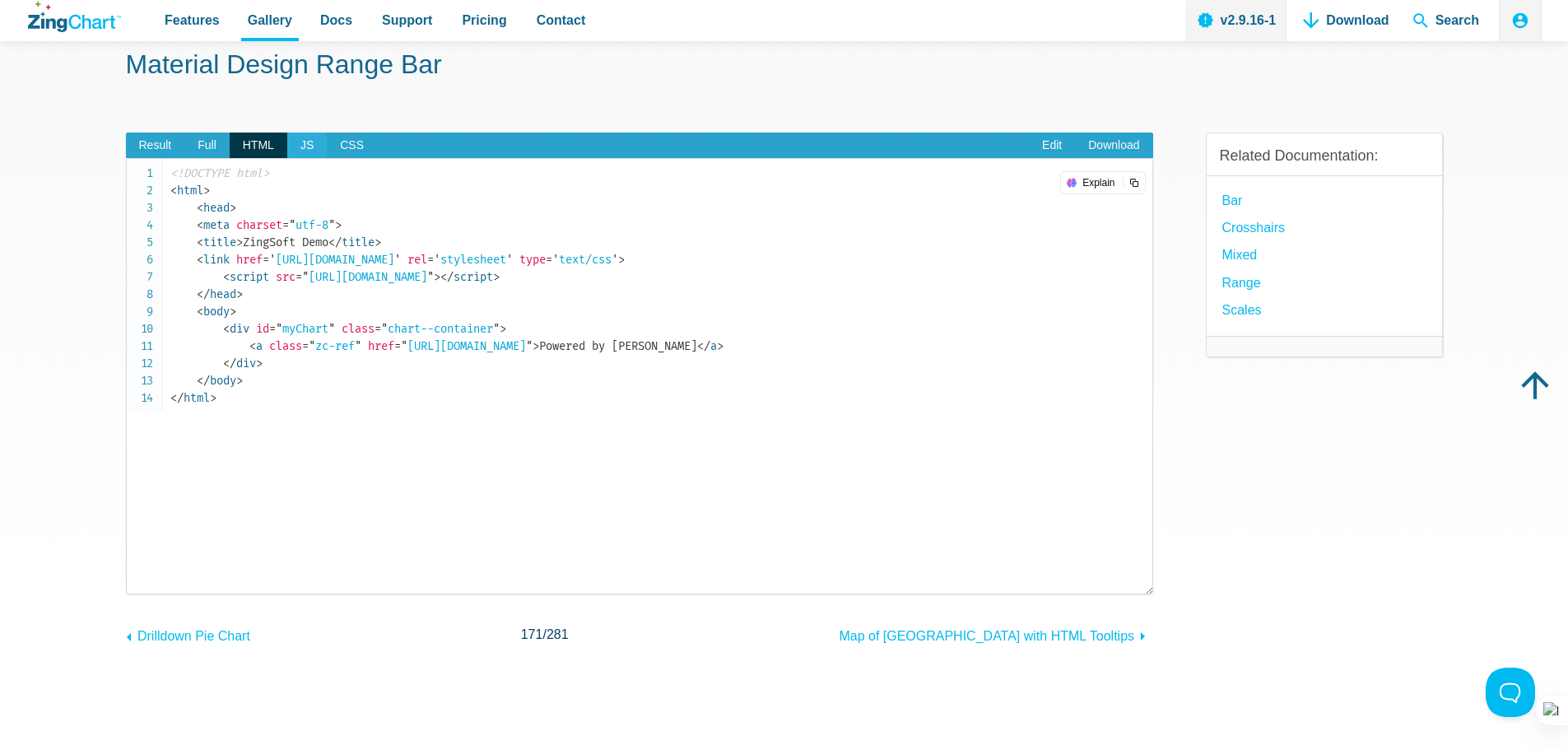
click at [297, 152] on span "JS" at bounding box center [307, 145] width 40 height 26
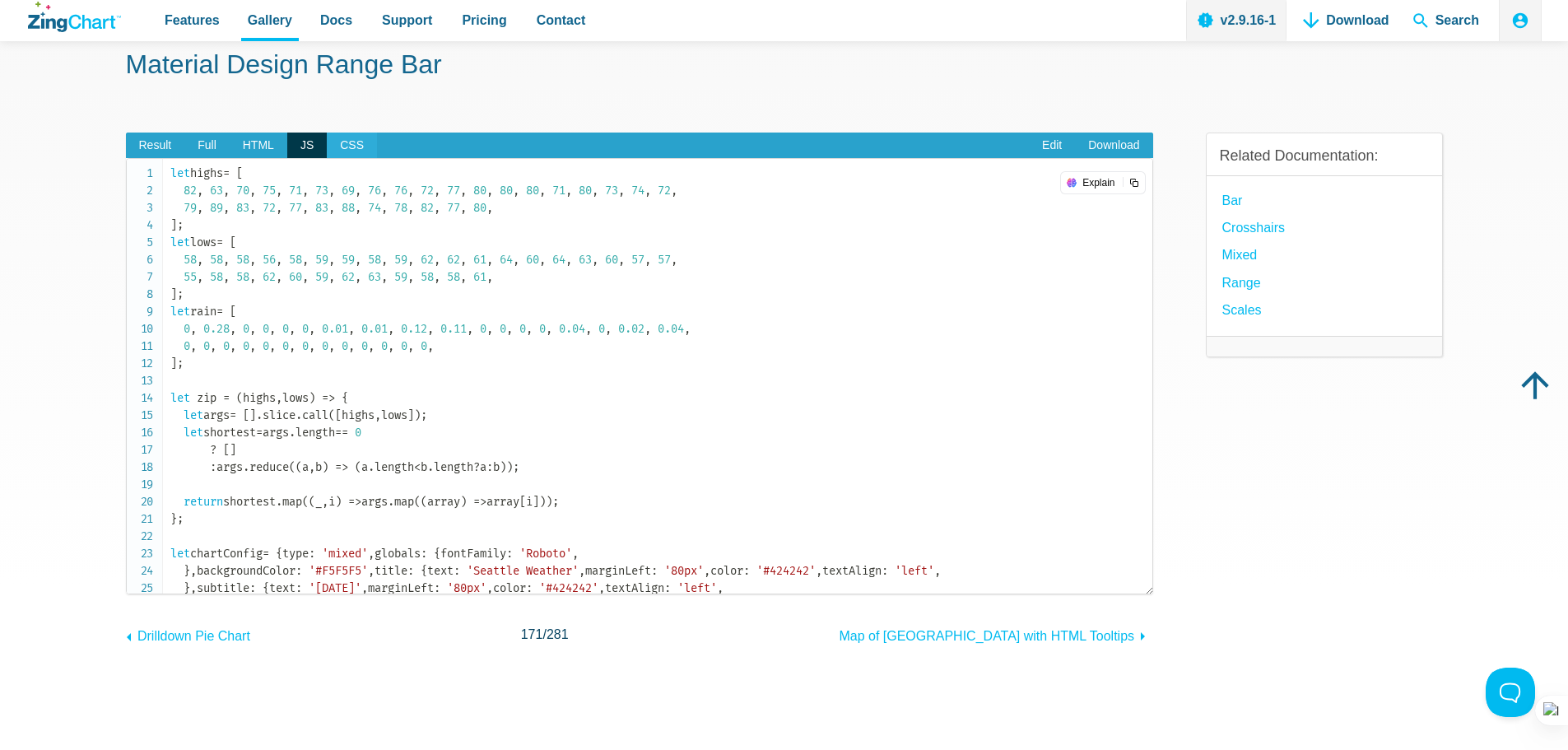
click at [349, 145] on span "CSS" at bounding box center [352, 145] width 51 height 26
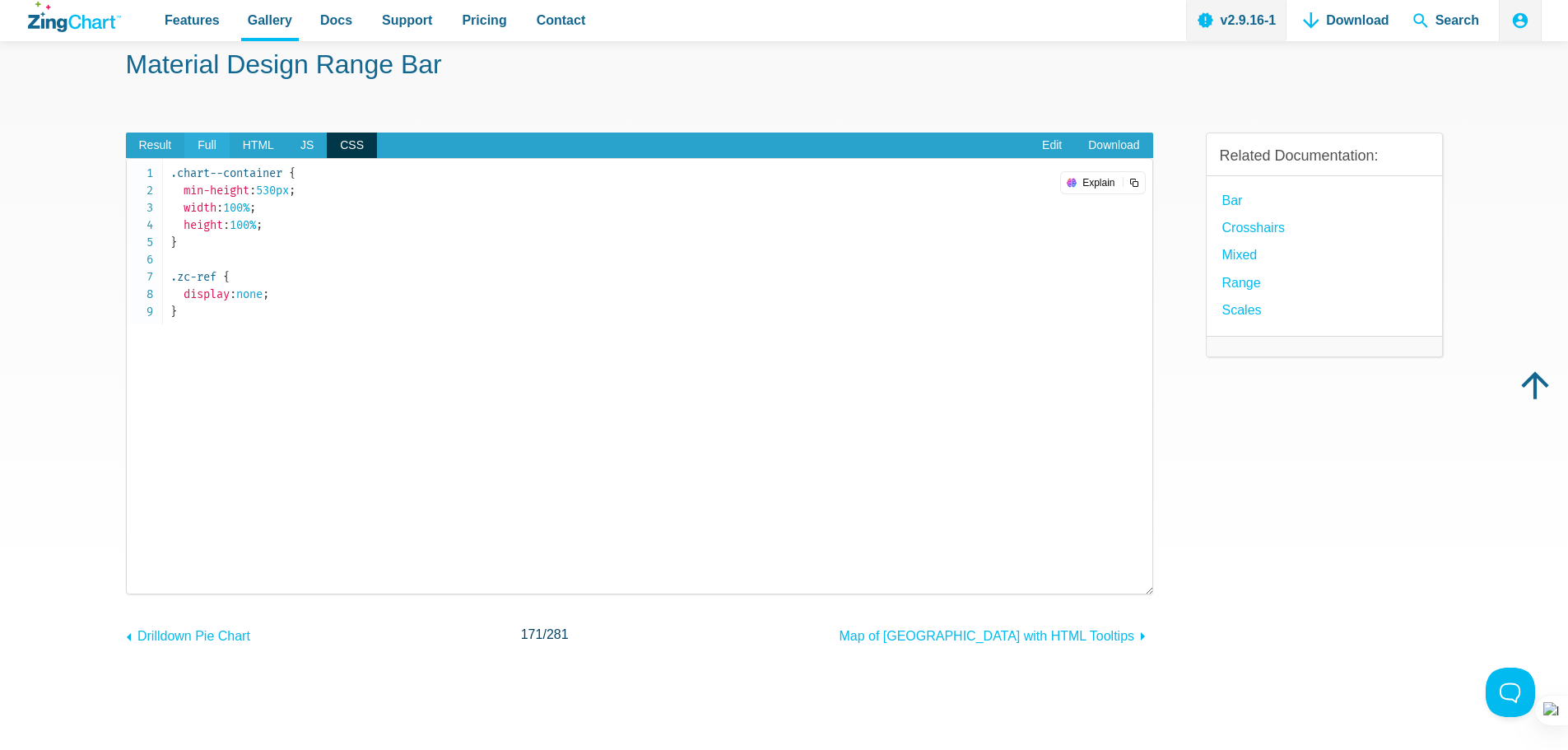
click at [208, 151] on span "Full" at bounding box center [207, 145] width 45 height 26
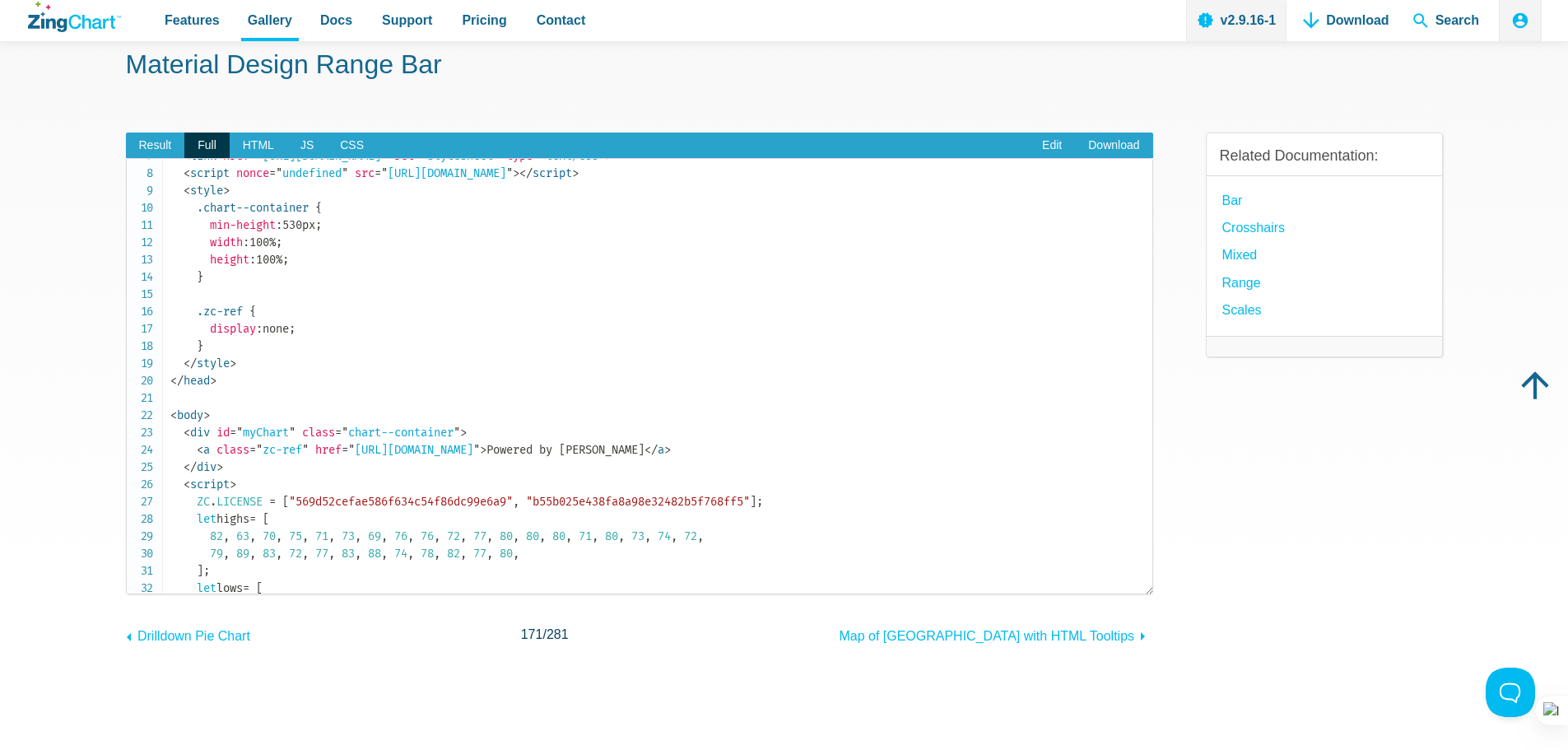
scroll to position [0, 0]
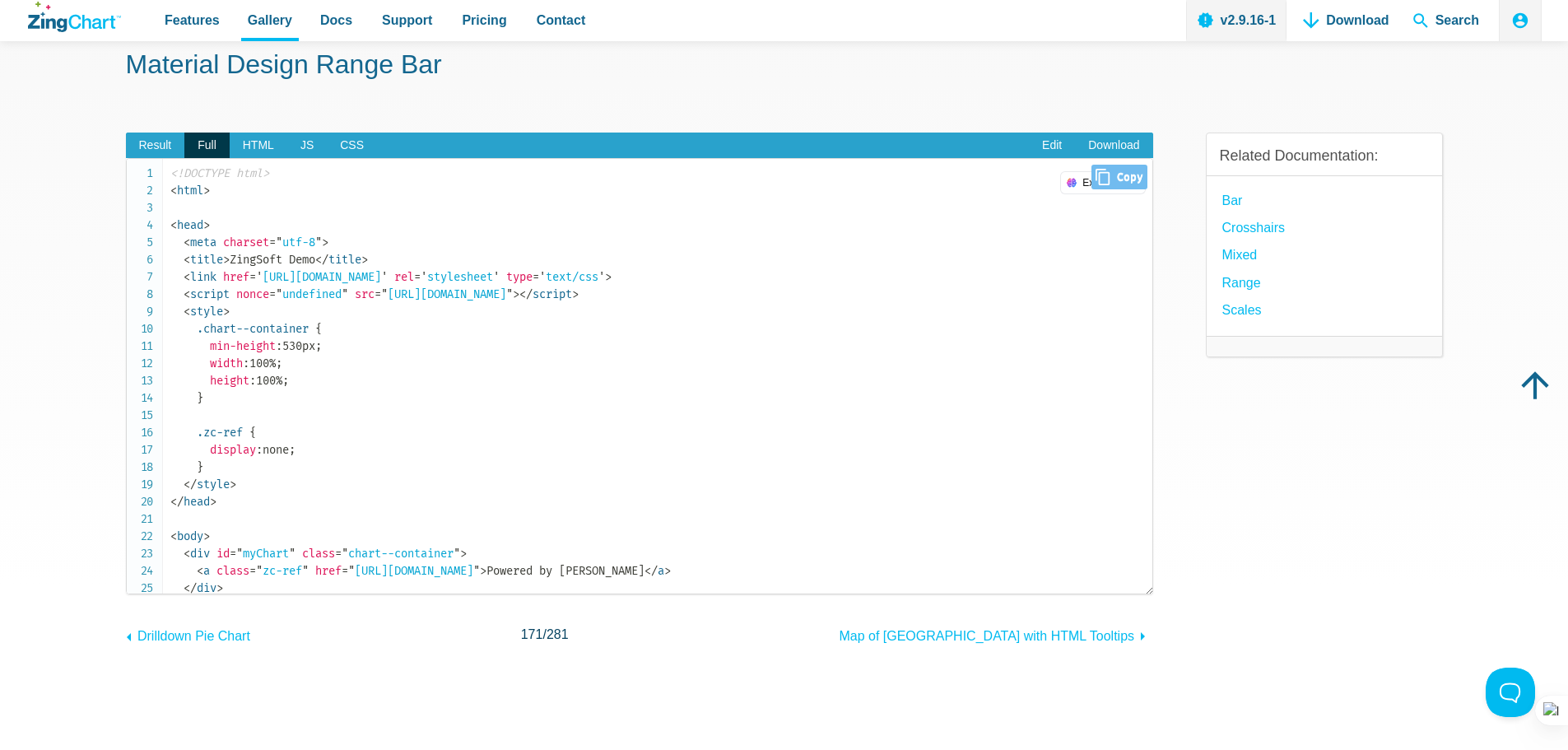
click at [1120, 169] on span "Close Copy" at bounding box center [1119, 176] width 55 height 24
type input "<!DOCTYPE html><html><head> <meta charset="utf-8"> <title>ZingSoft Demo</title>…"
click at [158, 151] on span "Result" at bounding box center [155, 145] width 60 height 26
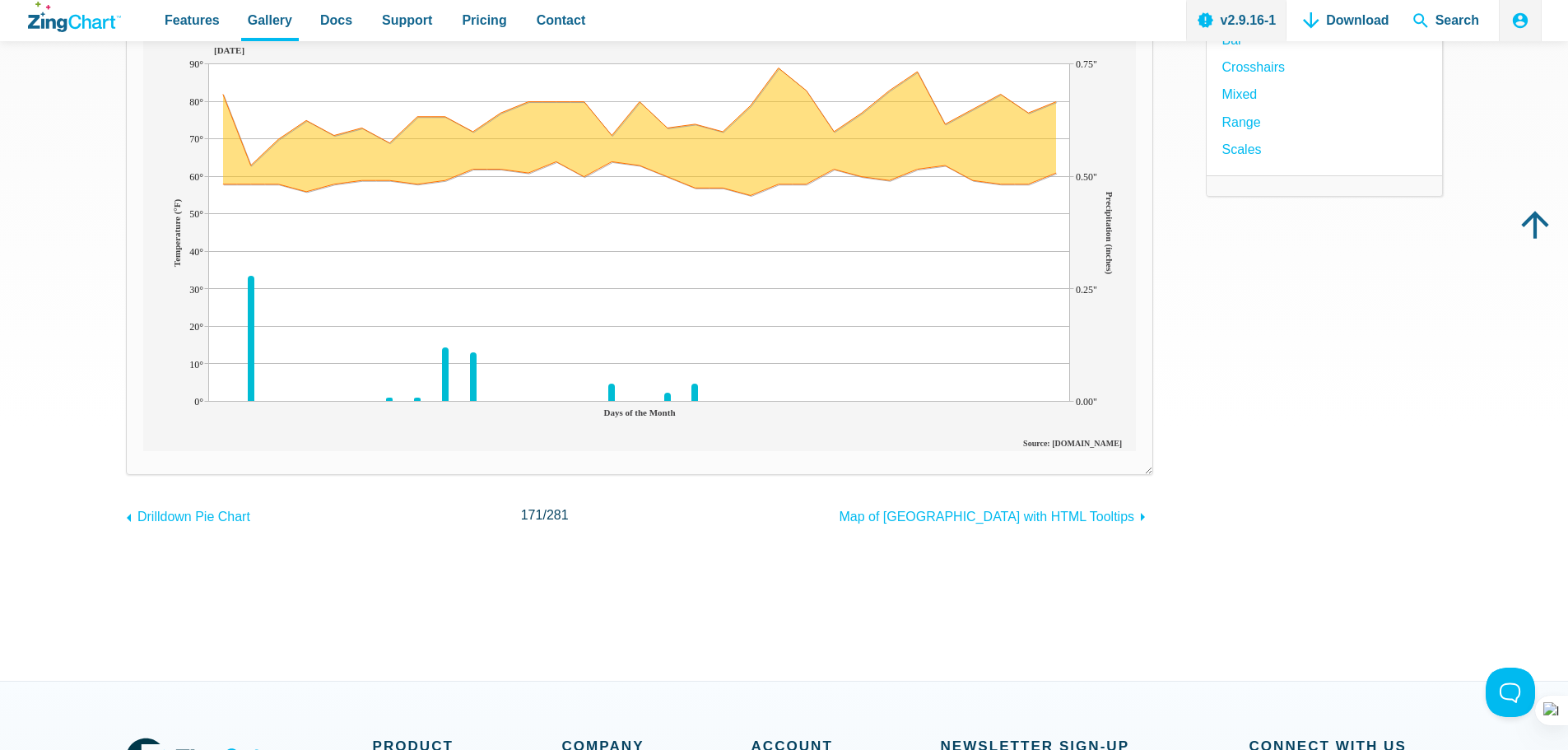
scroll to position [164, 0]
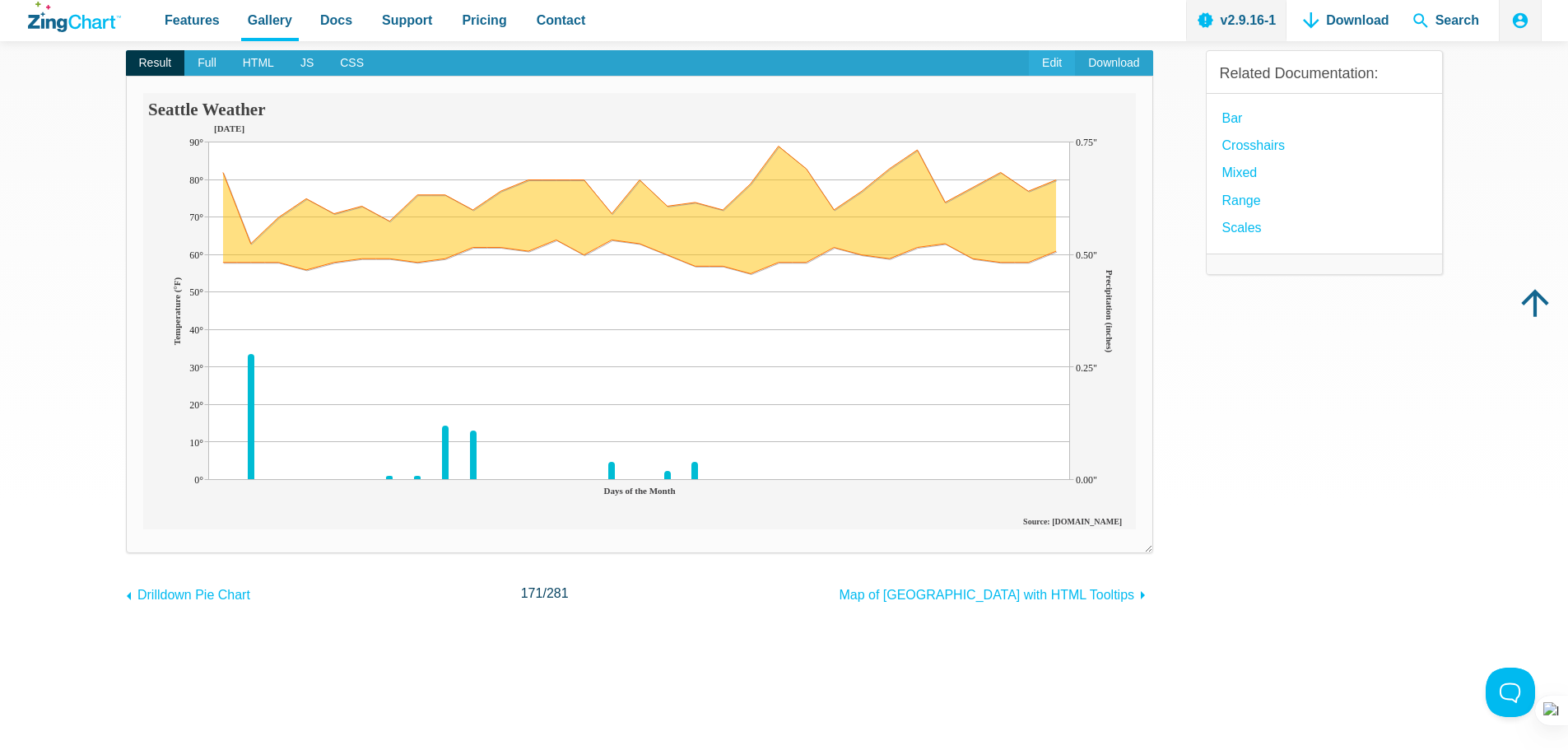
click at [1058, 65] on link "Edit" at bounding box center [1051, 63] width 46 height 26
